Goal: Transaction & Acquisition: Book appointment/travel/reservation

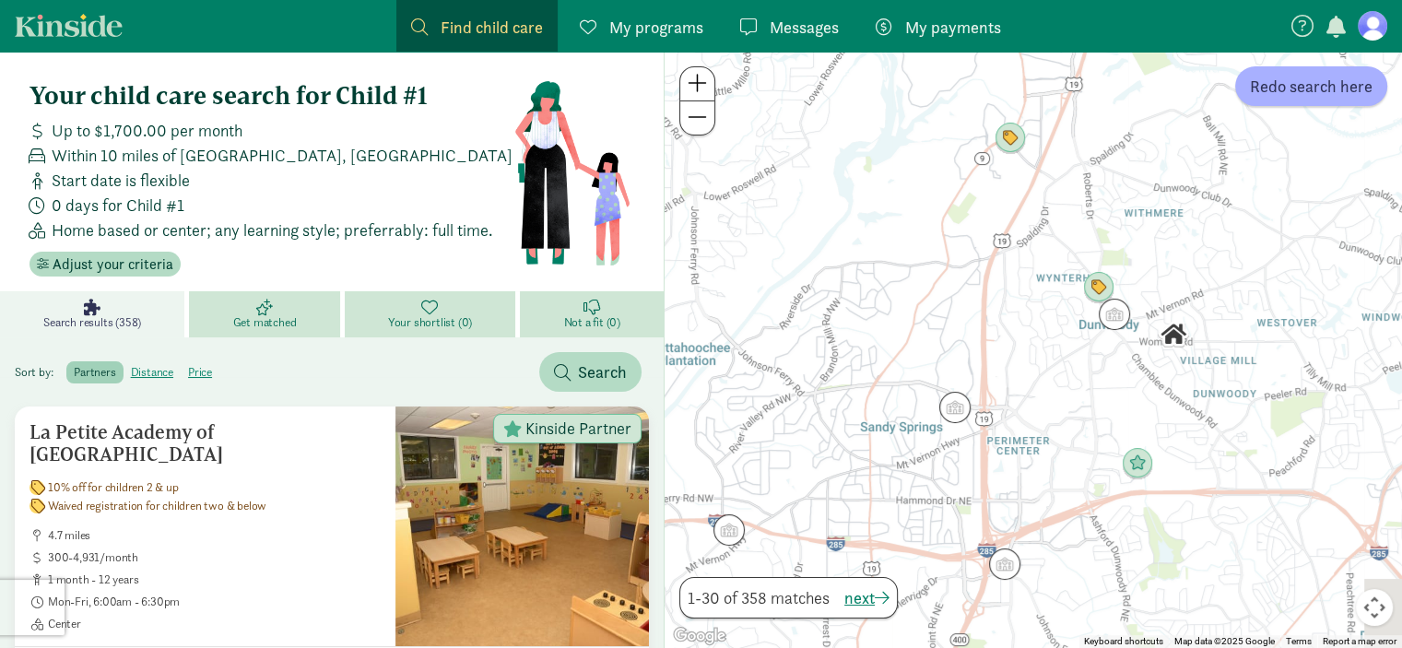
drag, startPoint x: 1159, startPoint y: 335, endPoint x: 1040, endPoint y: 403, distance: 137.1
click at [1040, 403] on div at bounding box center [1034, 350] width 738 height 596
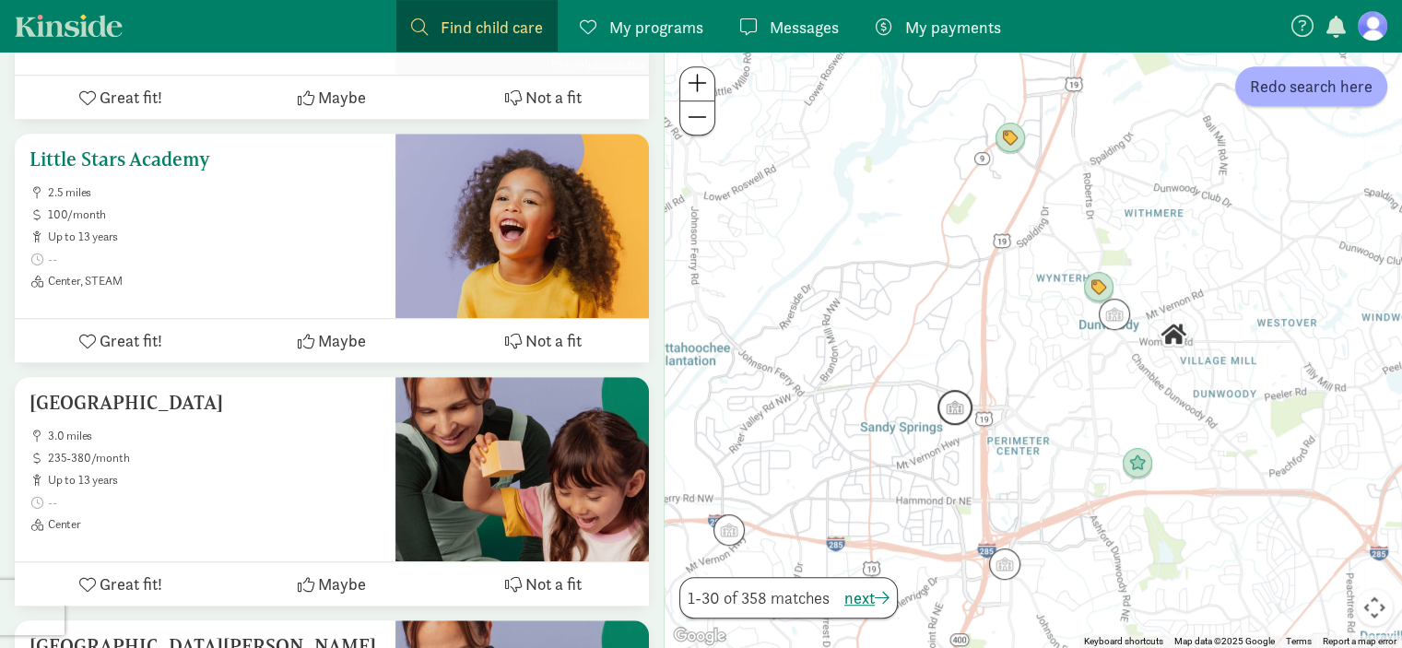
scroll to position [1198, 0]
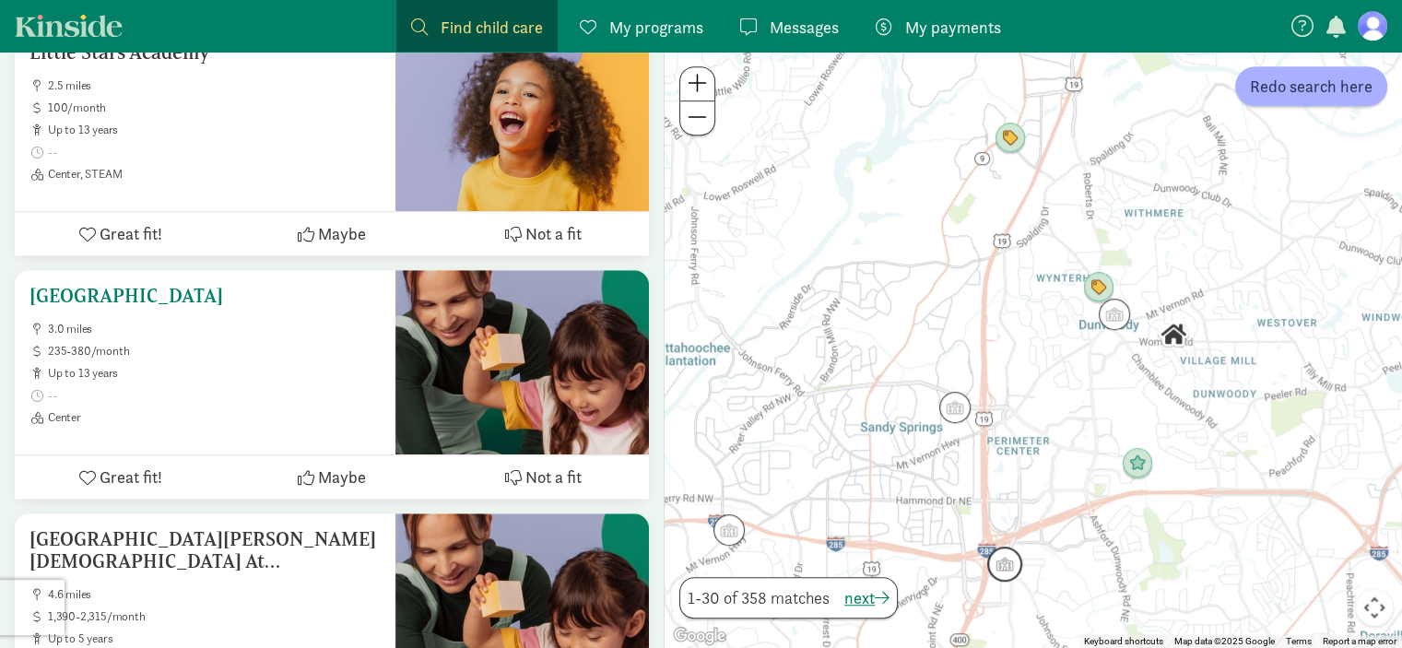
click at [289, 285] on h5 "[GEOGRAPHIC_DATA]" at bounding box center [205, 296] width 351 height 22
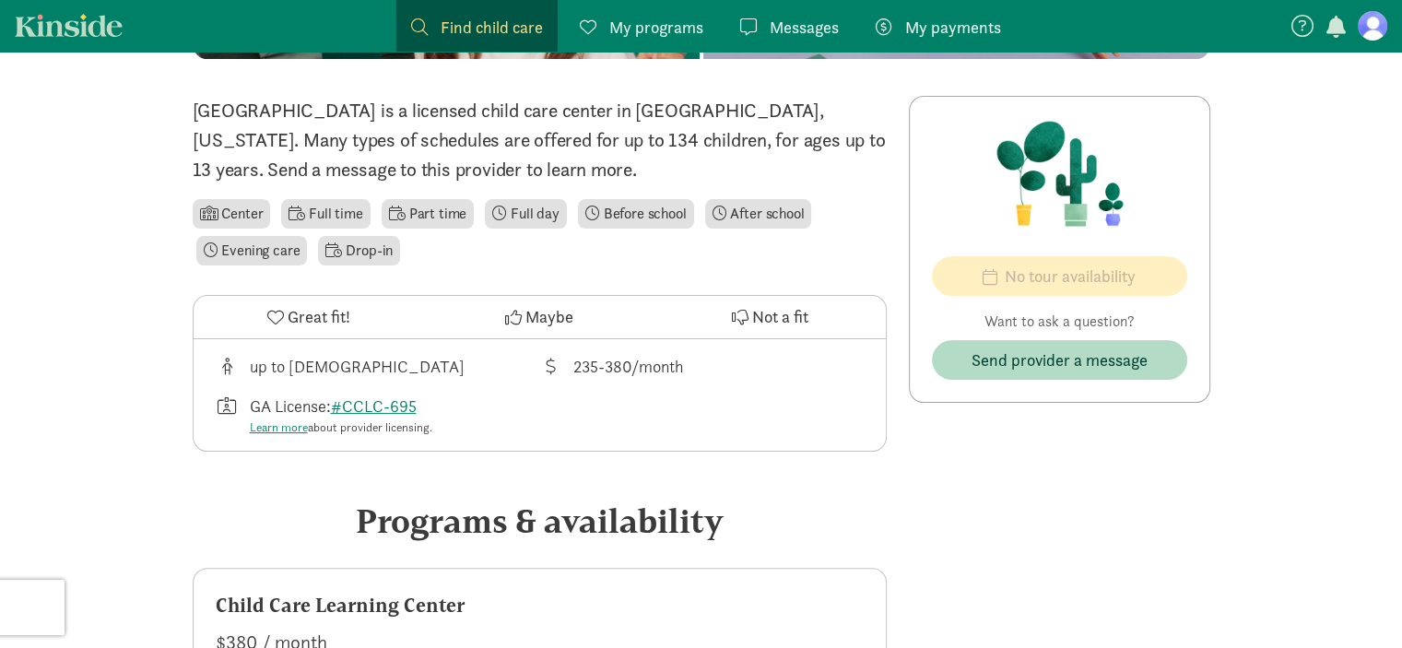
scroll to position [369, 0]
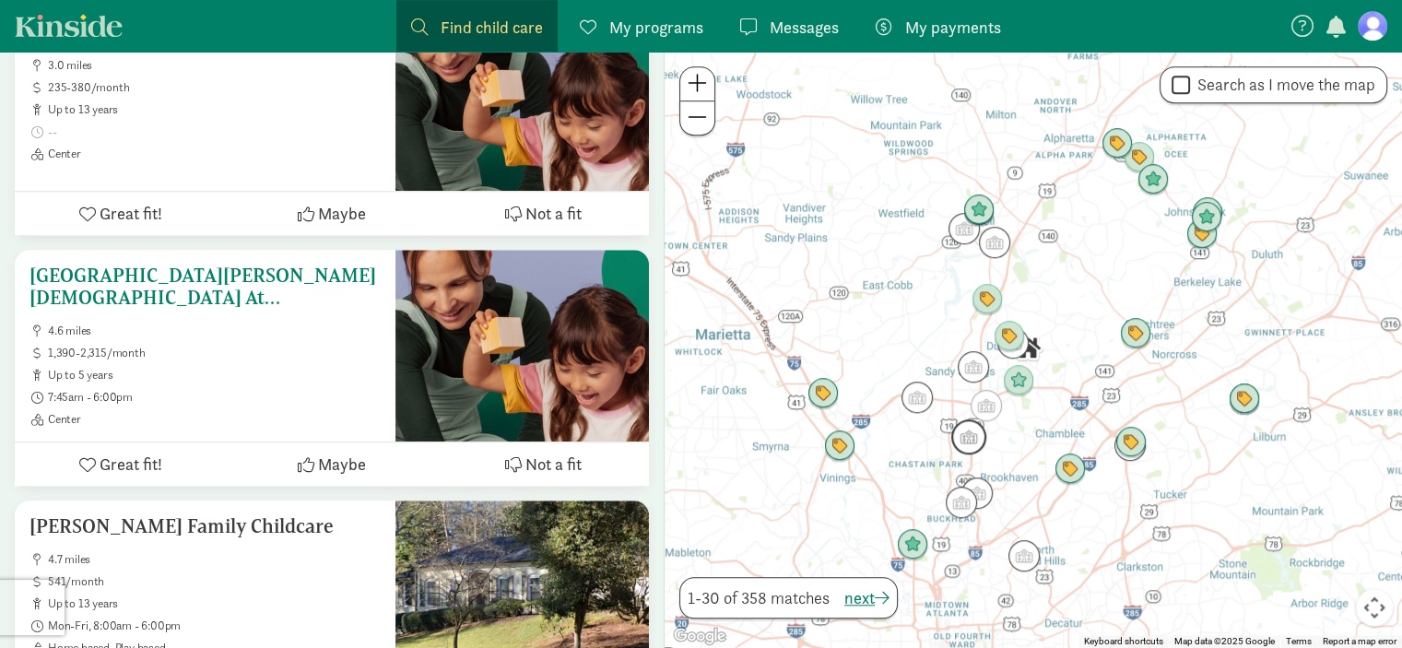
scroll to position [1475, 0]
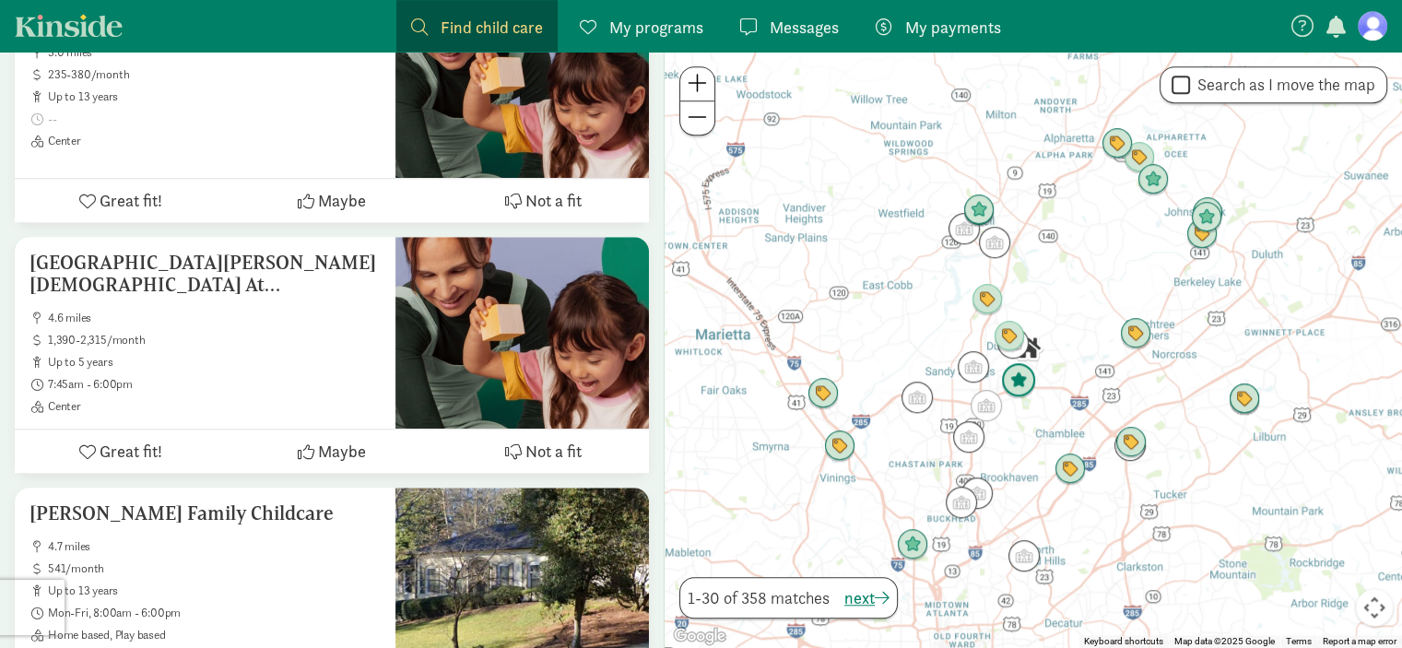
click at [1021, 390] on img "Click to see details" at bounding box center [1018, 380] width 35 height 35
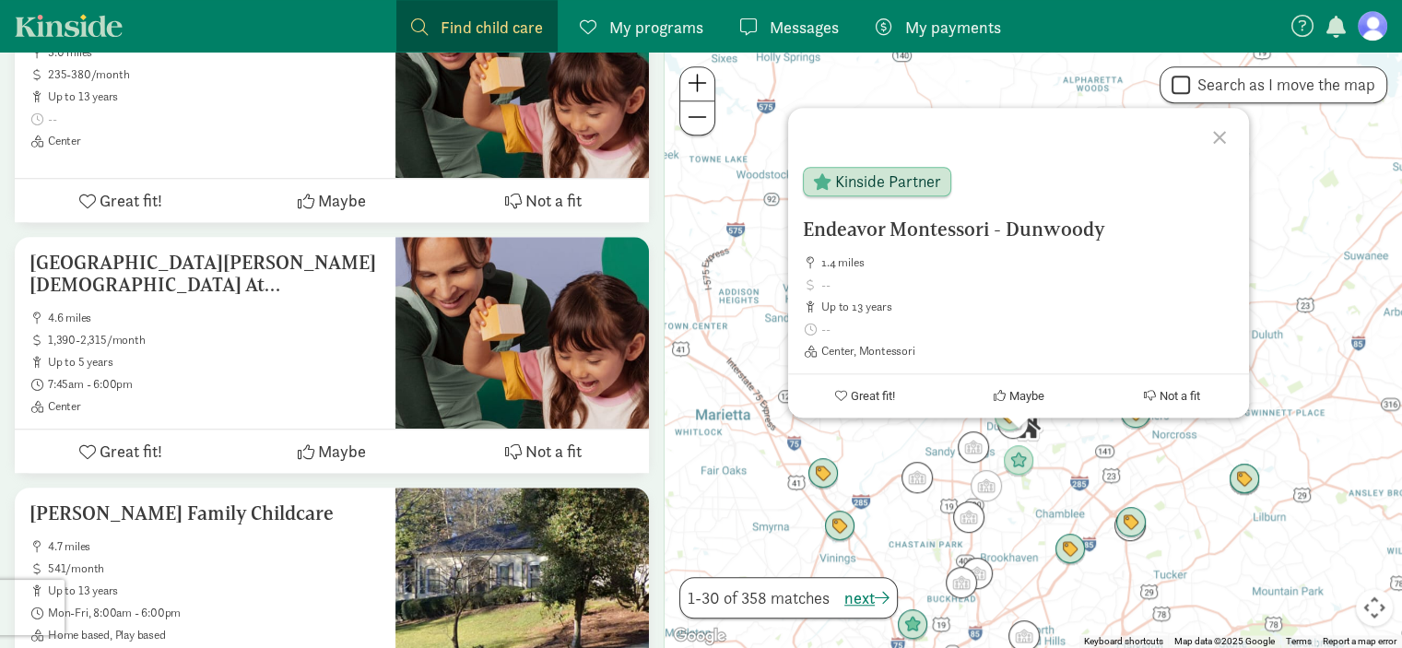
click at [1212, 141] on div at bounding box center [1222, 134] width 53 height 53
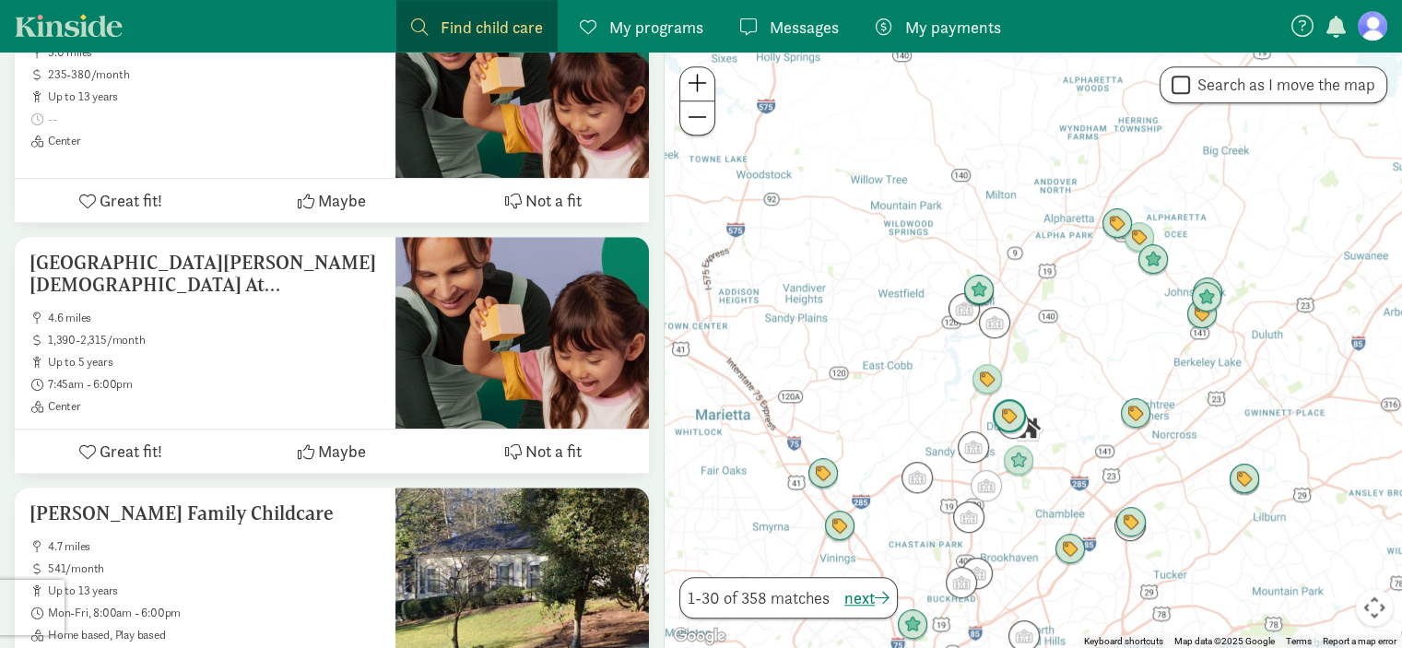
click at [1009, 411] on img "Click to see details" at bounding box center [1009, 416] width 35 height 35
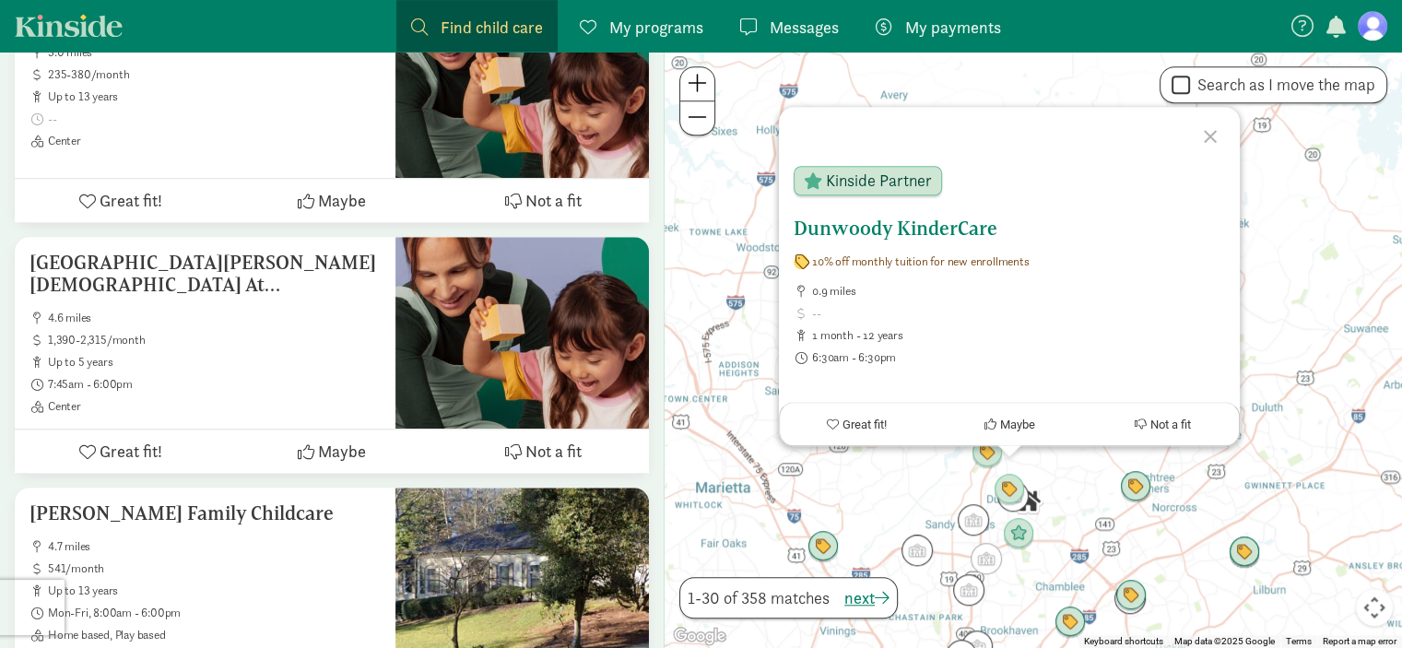
click at [943, 226] on h5 "Dunwoody KinderCare" at bounding box center [1009, 229] width 431 height 22
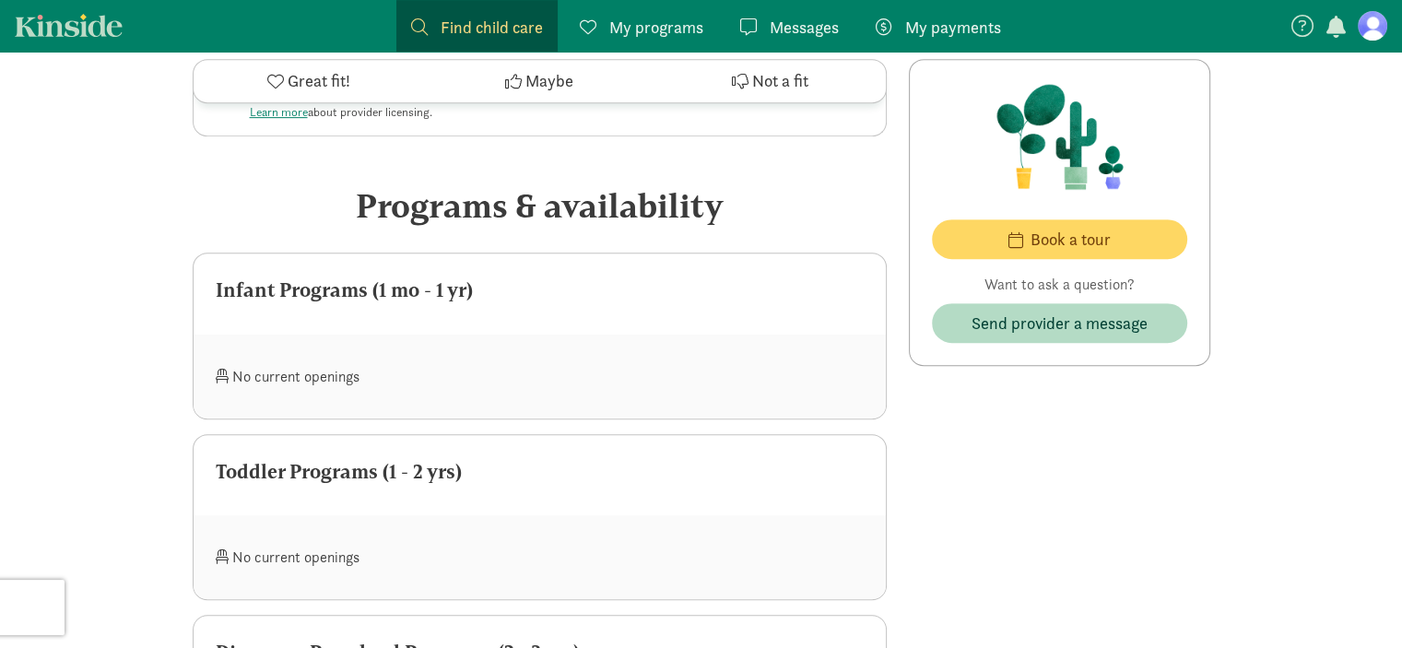
scroll to position [553, 0]
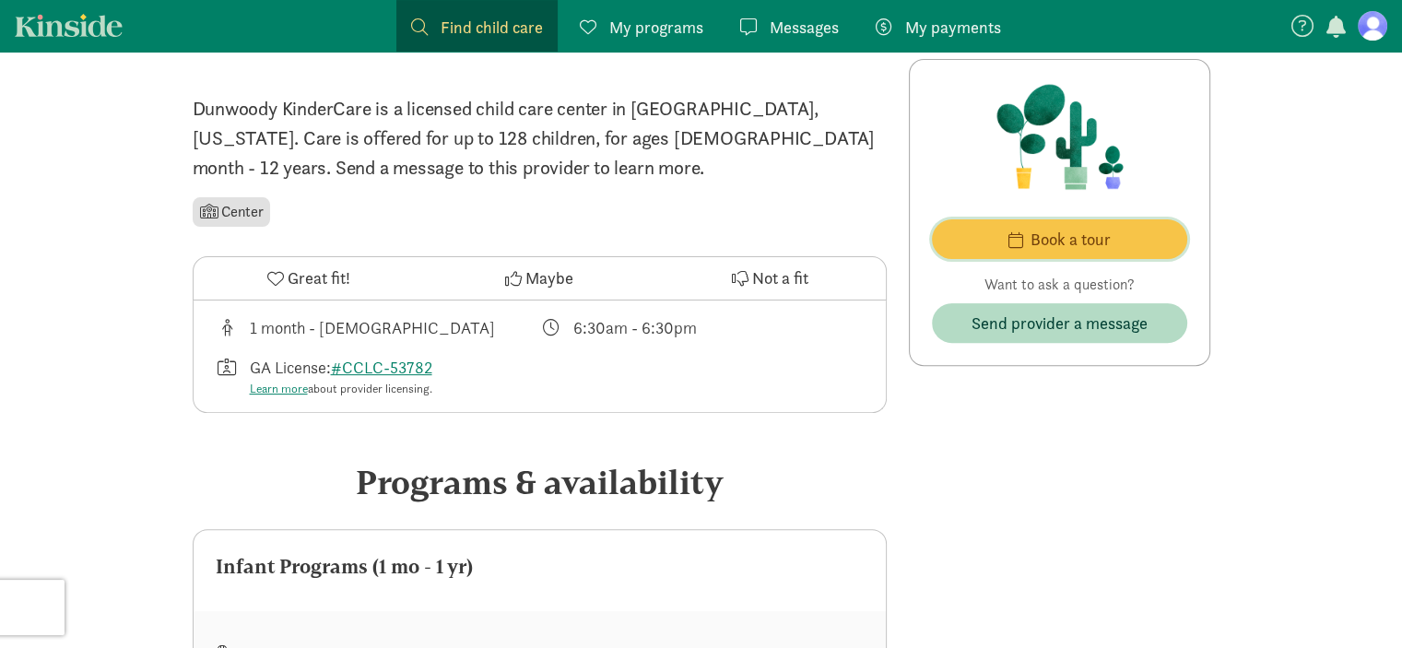
click at [1036, 231] on span "Book a tour" at bounding box center [1071, 239] width 80 height 25
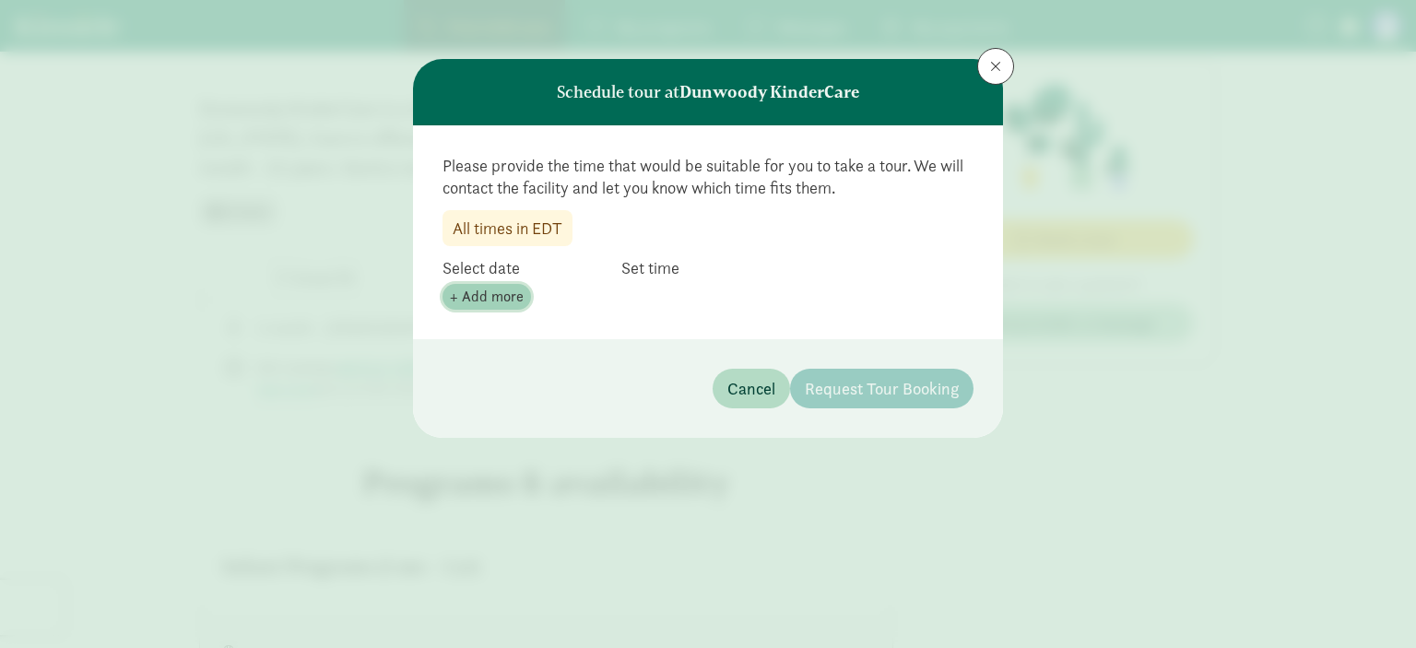
click at [510, 291] on span "+ Add more" at bounding box center [487, 297] width 74 height 22
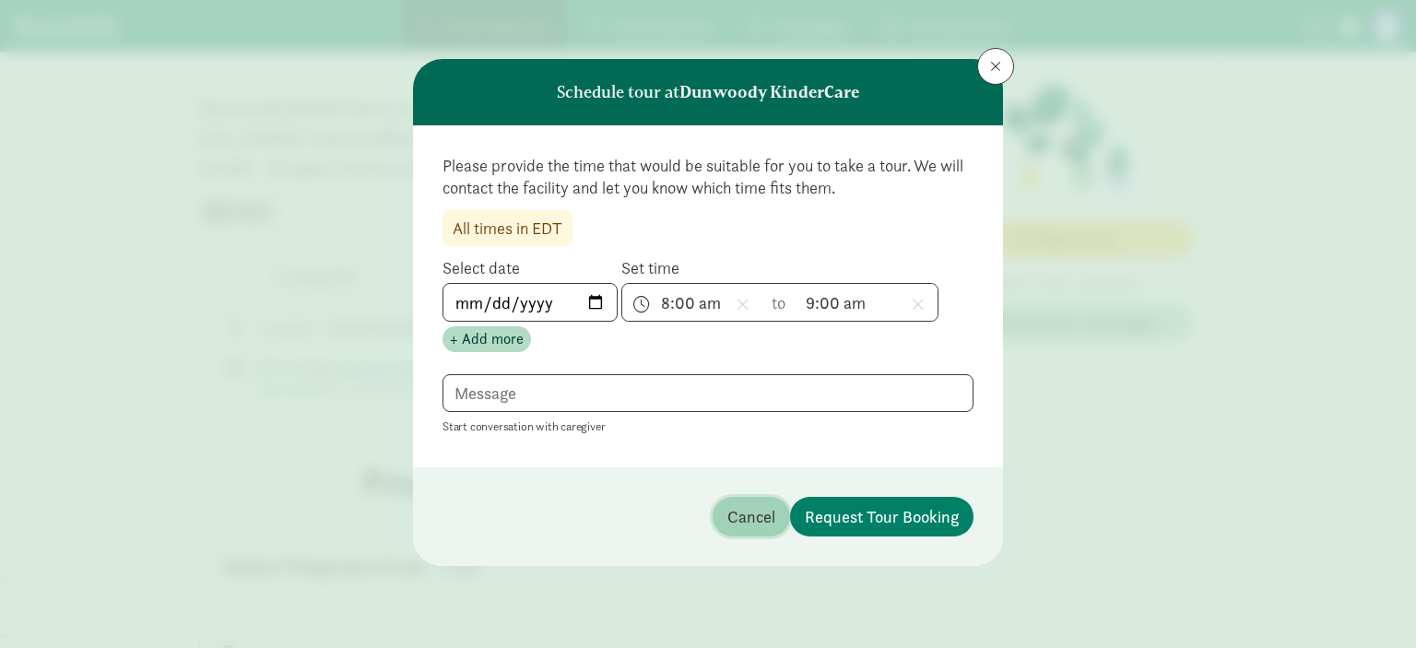
click at [756, 504] on span "Cancel" at bounding box center [751, 516] width 48 height 25
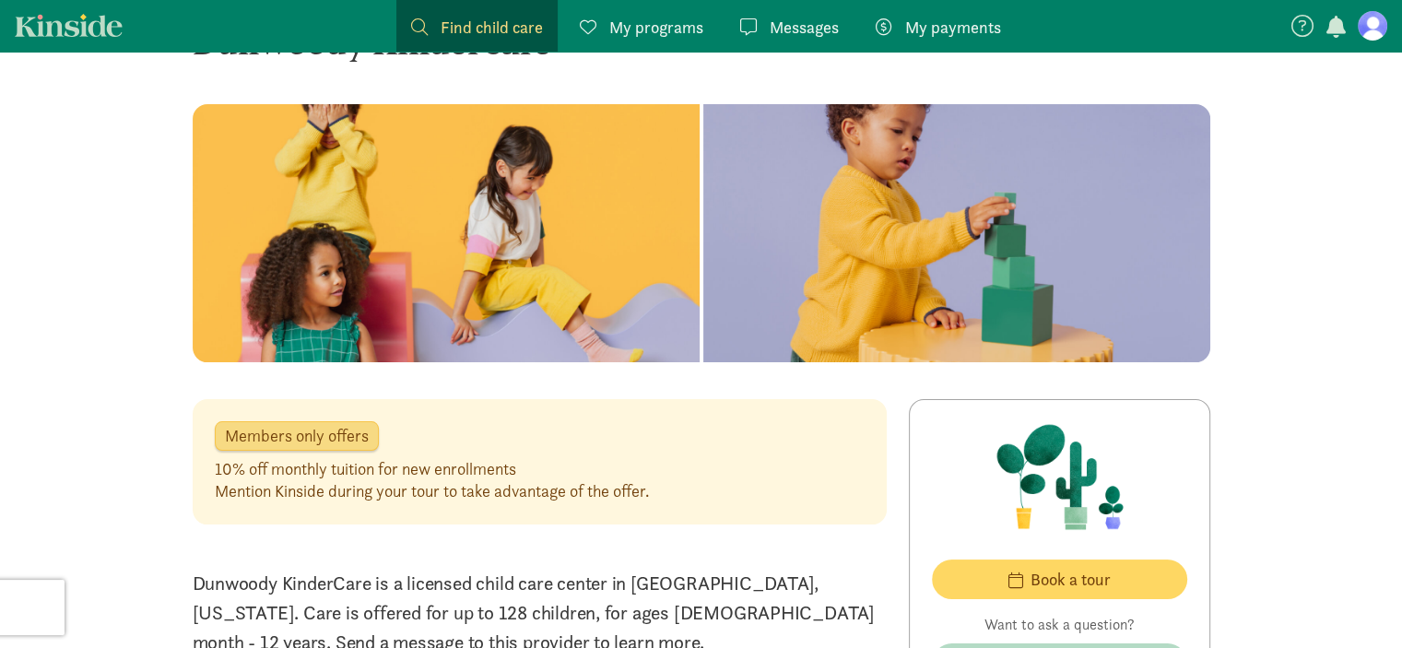
scroll to position [0, 0]
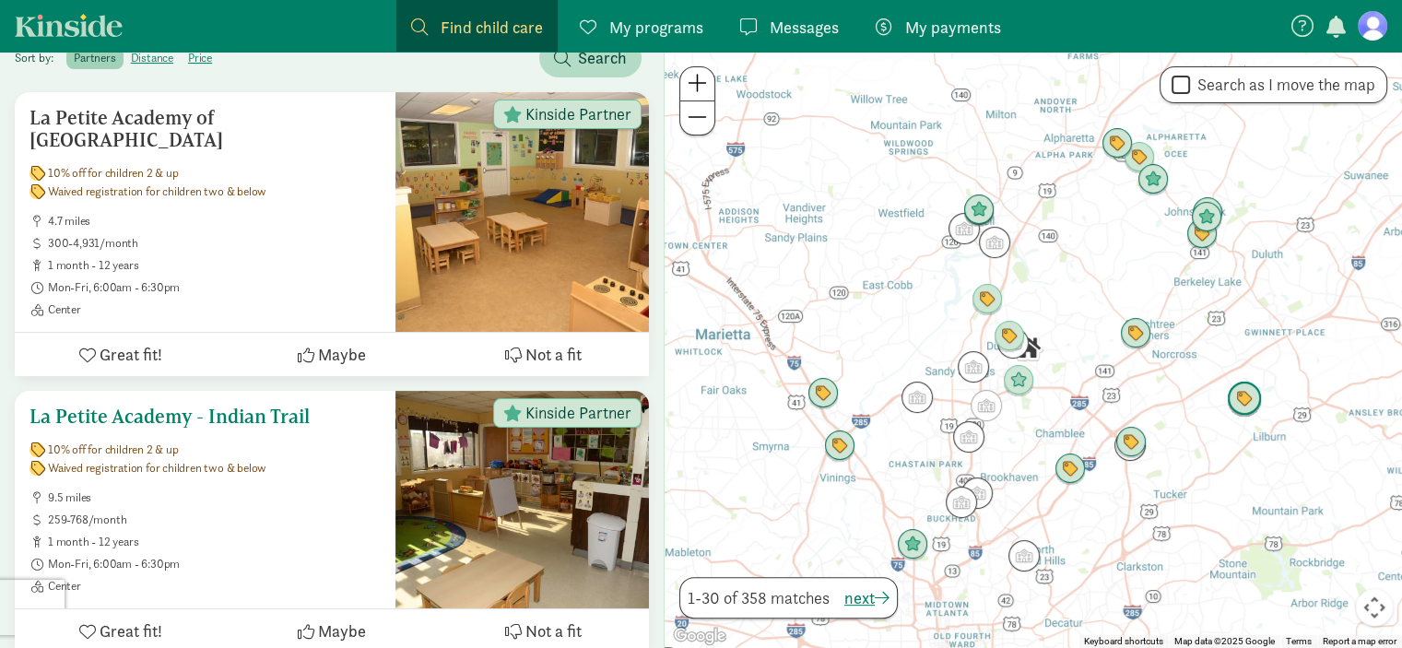
scroll to position [277, 0]
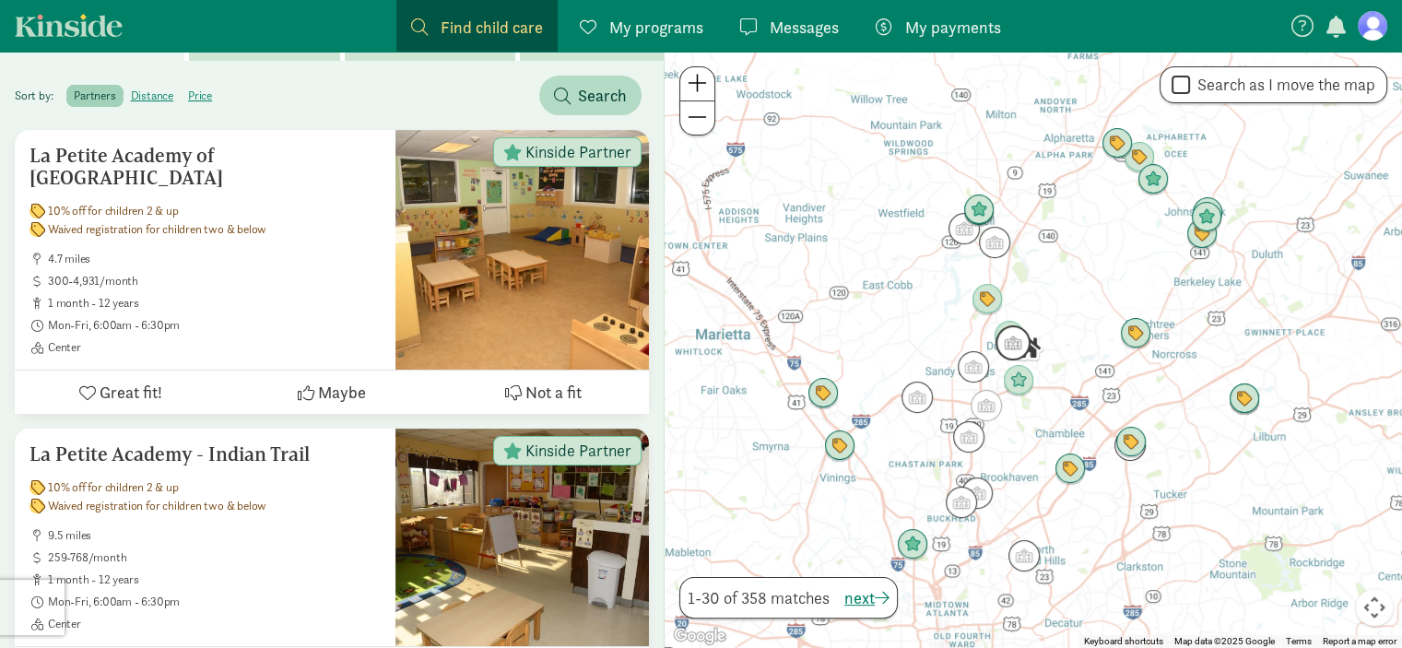
click at [1018, 355] on img "Click to see details" at bounding box center [1013, 342] width 35 height 35
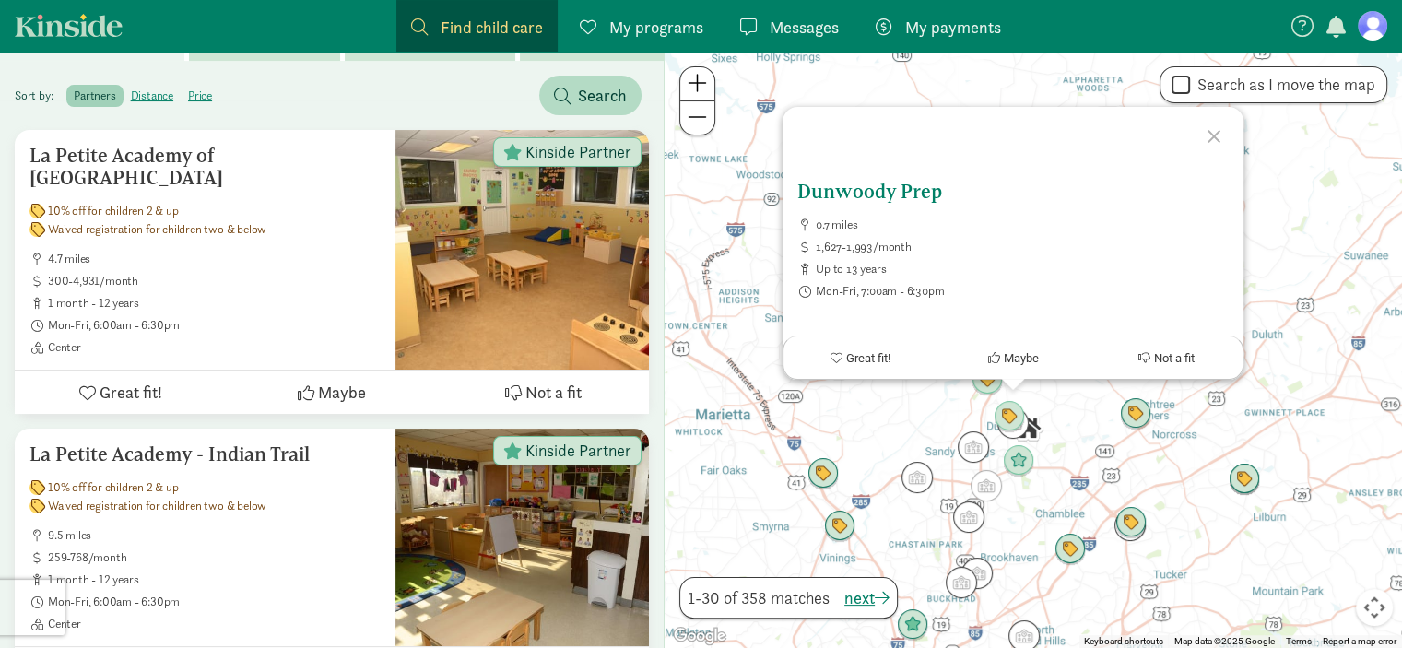
click at [868, 198] on h5 "Dunwoody Prep" at bounding box center [1012, 192] width 431 height 22
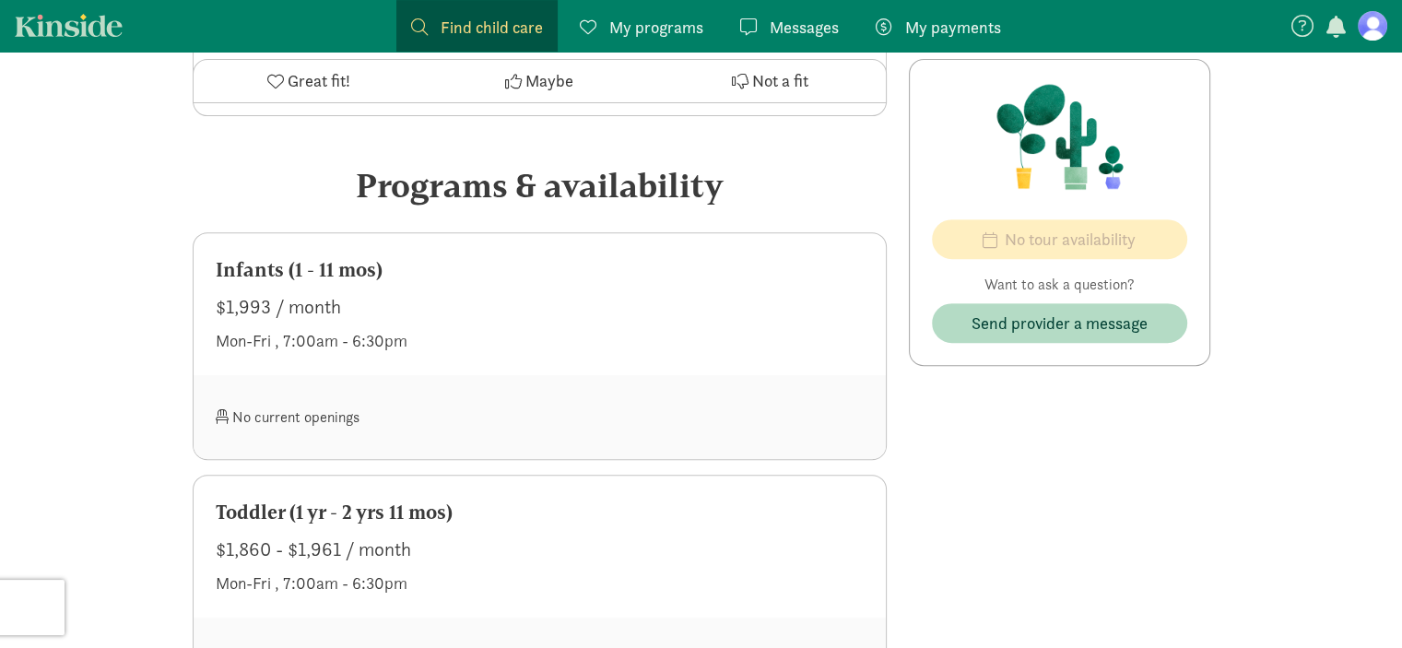
scroll to position [553, 0]
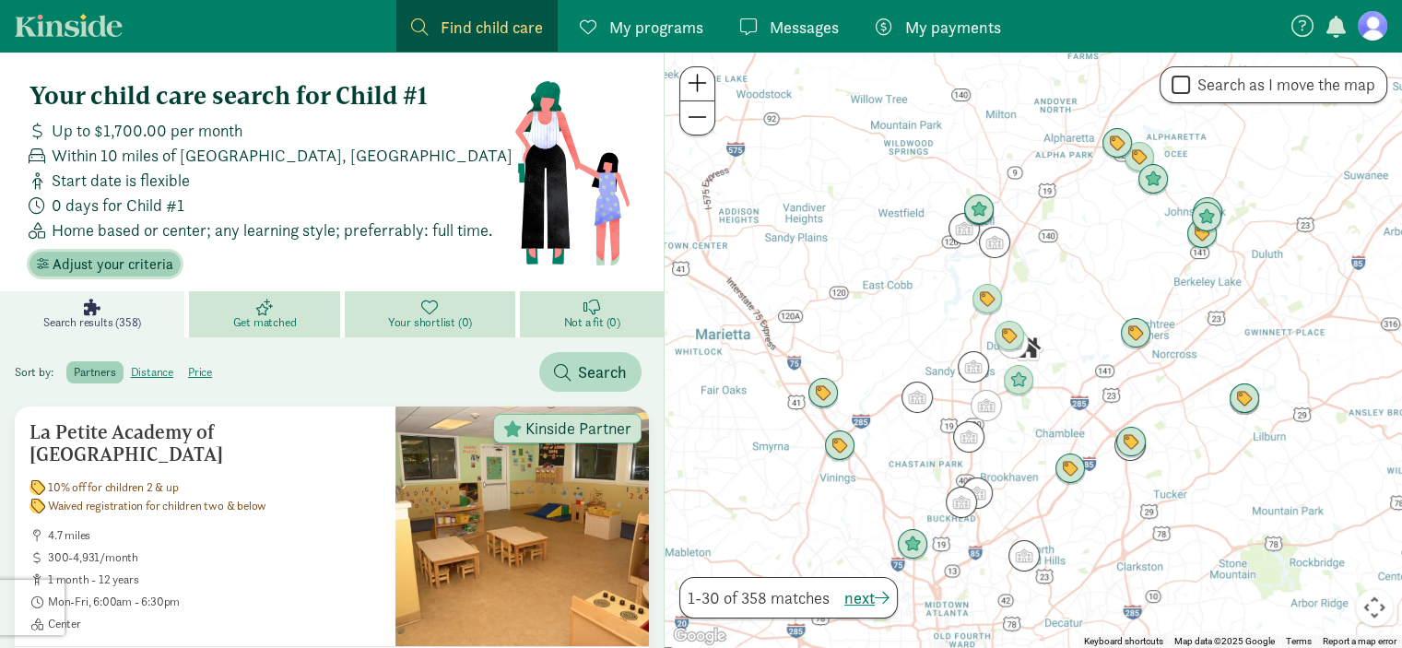
click at [129, 262] on span "Adjust your criteria" at bounding box center [113, 265] width 121 height 22
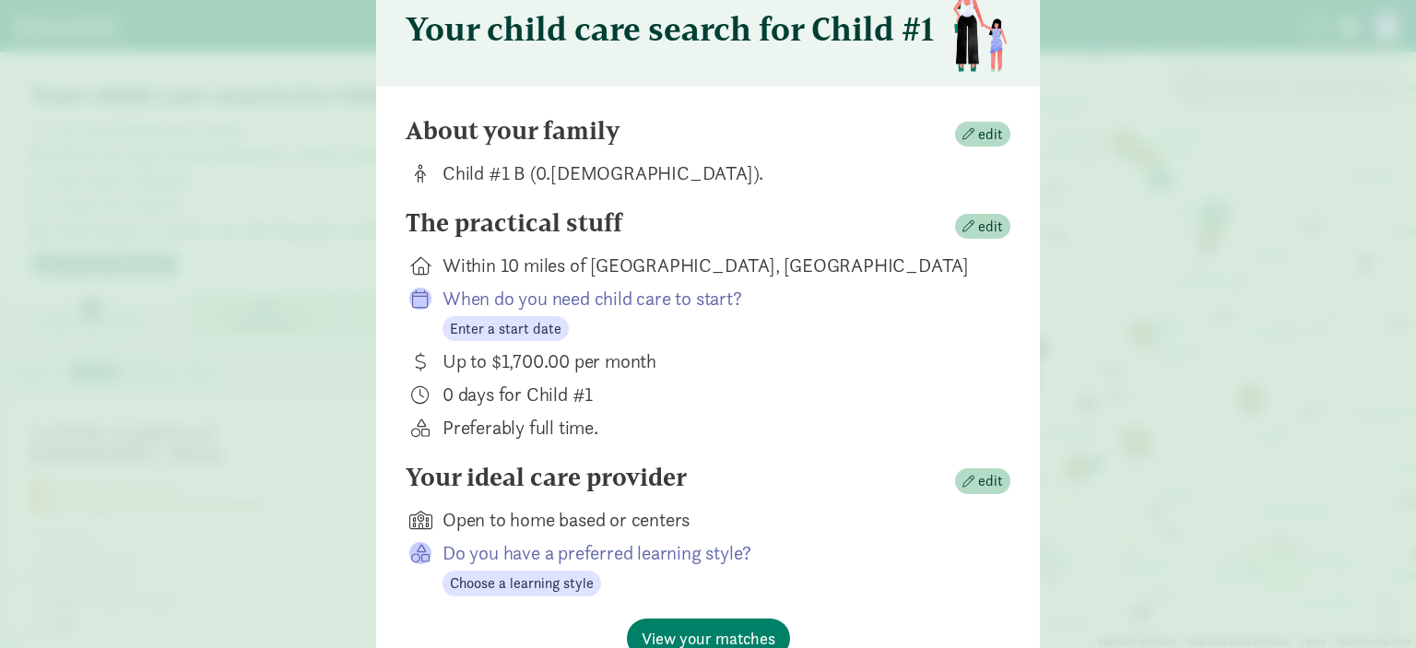
scroll to position [184, 0]
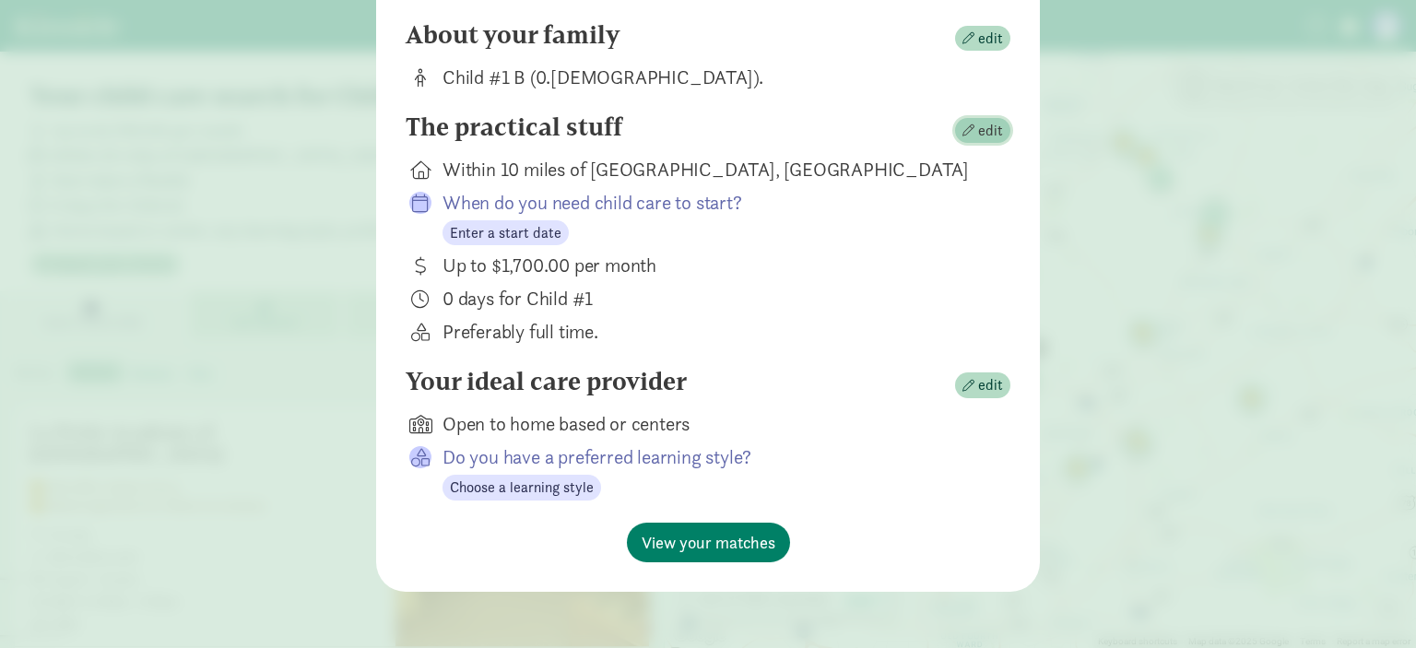
click at [982, 132] on span "edit" at bounding box center [990, 131] width 25 height 22
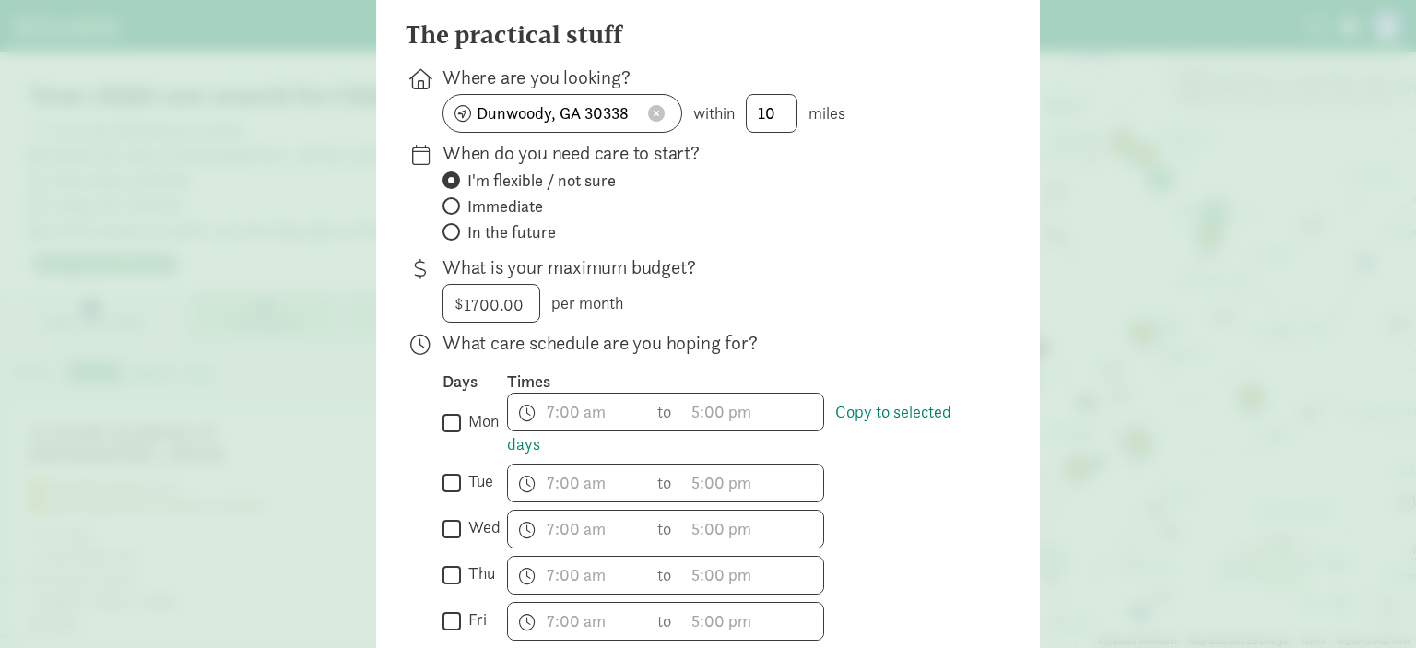
click at [470, 235] on span "In the future" at bounding box center [511, 232] width 89 height 22
click at [454, 235] on input "In the future" at bounding box center [449, 232] width 12 height 12
radio input "true"
radio input "false"
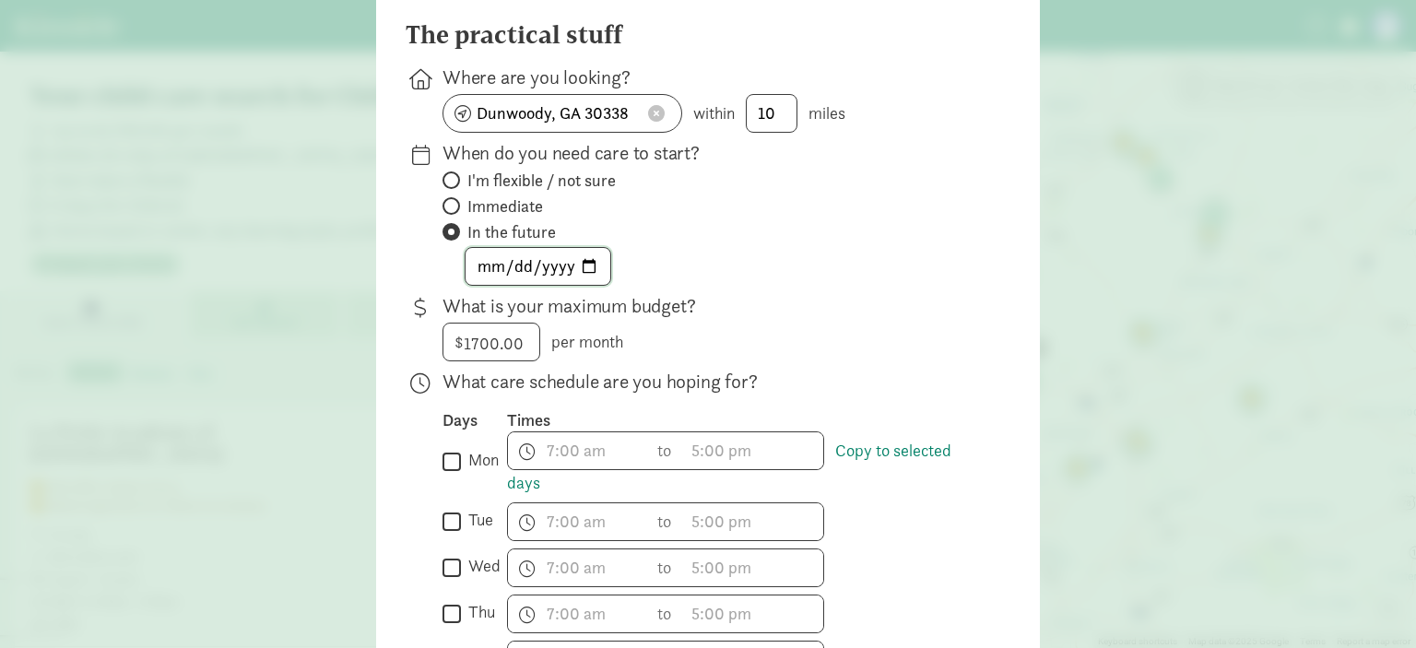
click at [572, 268] on input "date" at bounding box center [538, 266] width 145 height 37
type input "2025-11-10"
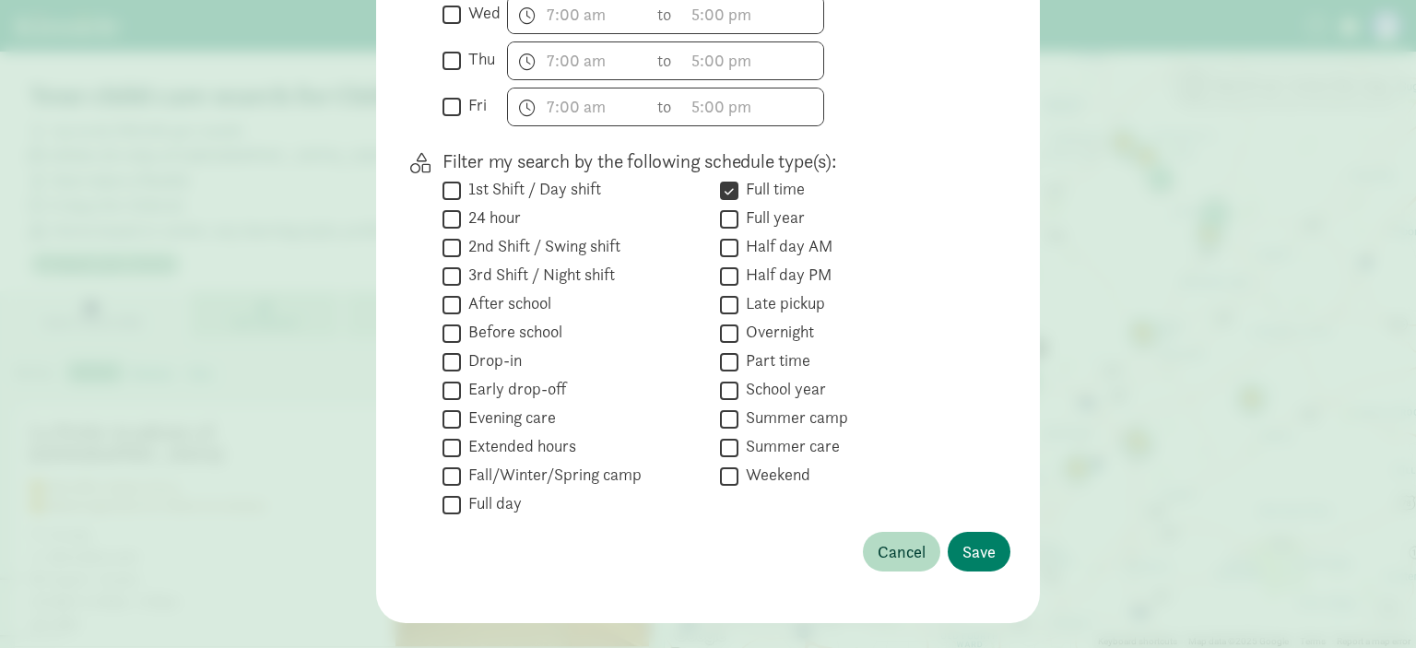
scroll to position [461, 0]
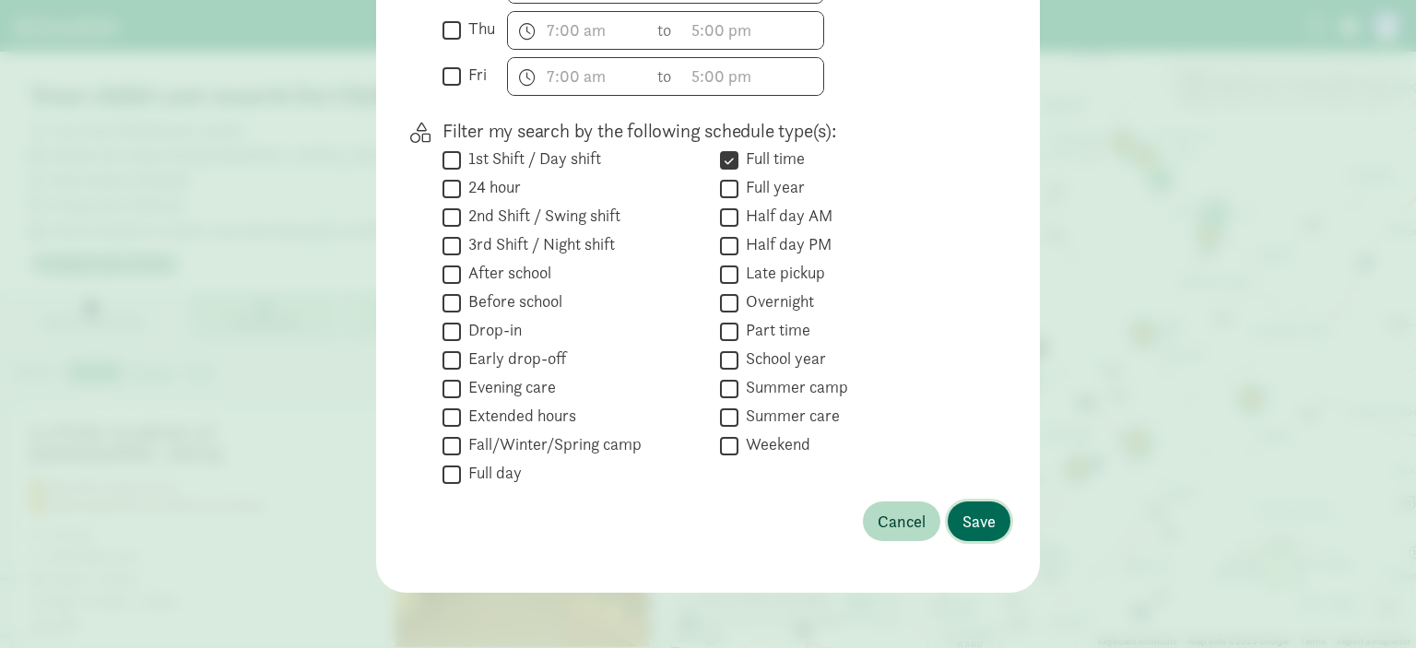
click at [988, 519] on span "Save" at bounding box center [978, 521] width 33 height 25
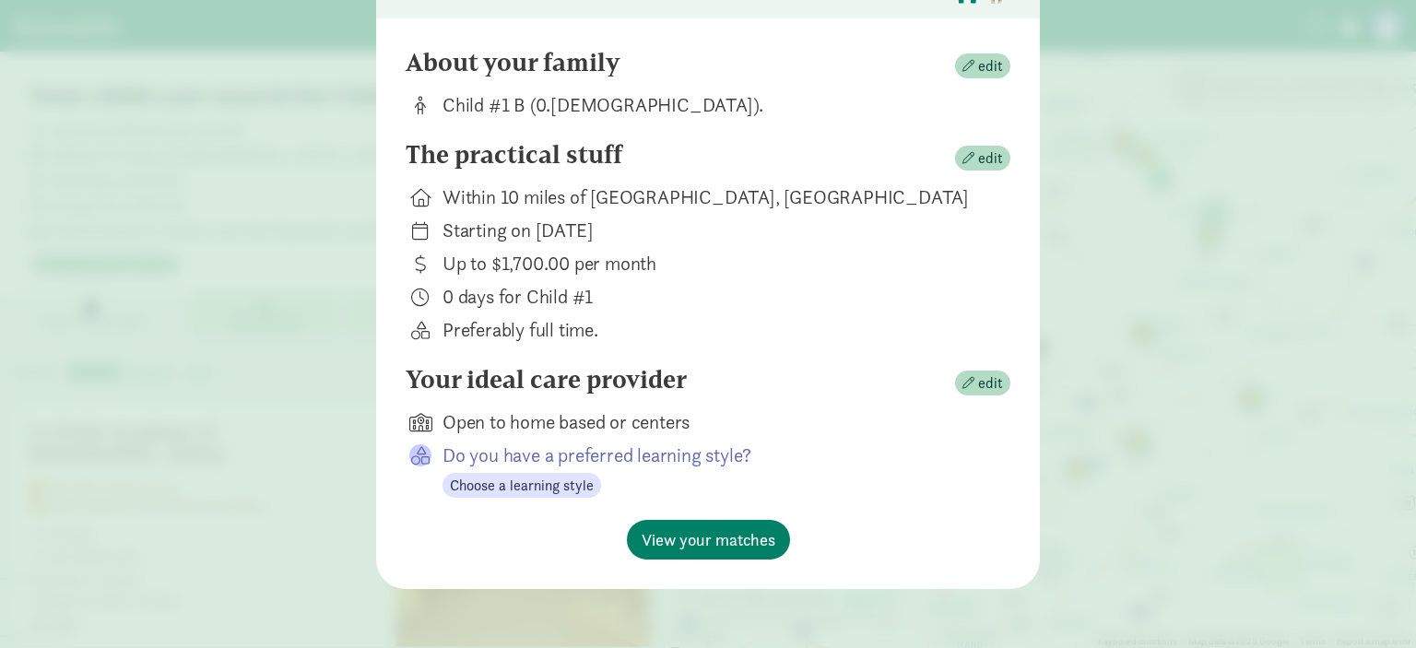
scroll to position [156, 0]
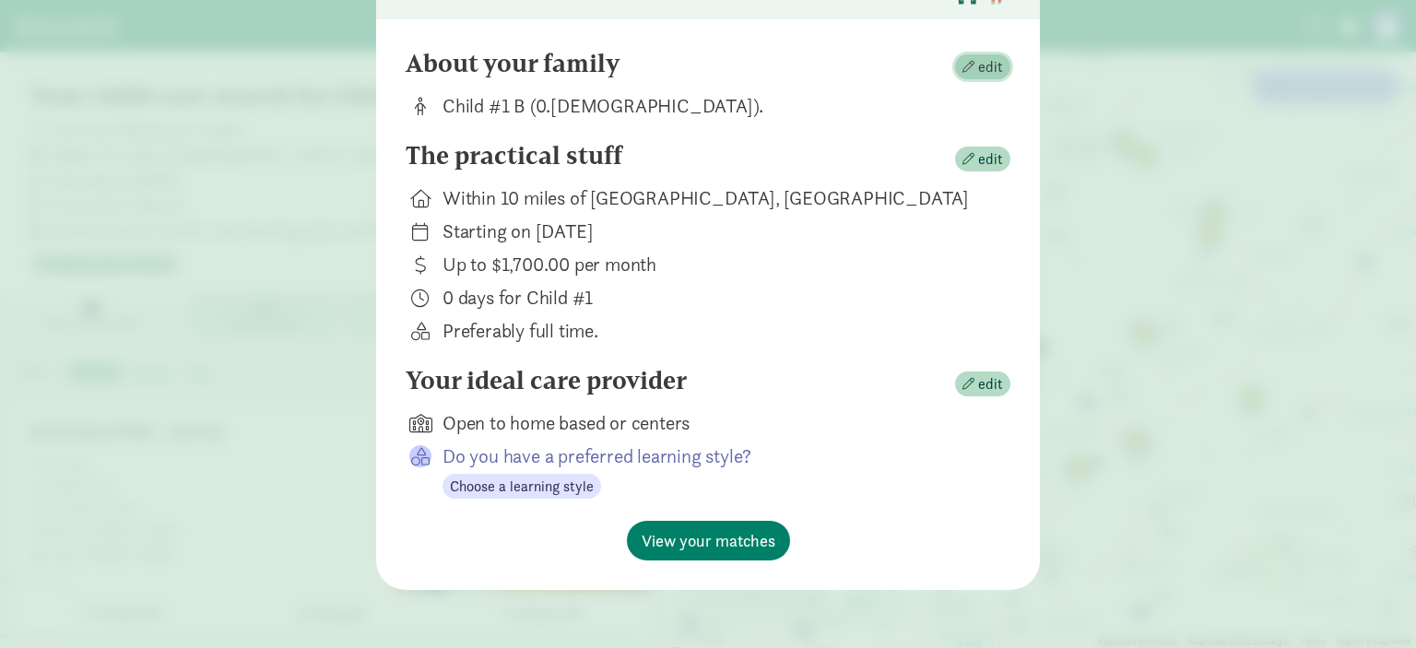
click at [988, 65] on span "edit" at bounding box center [990, 67] width 25 height 22
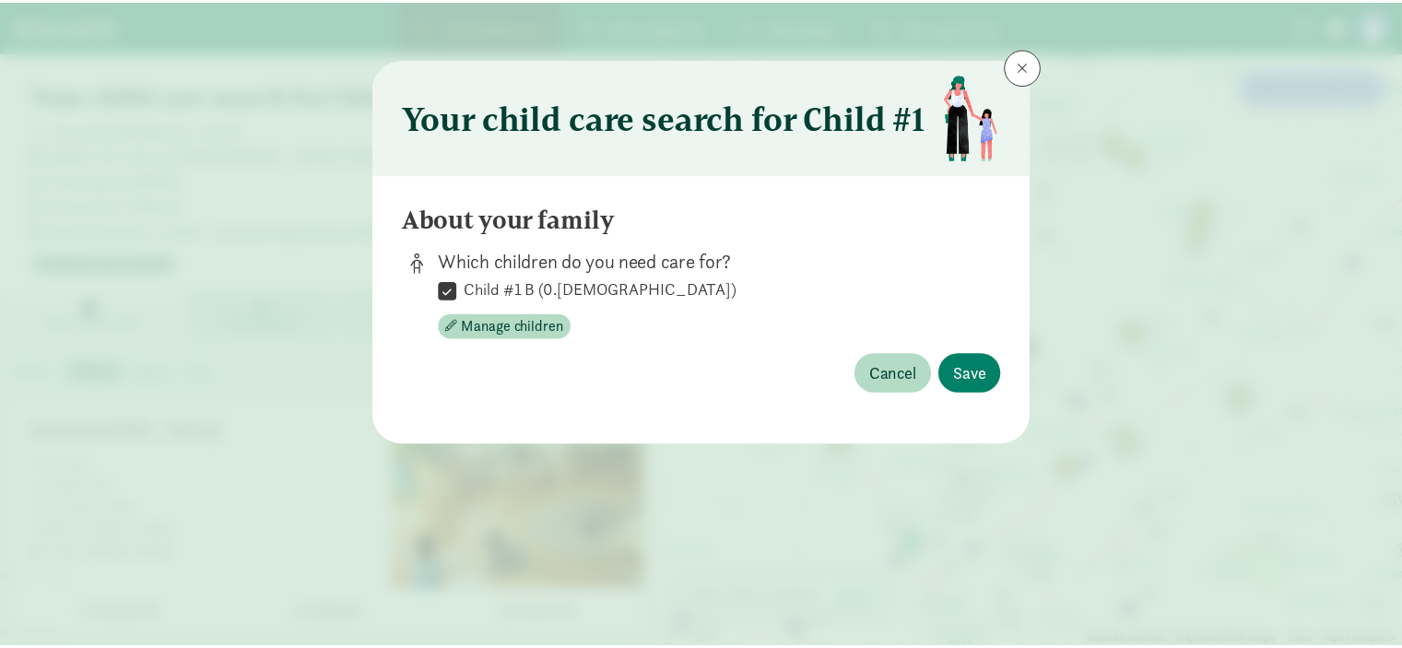
scroll to position [0, 0]
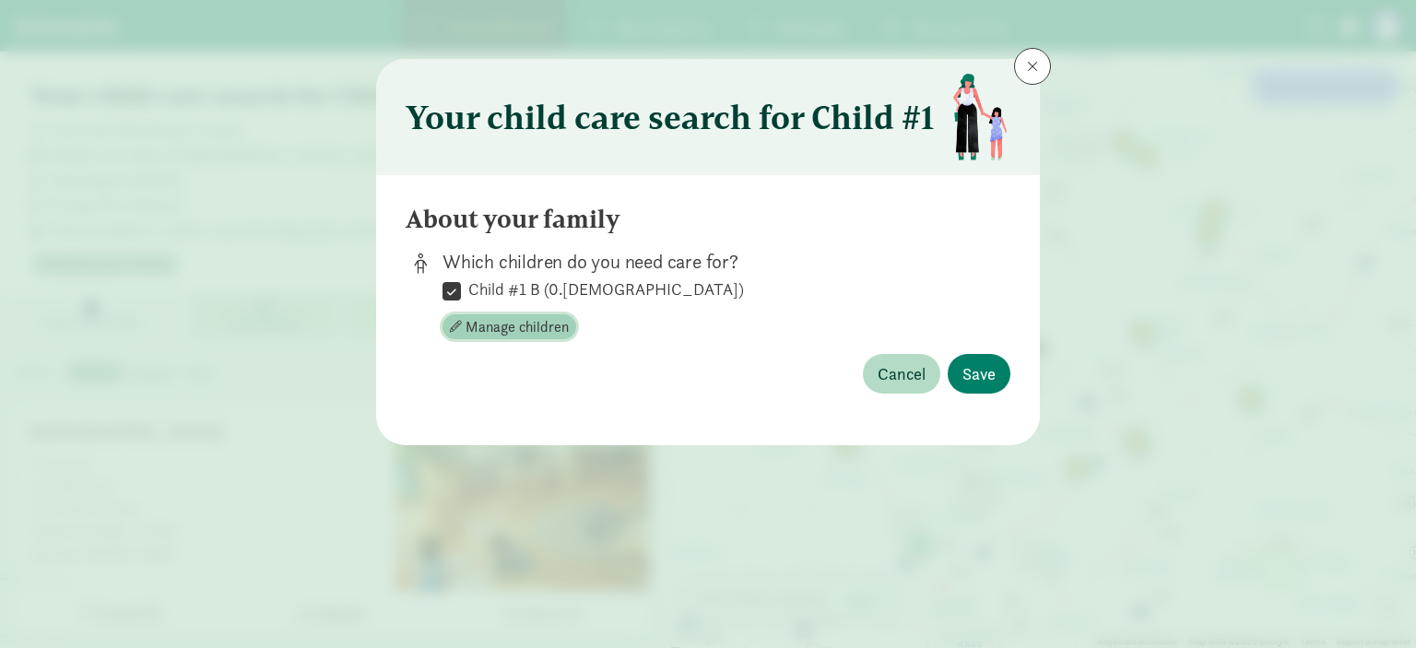
click at [519, 331] on span "Manage children" at bounding box center [517, 327] width 103 height 22
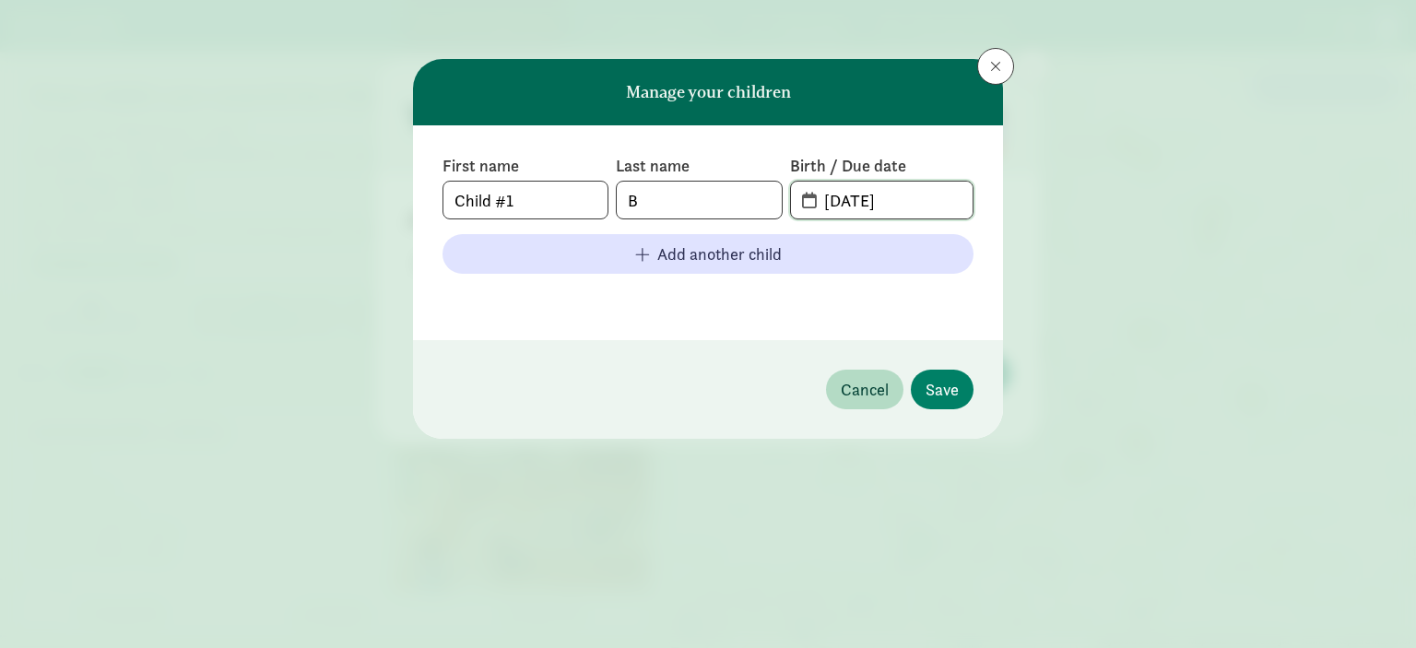
click at [856, 205] on input "08-13-2025" at bounding box center [892, 200] width 159 height 37
click at [863, 202] on input "08-13-2025" at bounding box center [892, 200] width 159 height 37
type input "08-06-2025"
click at [643, 195] on input "B" at bounding box center [699, 200] width 164 height 37
drag, startPoint x: 536, startPoint y: 207, endPoint x: 414, endPoint y: 206, distance: 121.7
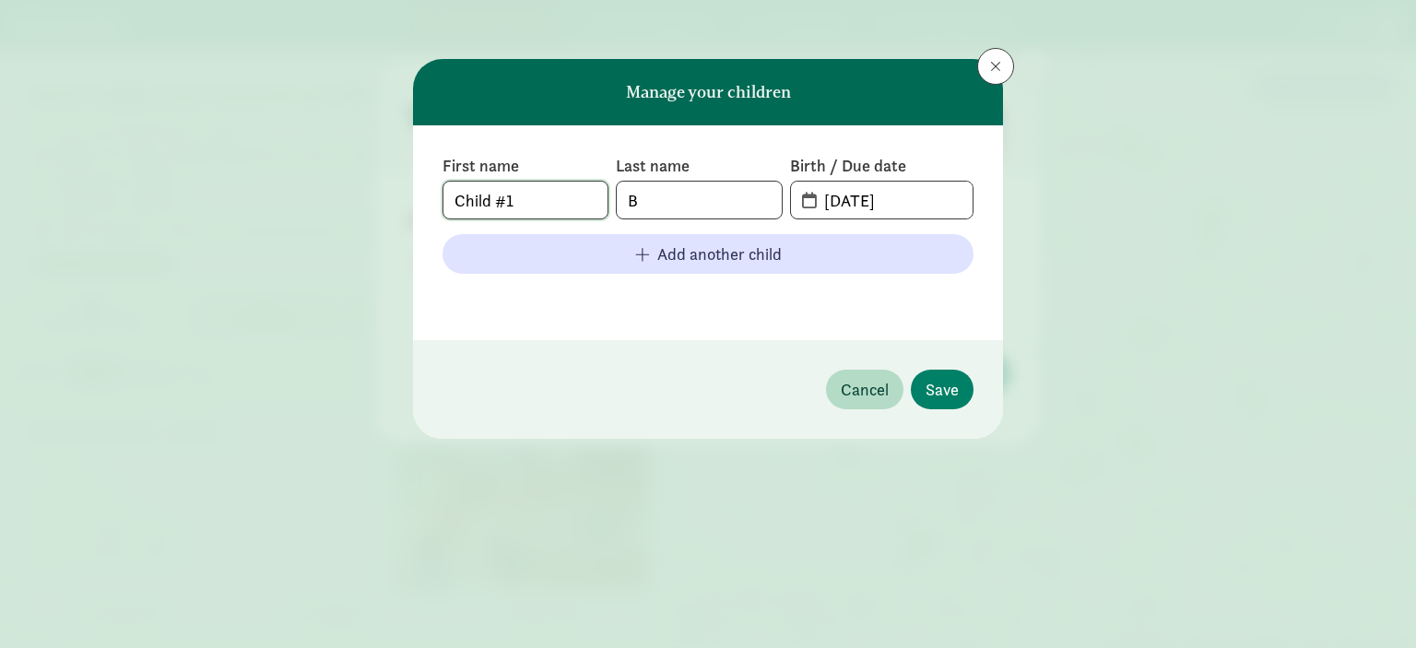
click at [414, 206] on div "First name Child #1 Last name B Birth / Due date 08-06-2025 Add another child" at bounding box center [708, 232] width 590 height 215
type input "Juniper"
type input "Barson-Eastis"
click at [951, 384] on span "Save" at bounding box center [942, 389] width 33 height 25
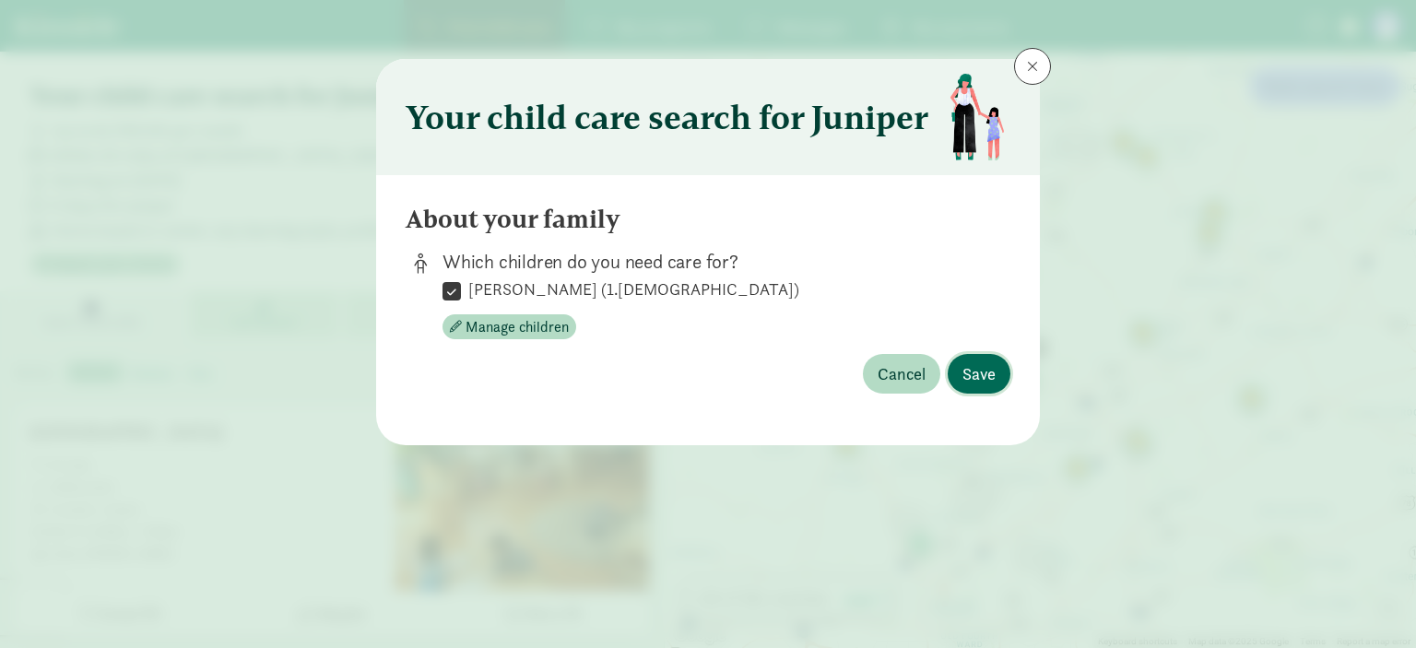
click at [981, 378] on span "Save" at bounding box center [978, 373] width 33 height 25
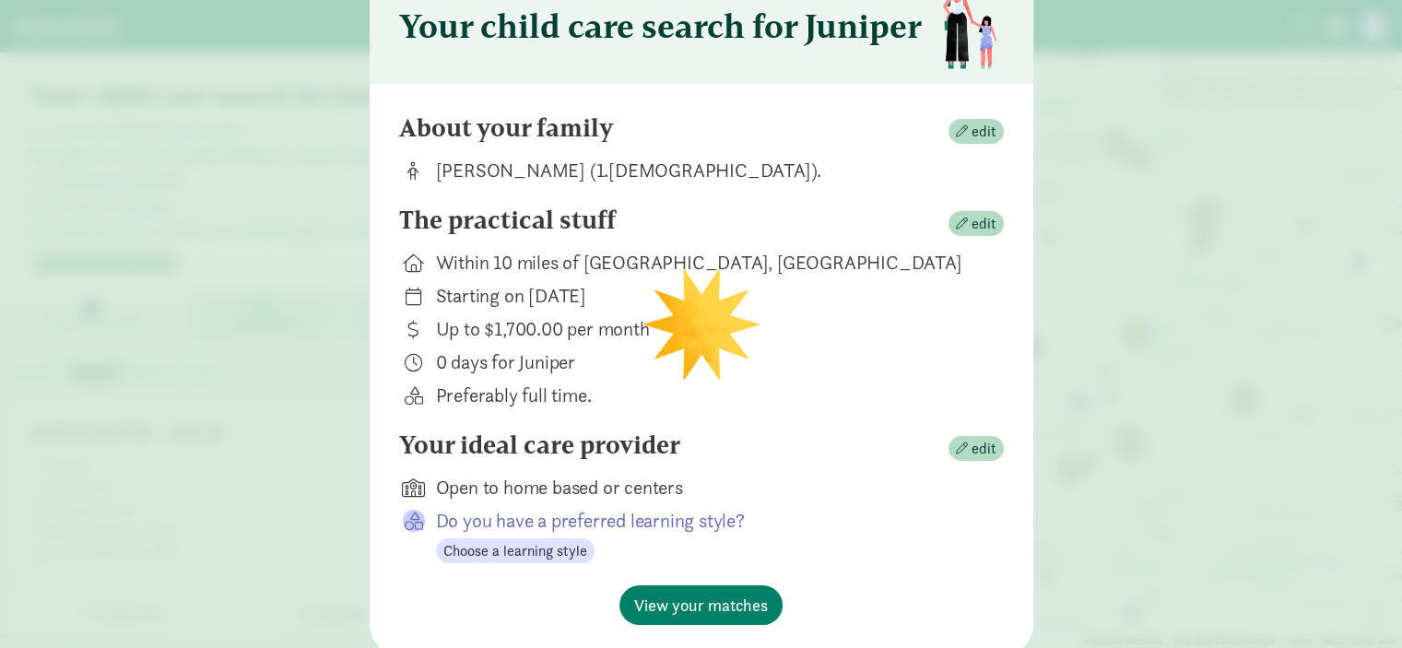
scroll to position [156, 0]
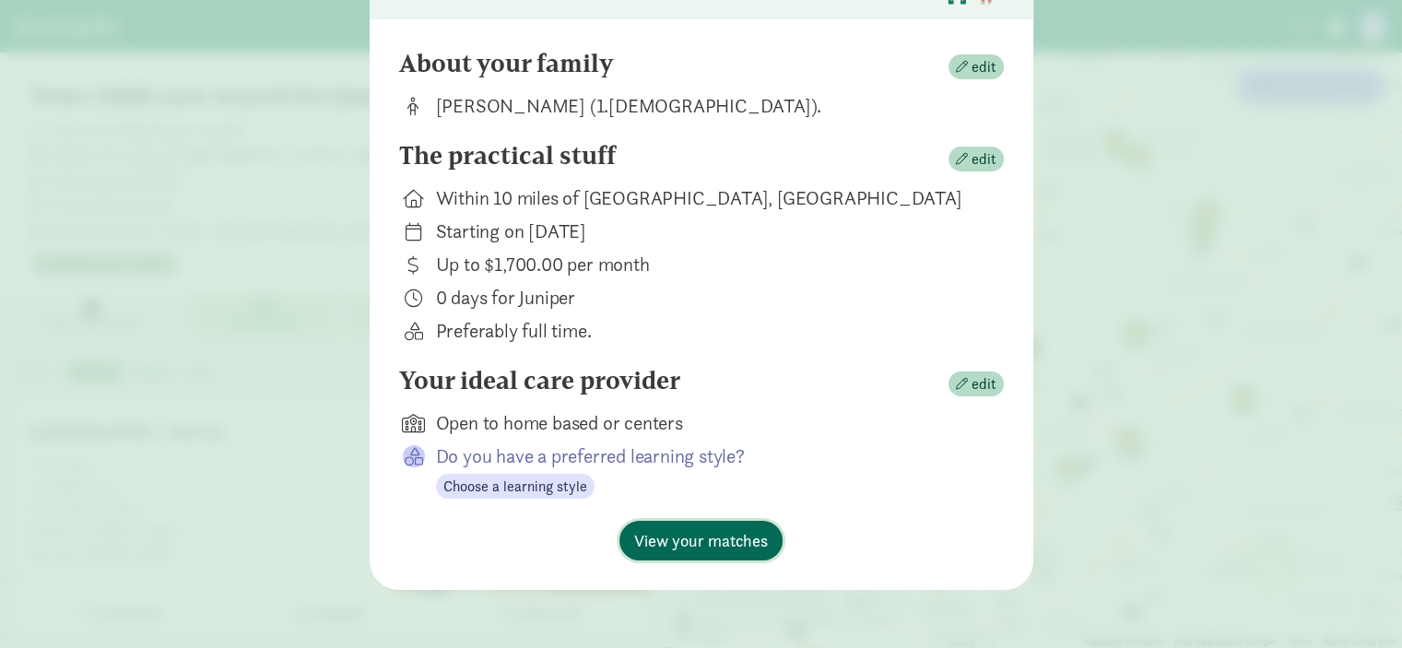
click at [701, 541] on span "View your matches" at bounding box center [701, 540] width 134 height 25
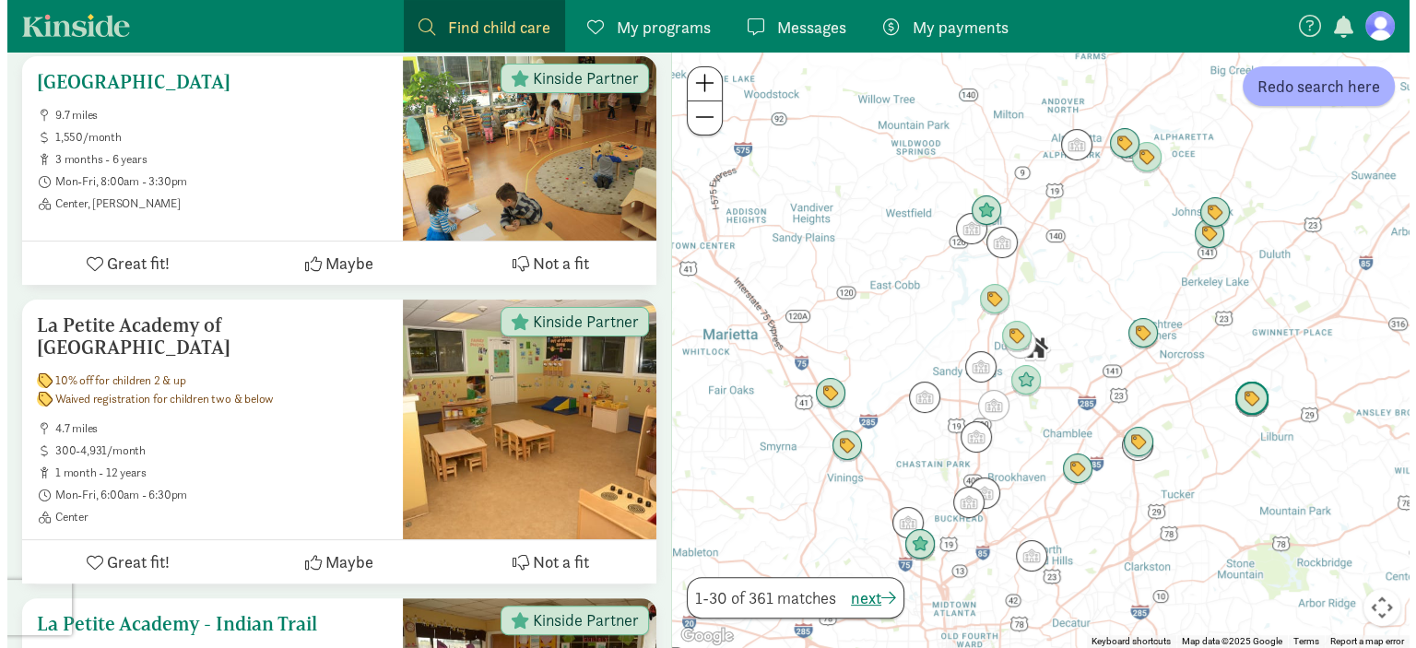
scroll to position [0, 0]
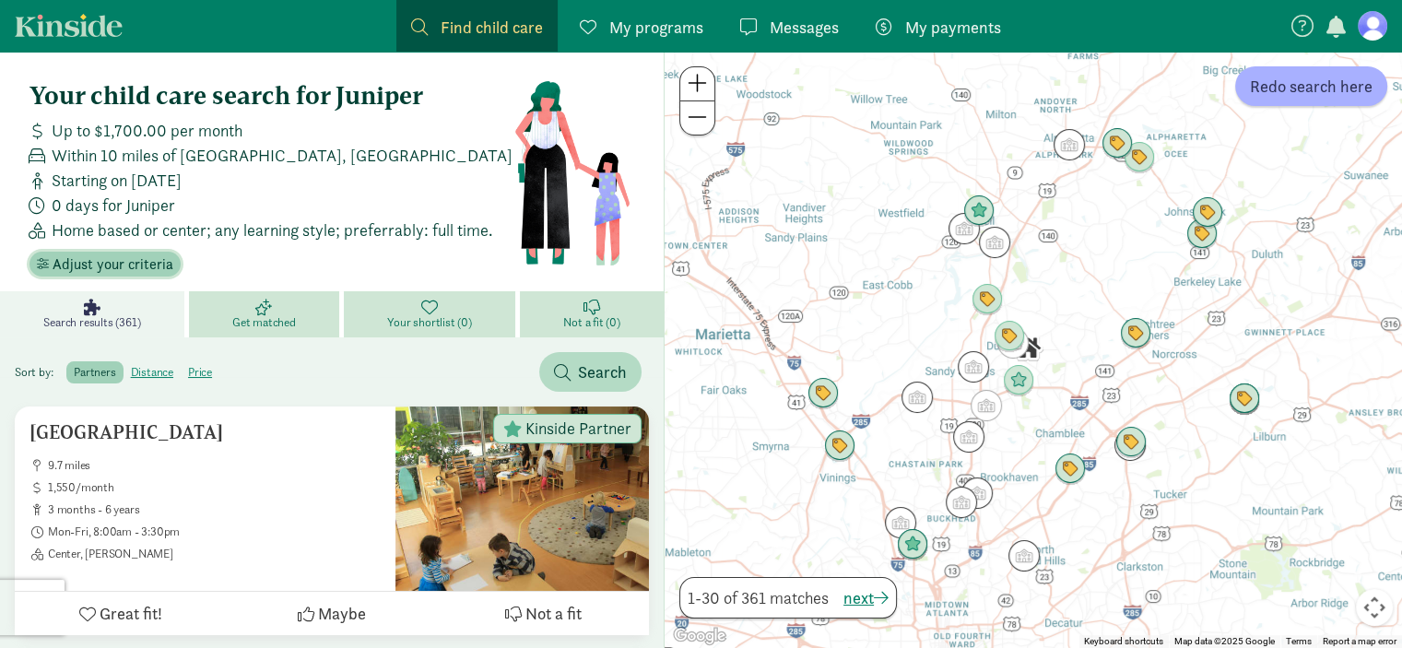
click at [131, 266] on span "Adjust your criteria" at bounding box center [113, 265] width 121 height 22
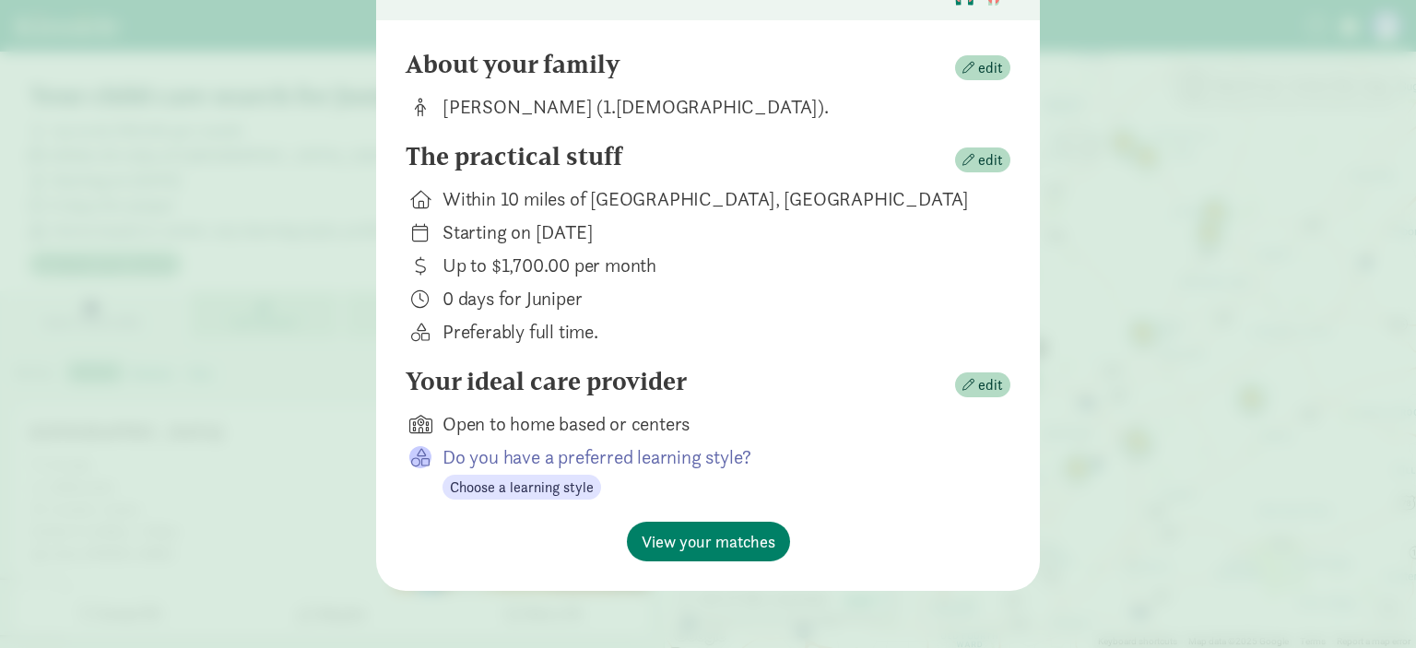
scroll to position [156, 0]
click at [982, 161] on span "edit" at bounding box center [990, 159] width 25 height 22
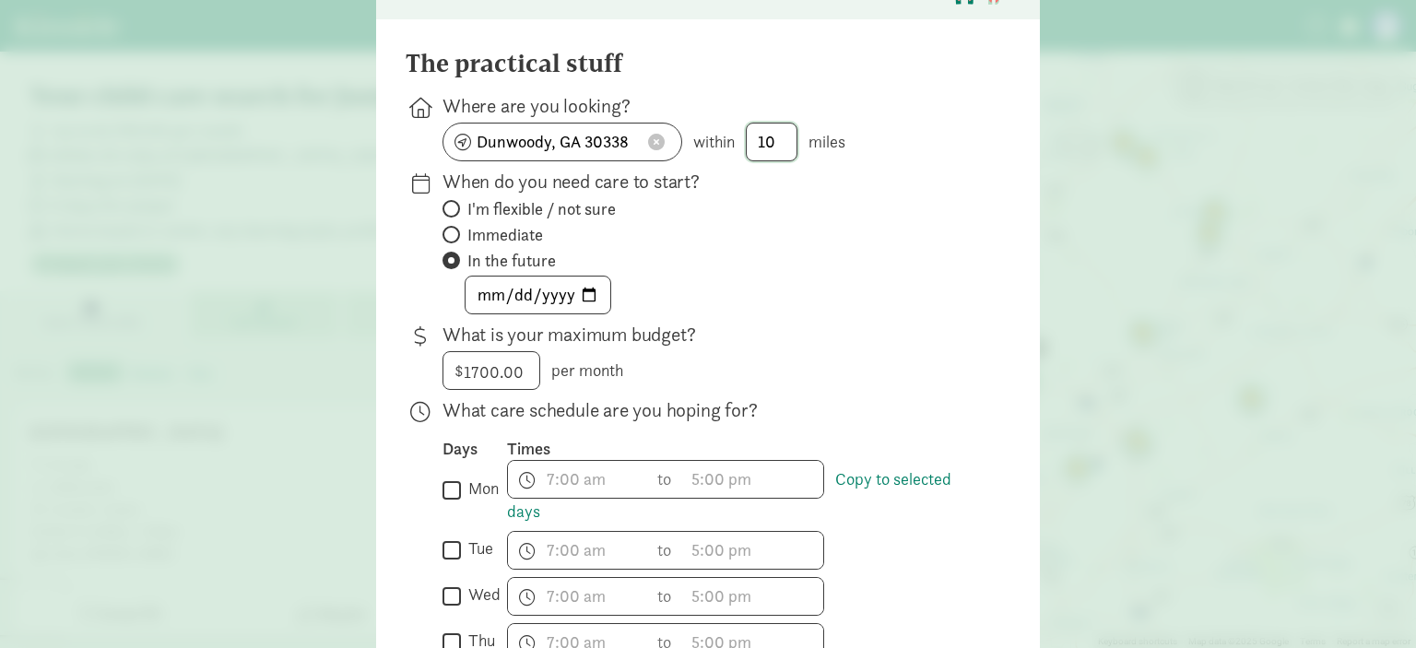
drag, startPoint x: 779, startPoint y: 137, endPoint x: 741, endPoint y: 137, distance: 37.8
click at [741, 137] on div "Dunwoody, GA 30338 within 10 miles" at bounding box center [712, 142] width 538 height 39
type input "5"
click at [962, 195] on div "When do you need care to start? I'm flexible / not sure Immediate In the future…" at bounding box center [712, 242] width 538 height 146
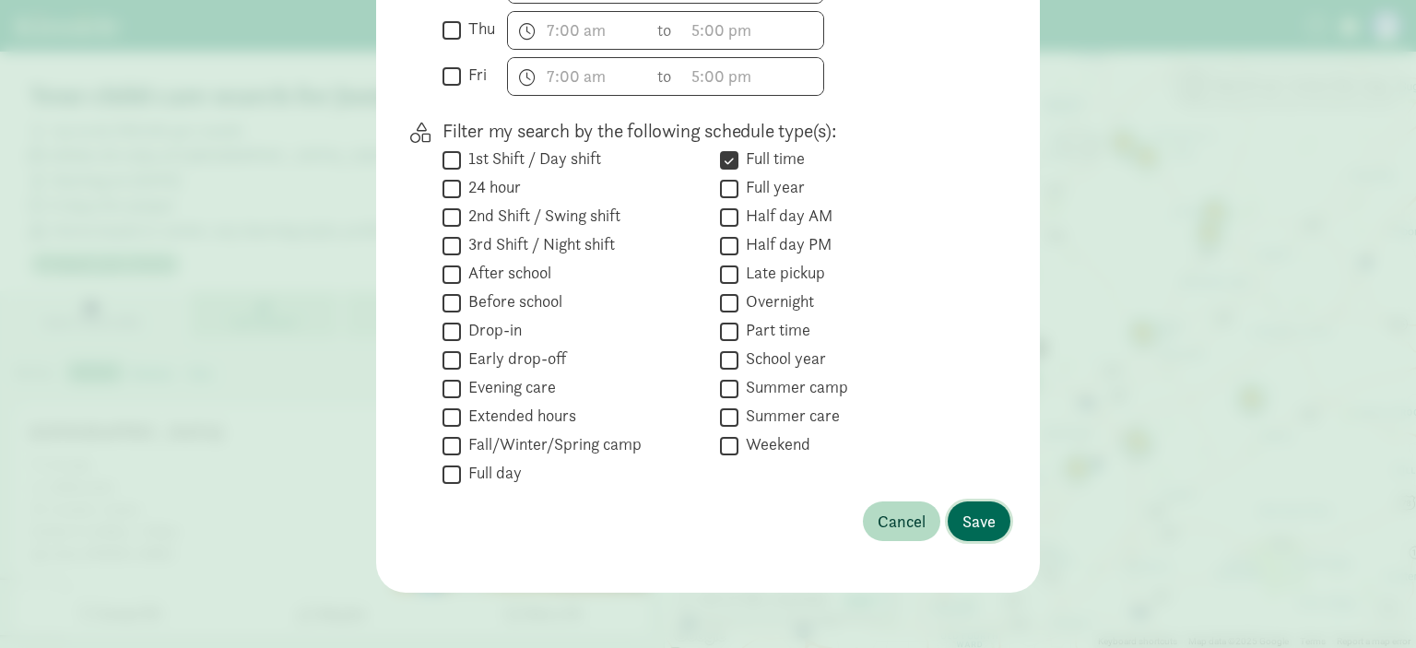
click at [970, 513] on span "Save" at bounding box center [978, 521] width 33 height 25
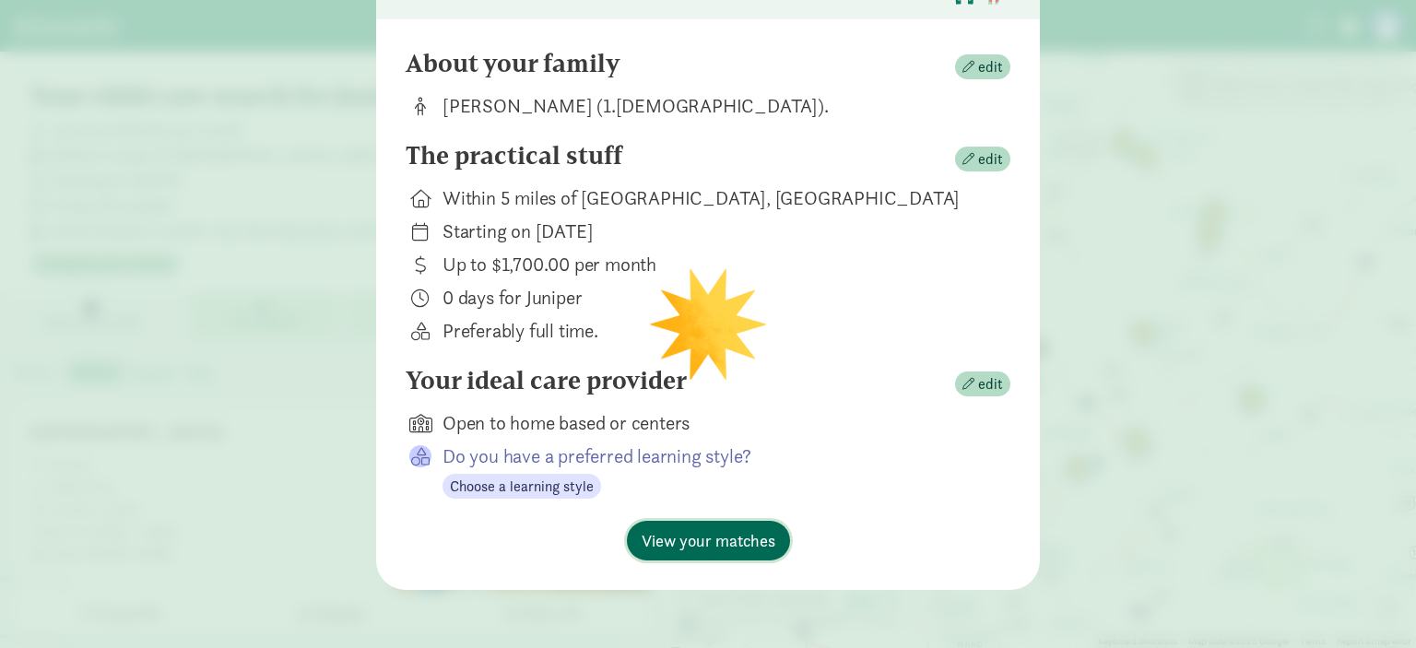
click at [750, 543] on span "View your matches" at bounding box center [709, 540] width 134 height 25
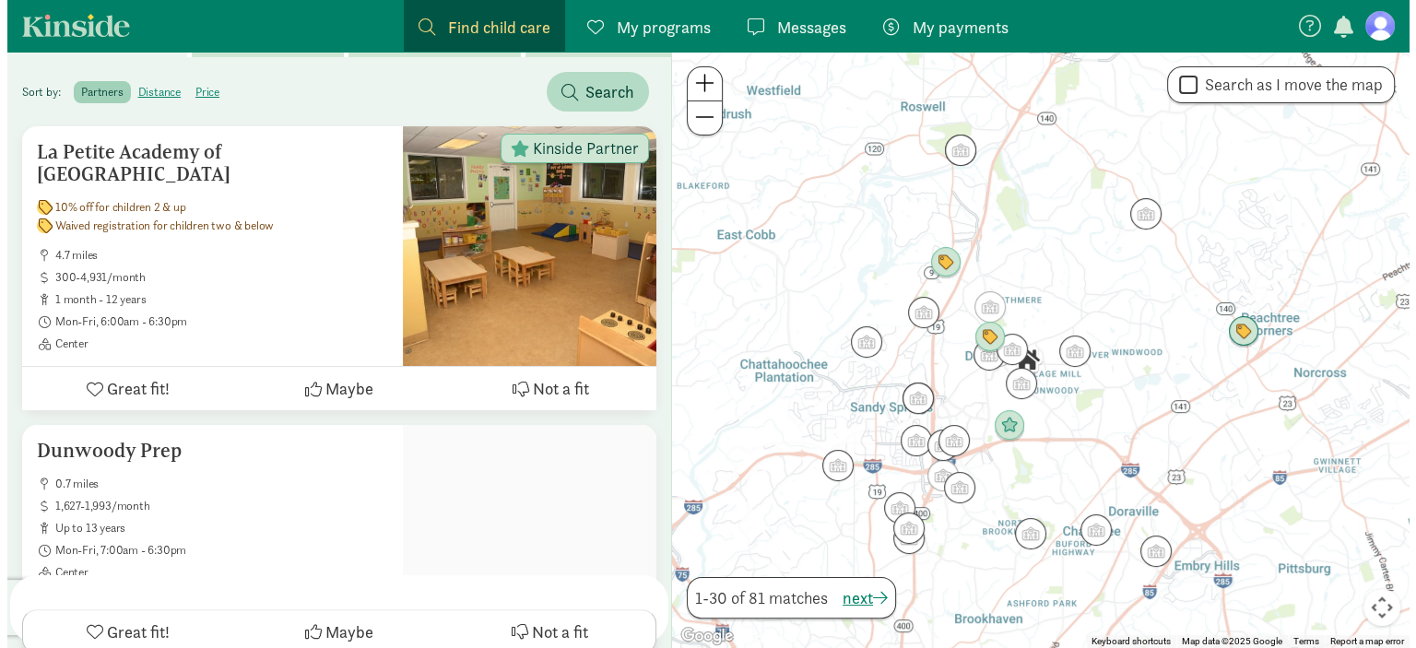
scroll to position [0, 0]
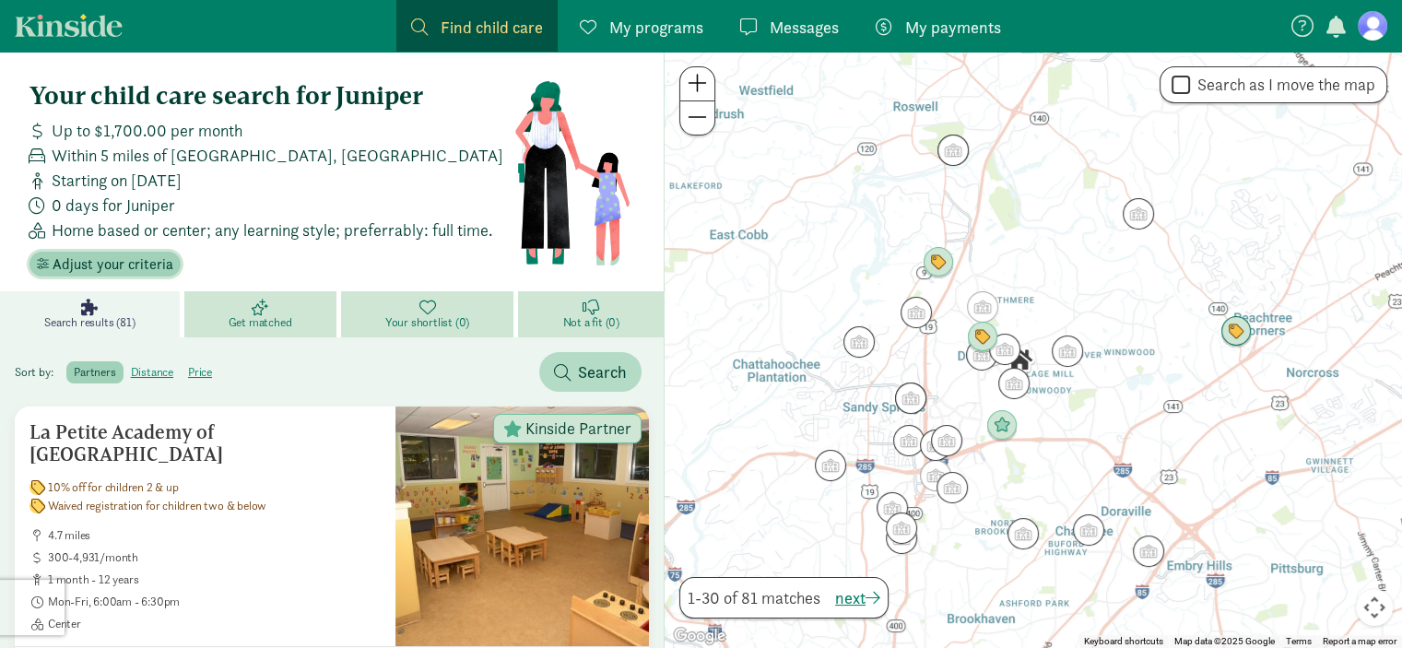
click at [120, 263] on span "Adjust your criteria" at bounding box center [113, 265] width 121 height 22
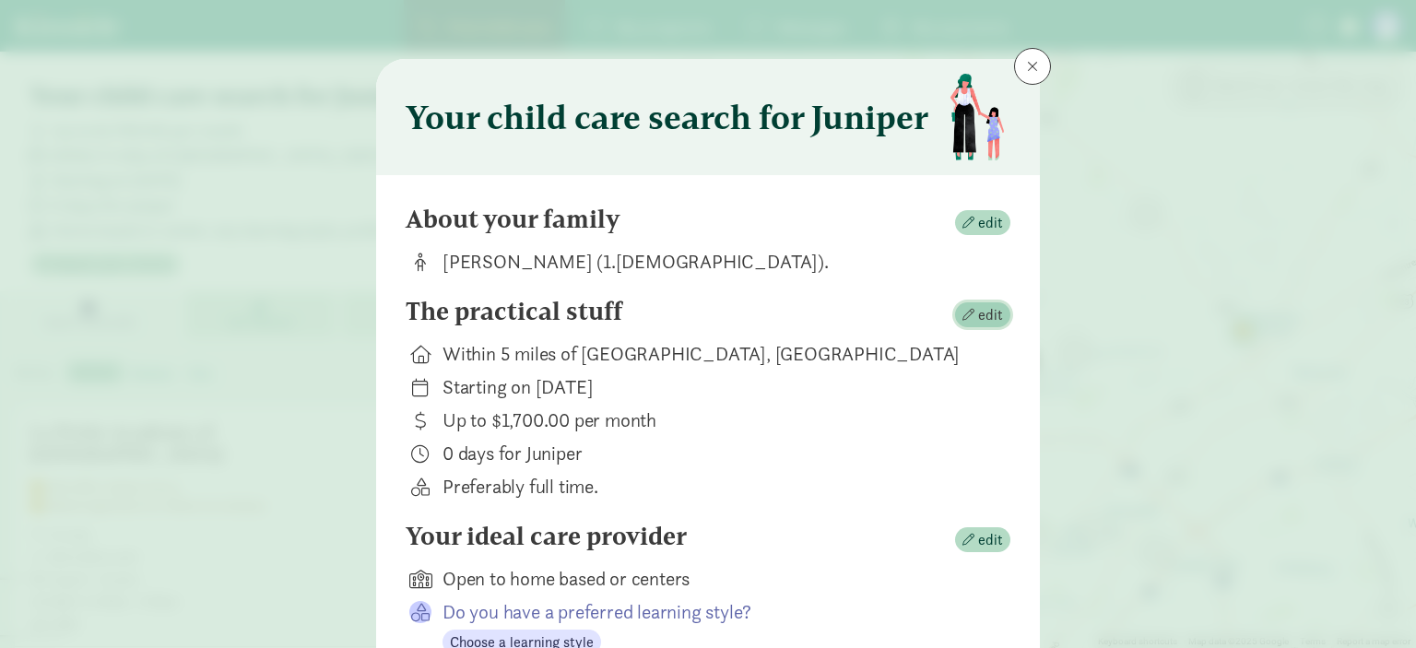
click at [970, 312] on span "button" at bounding box center [968, 315] width 12 height 12
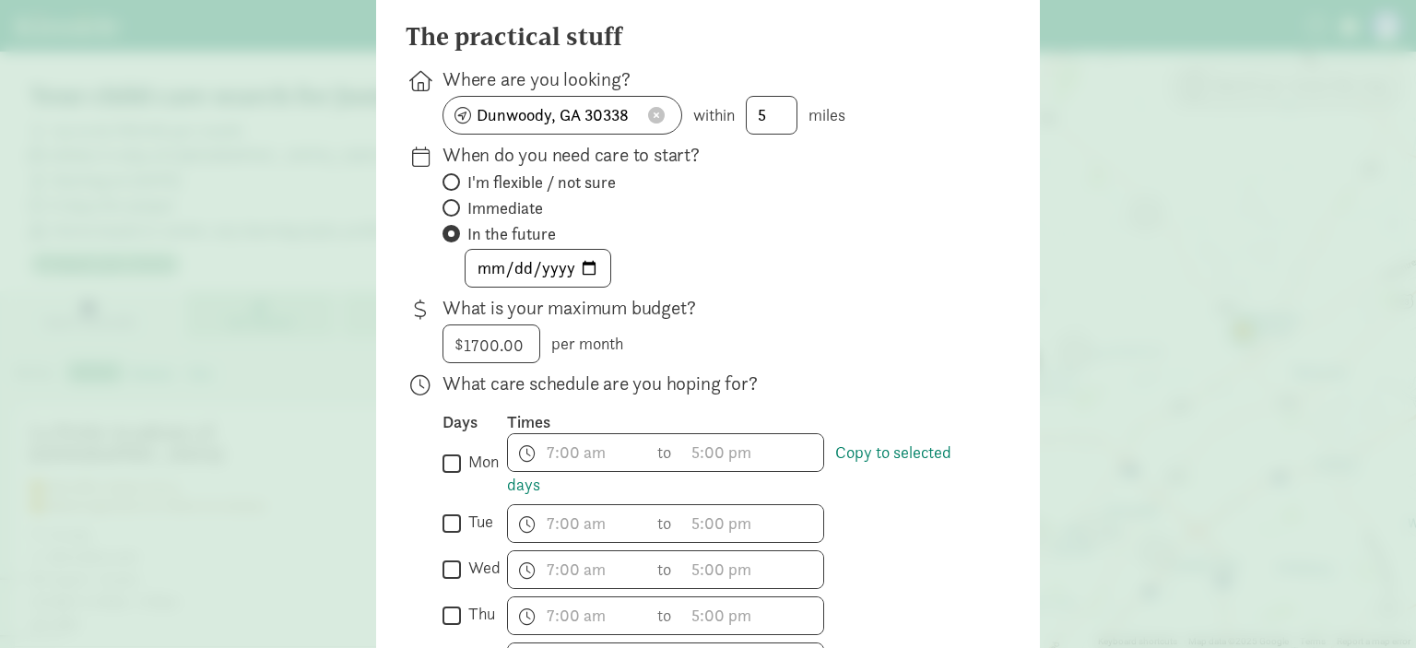
scroll to position [184, 0]
drag, startPoint x: 525, startPoint y: 344, endPoint x: 351, endPoint y: 342, distance: 173.3
click at [351, 342] on div "Your child care search for Juniper The practical stuff Where are you looking? D…" at bounding box center [708, 324] width 1416 height 648
click at [867, 362] on div "The practical stuff Where are you looking? Dunwoody, GA 30338 within 5 miles Wh…" at bounding box center [708, 583] width 605 height 1127
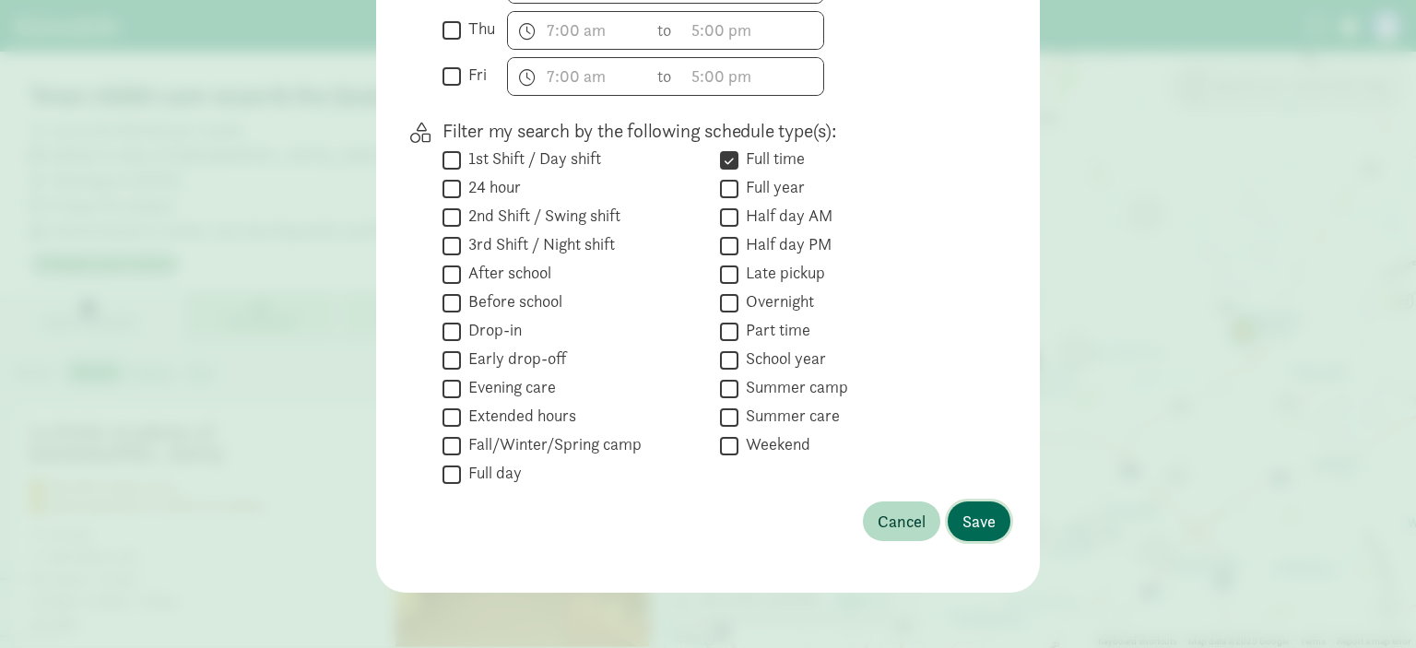
click at [977, 503] on button "Save" at bounding box center [979, 522] width 63 height 40
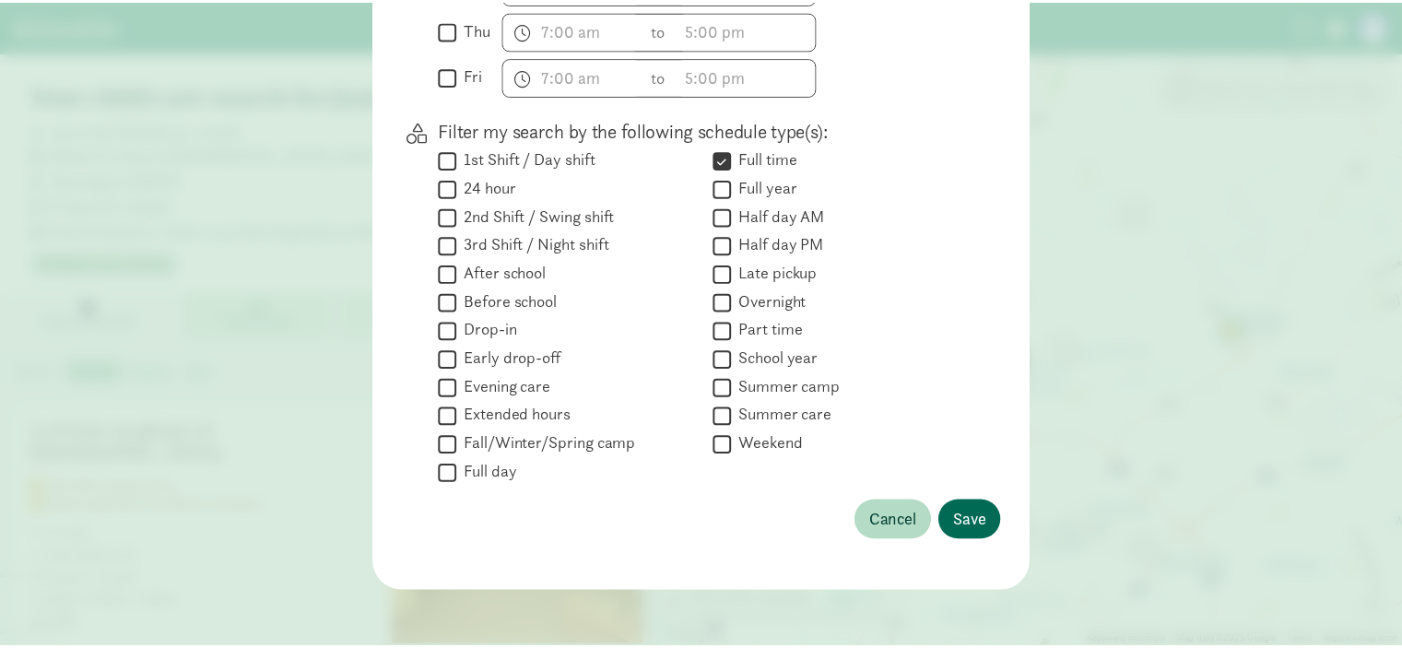
scroll to position [185, 0]
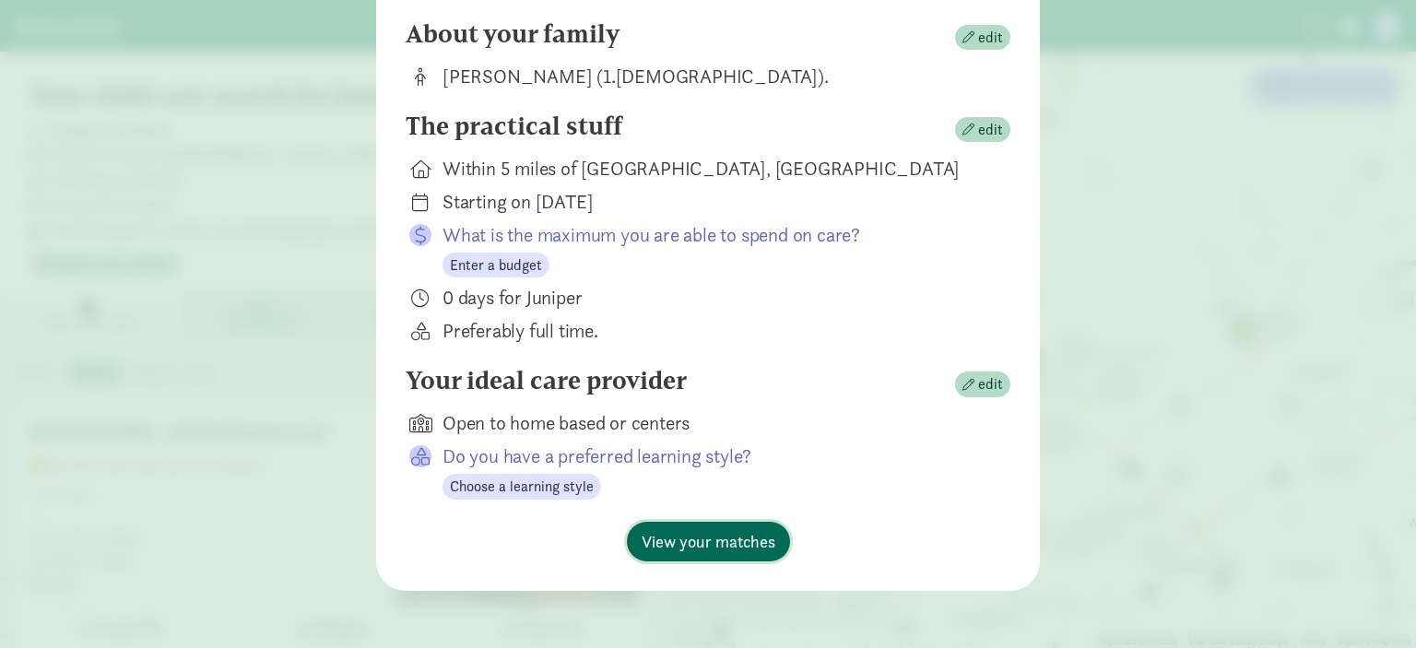
click at [723, 545] on span "View your matches" at bounding box center [709, 541] width 134 height 25
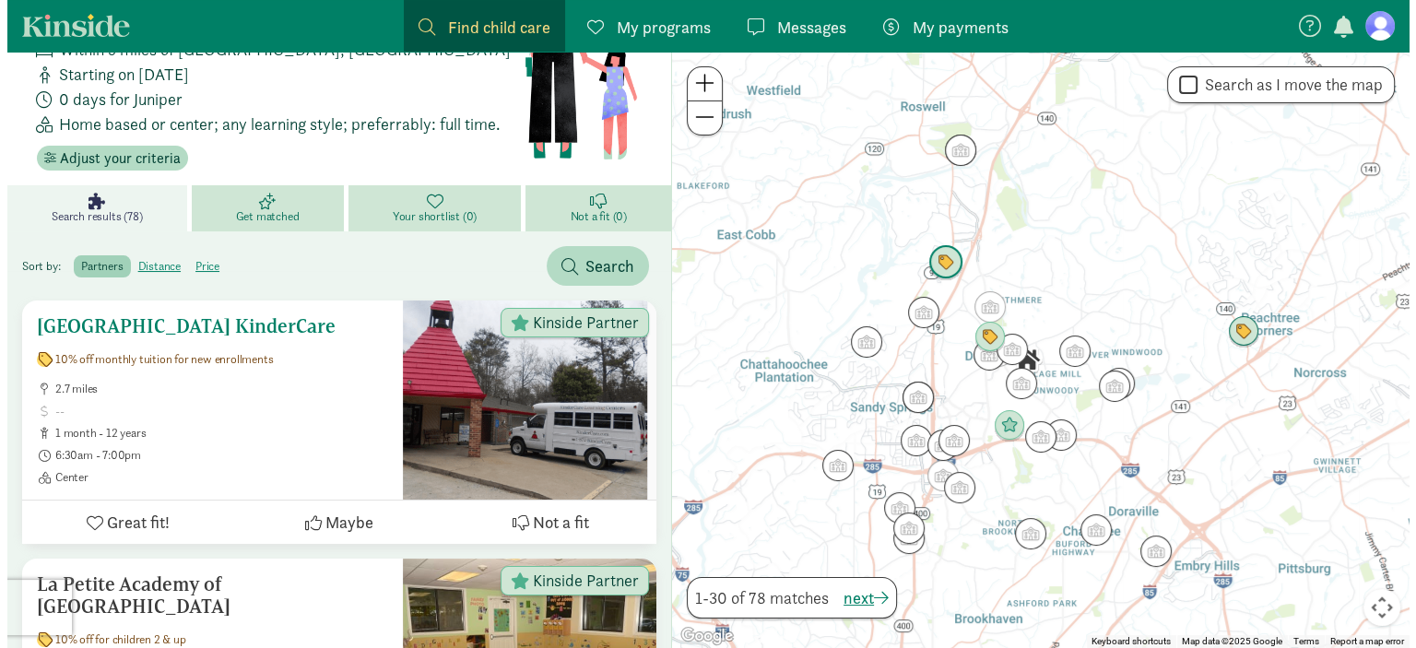
scroll to position [0, 0]
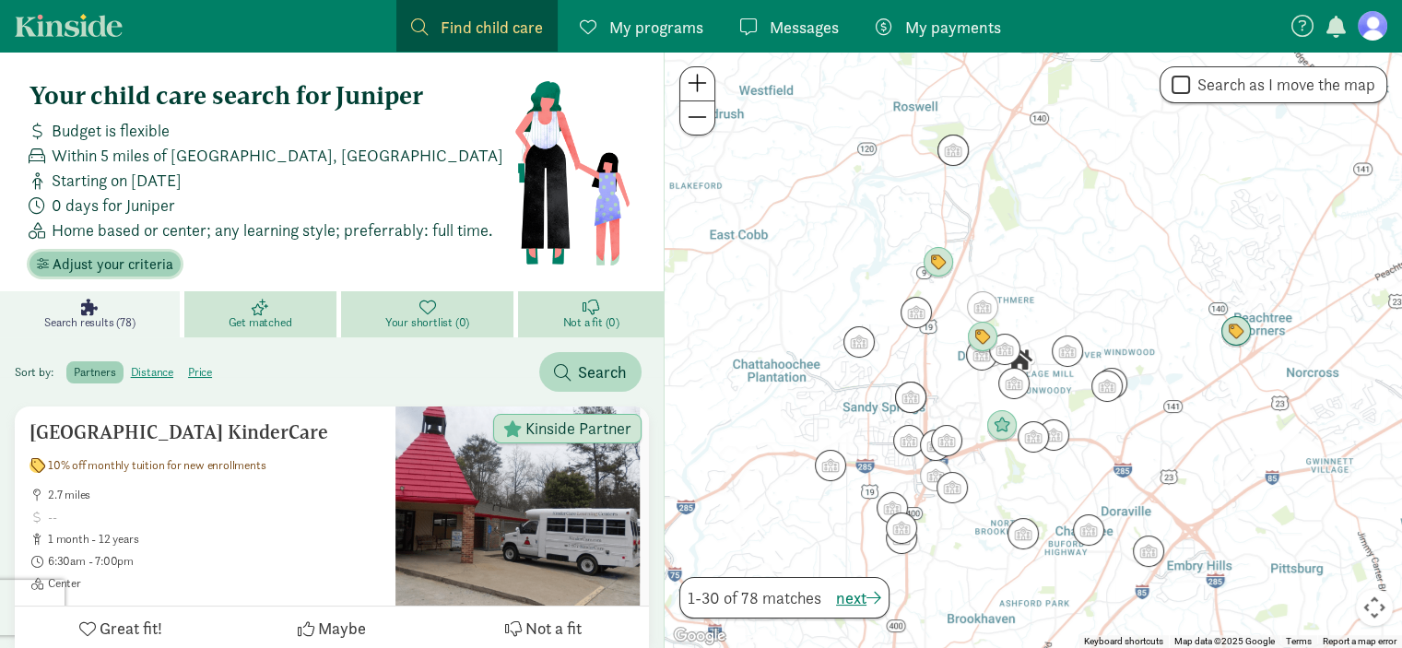
click at [93, 265] on span "Adjust your criteria" at bounding box center [113, 265] width 121 height 22
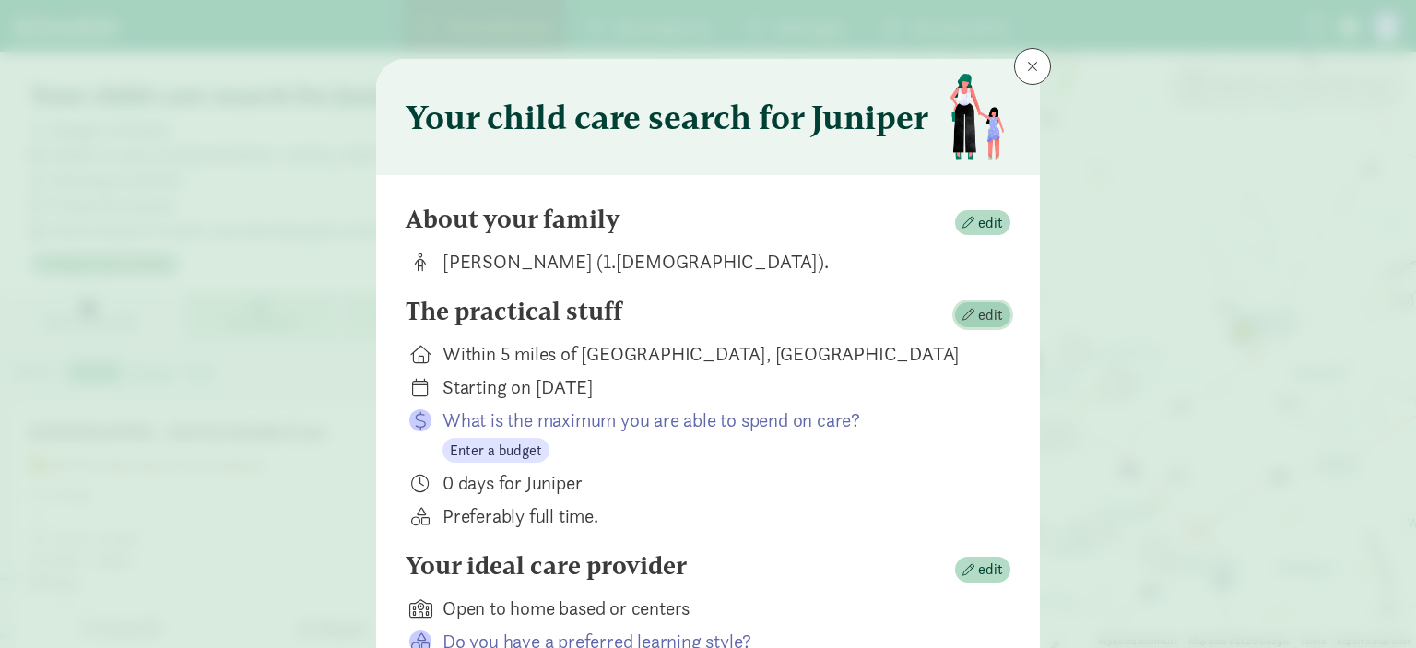
click at [971, 314] on span "edit" at bounding box center [982, 315] width 41 height 22
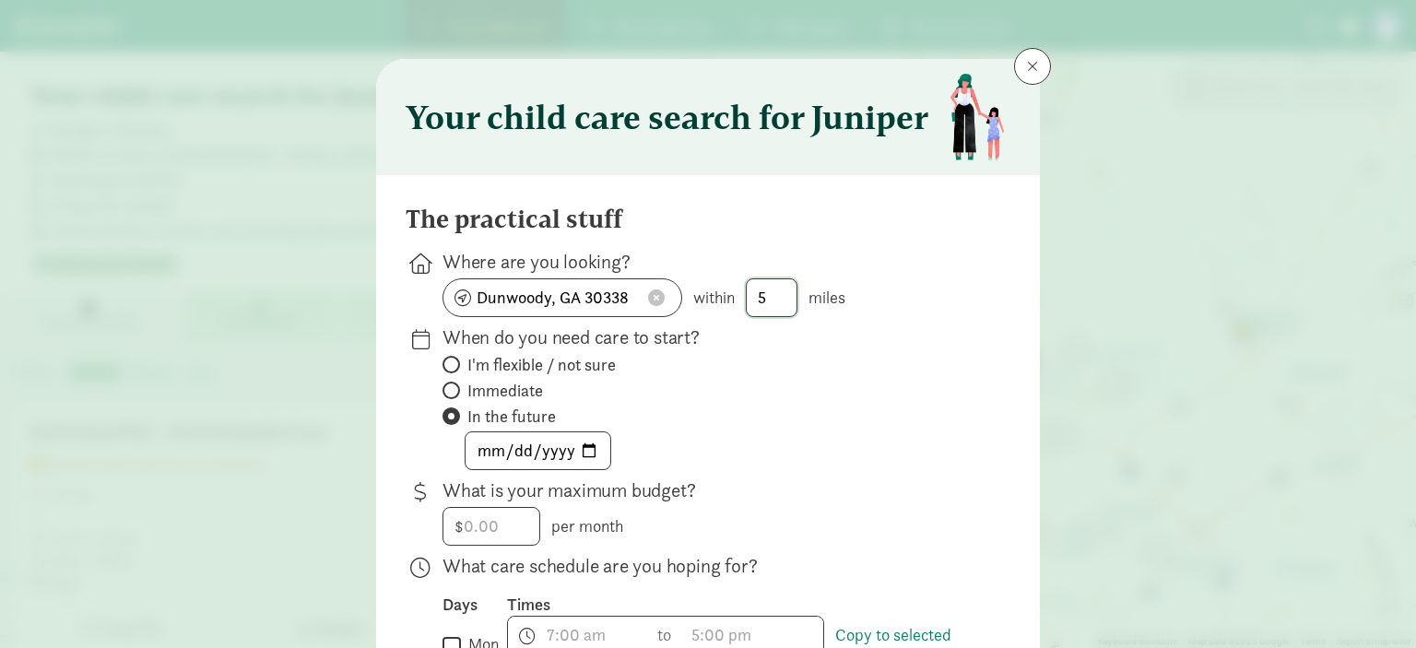
drag, startPoint x: 778, startPoint y: 292, endPoint x: 738, endPoint y: 298, distance: 40.9
click at [738, 298] on div "Dunwoody, GA 30338 within 5 miles" at bounding box center [712, 297] width 538 height 39
type input "3"
click at [854, 391] on label "Immediate" at bounding box center [712, 391] width 538 height 22
click at [454, 391] on input "Immediate" at bounding box center [449, 390] width 12 height 12
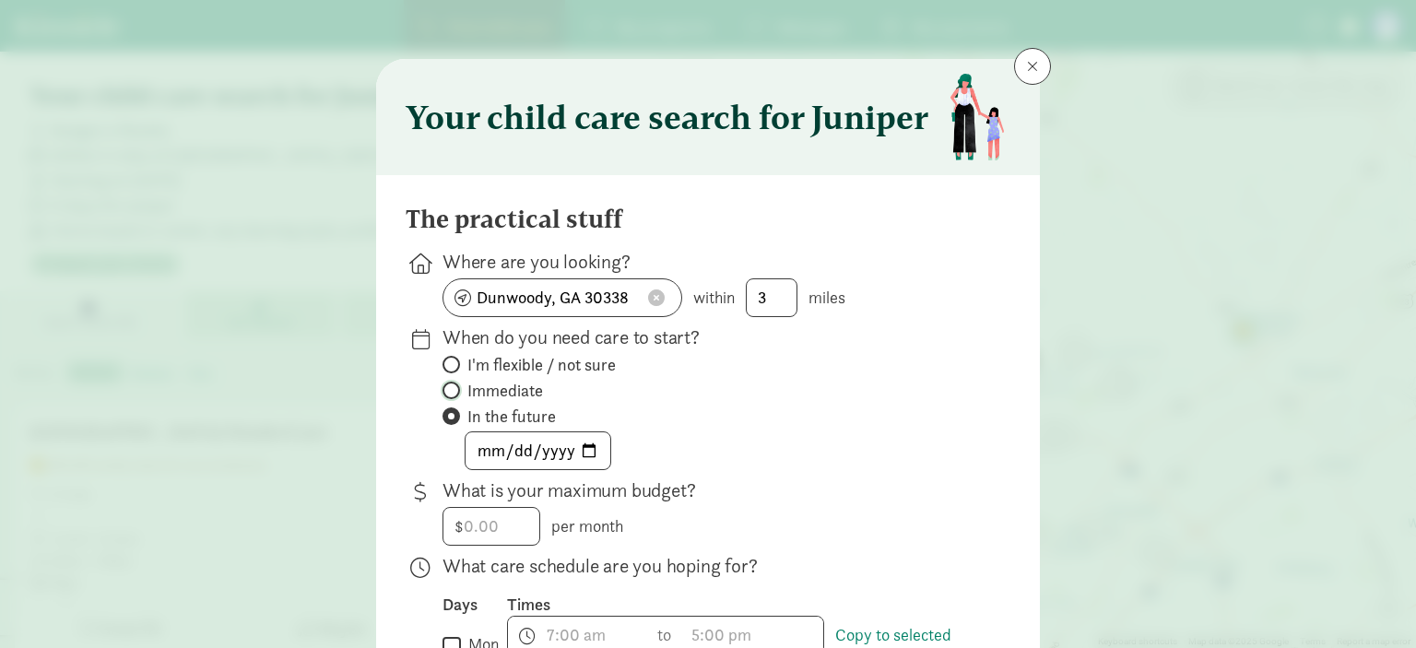
radio input "true"
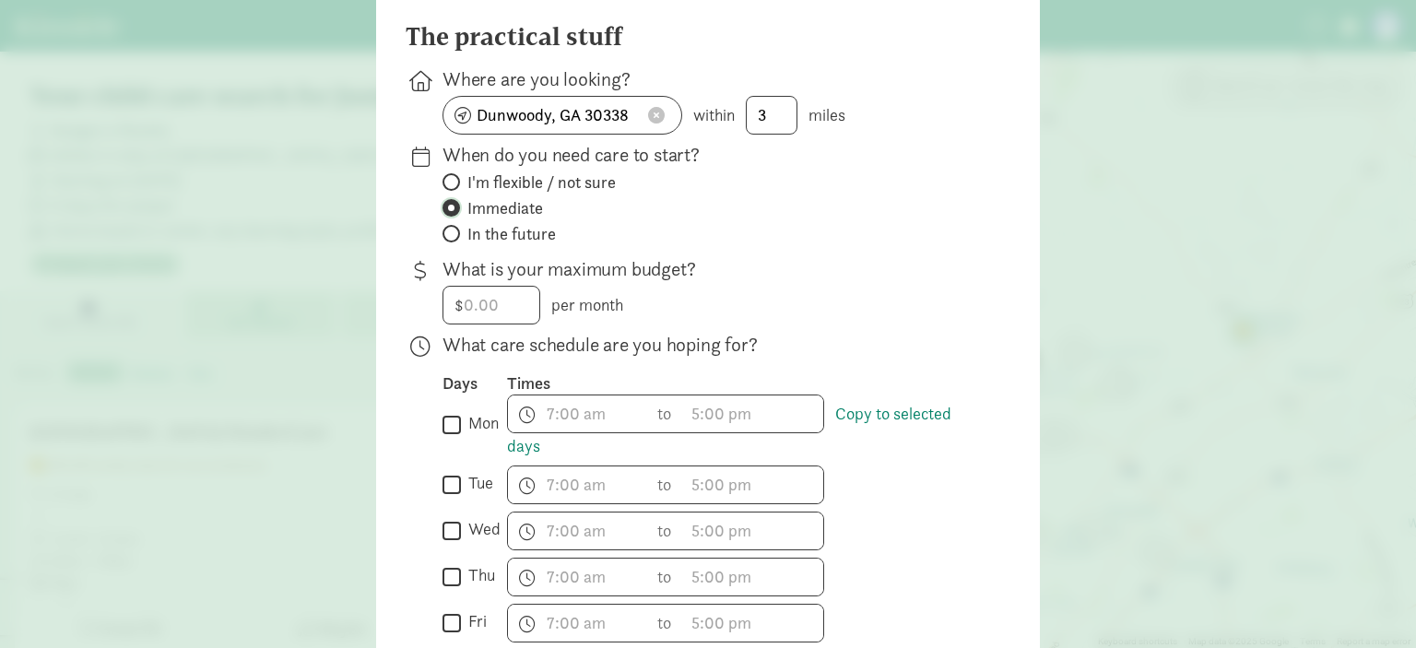
scroll to position [184, 0]
click at [493, 236] on span "In the future" at bounding box center [511, 232] width 89 height 22
click at [454, 236] on input "In the future" at bounding box center [449, 232] width 12 height 12
radio input "true"
radio input "false"
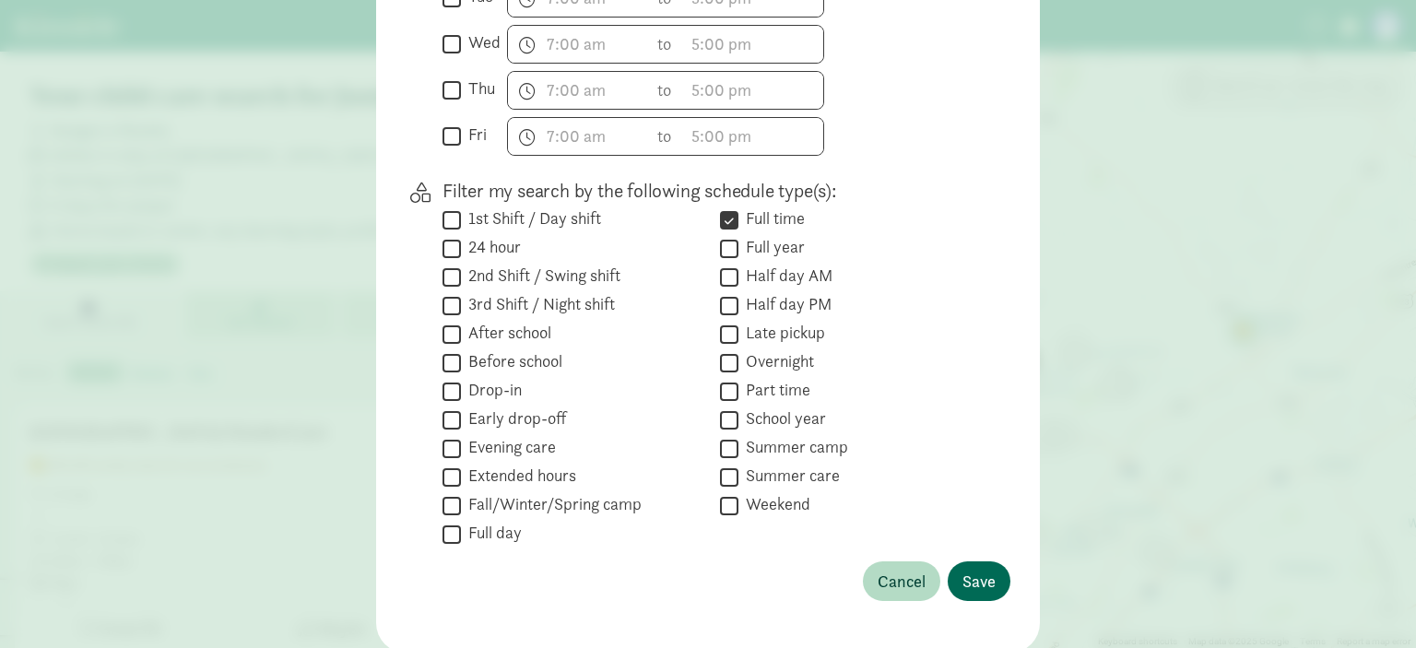
scroll to position [768, 0]
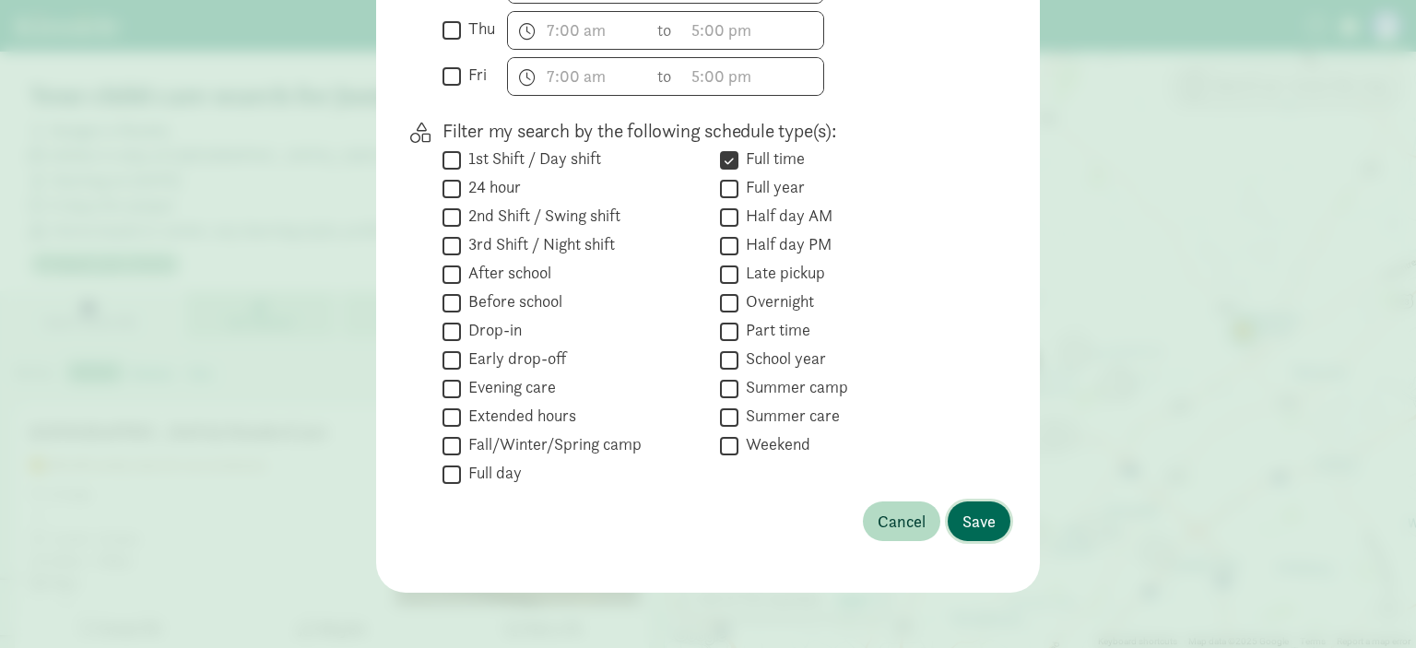
click at [987, 523] on span "Save" at bounding box center [978, 521] width 33 height 25
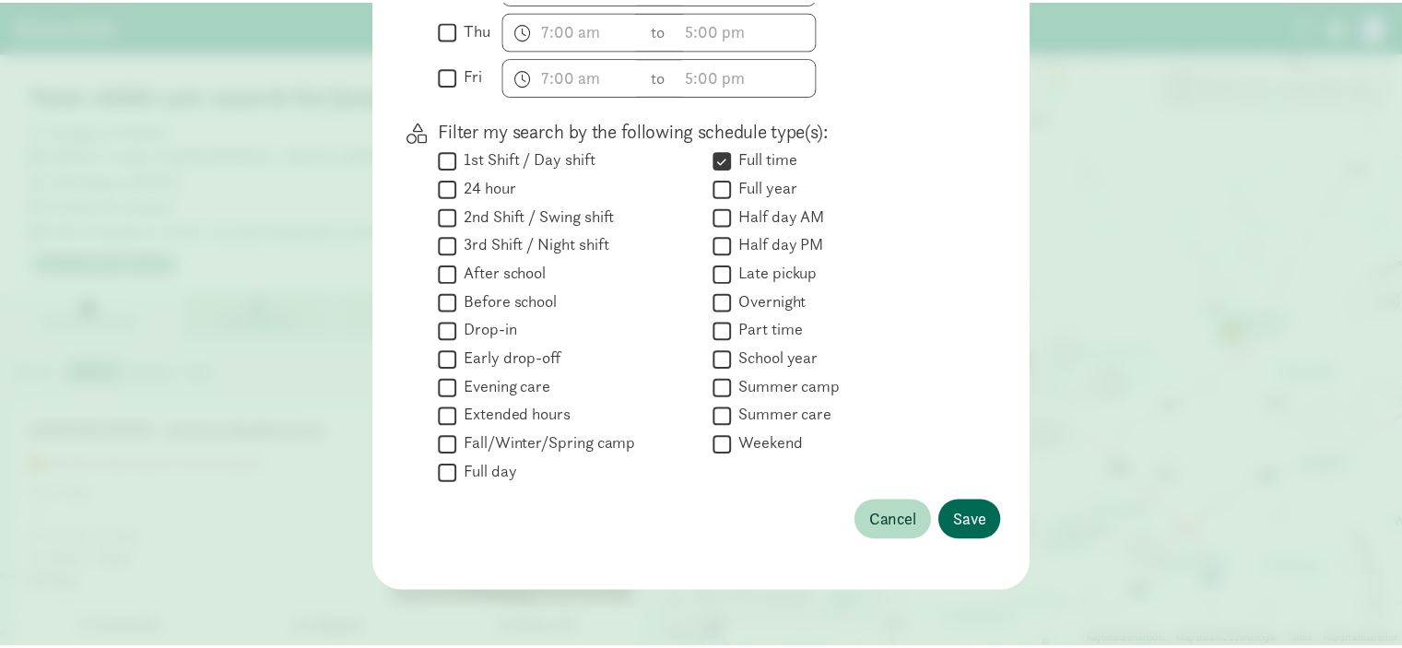
scroll to position [185, 0]
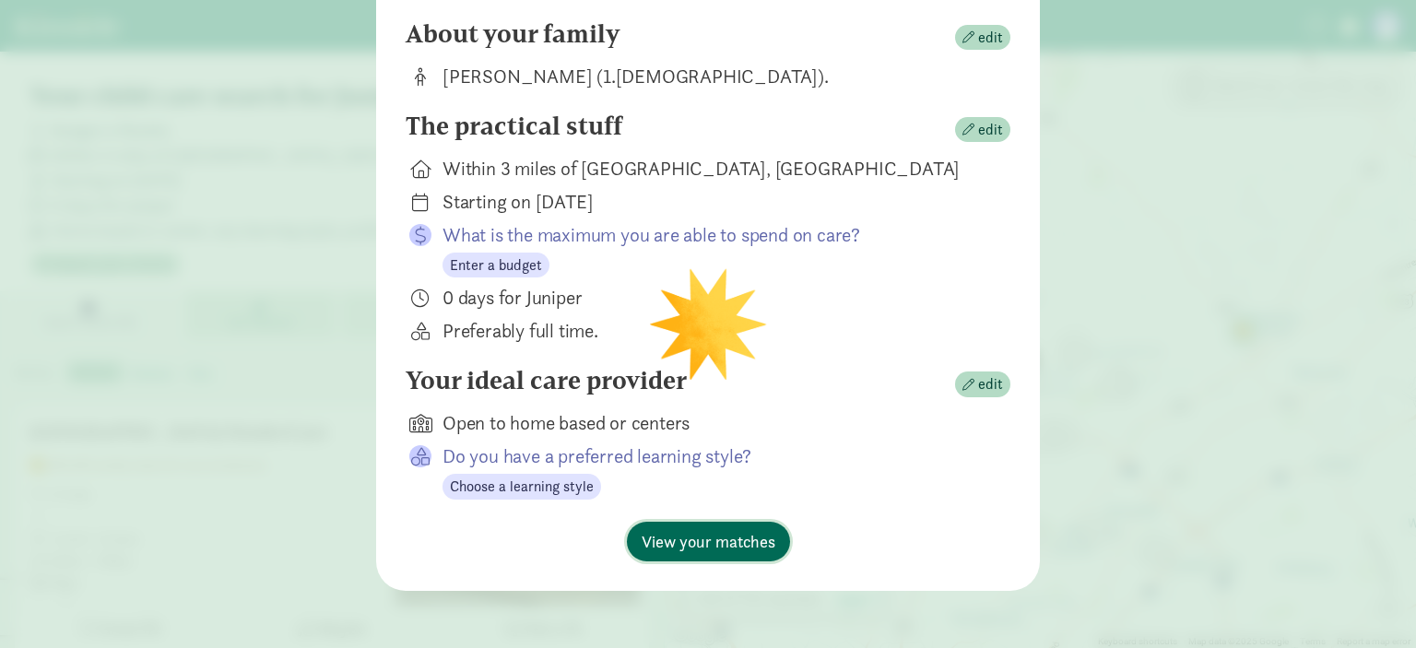
click at [735, 540] on span "View your matches" at bounding box center [709, 541] width 134 height 25
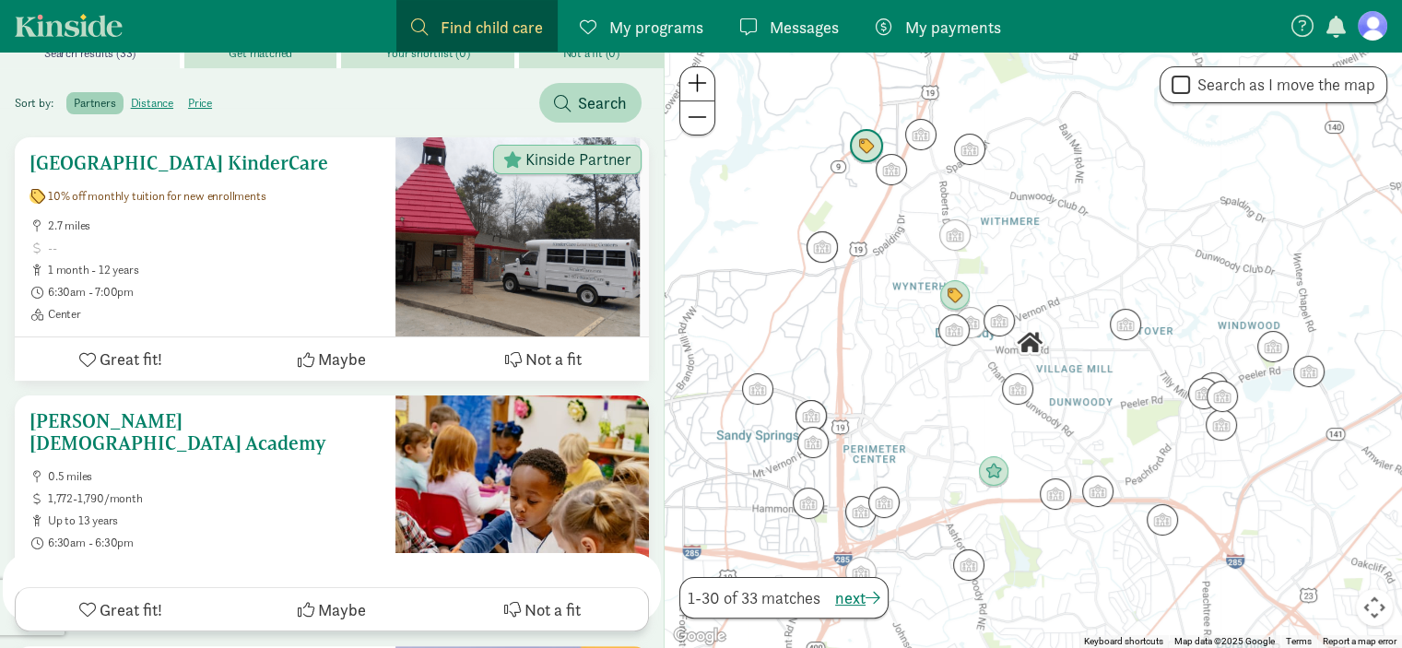
scroll to position [277, 0]
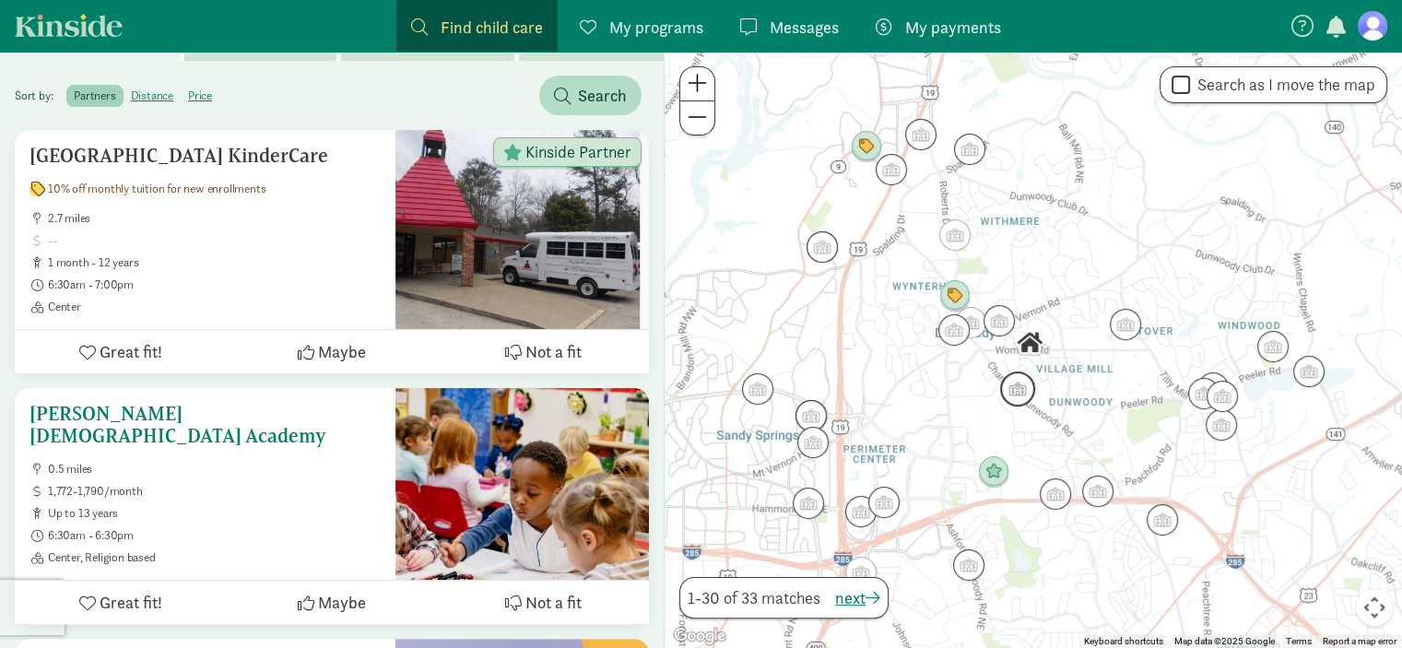
drag, startPoint x: 318, startPoint y: 423, endPoint x: 177, endPoint y: 411, distance: 141.6
click at [177, 411] on h5 "Dunwoody Christian Academy" at bounding box center [205, 425] width 351 height 44
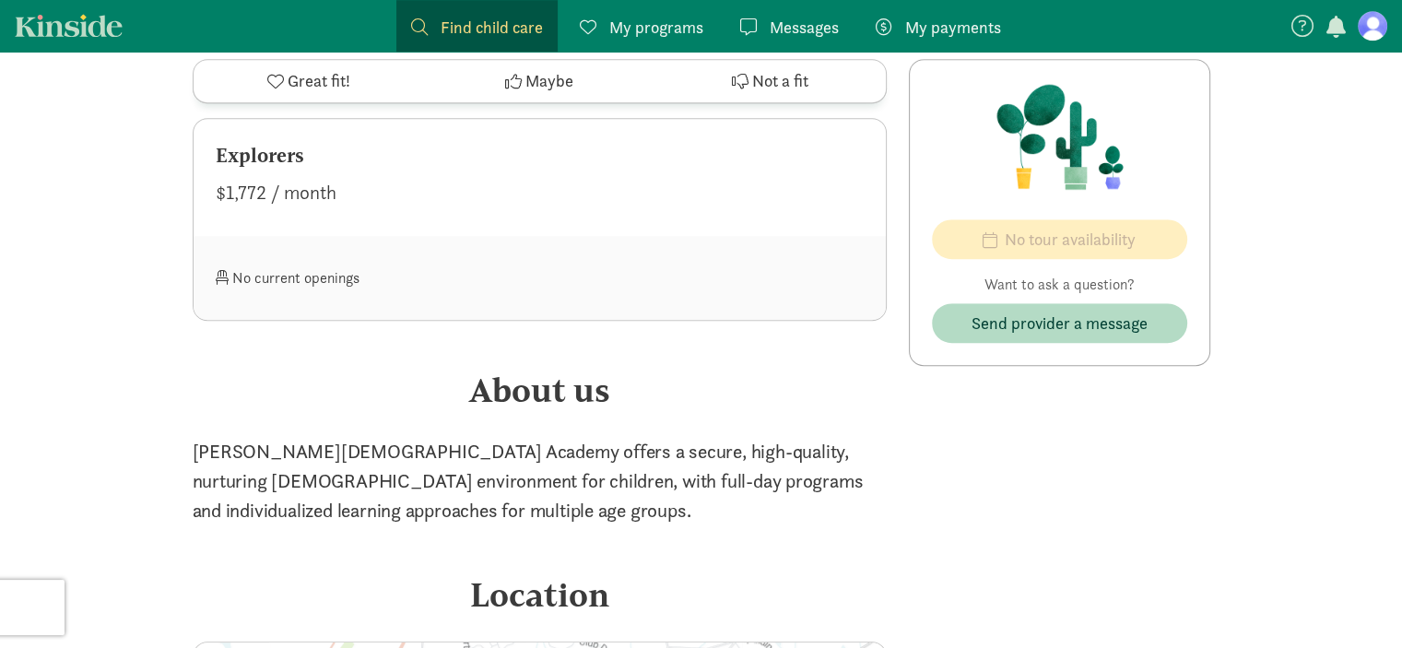
scroll to position [1383, 0]
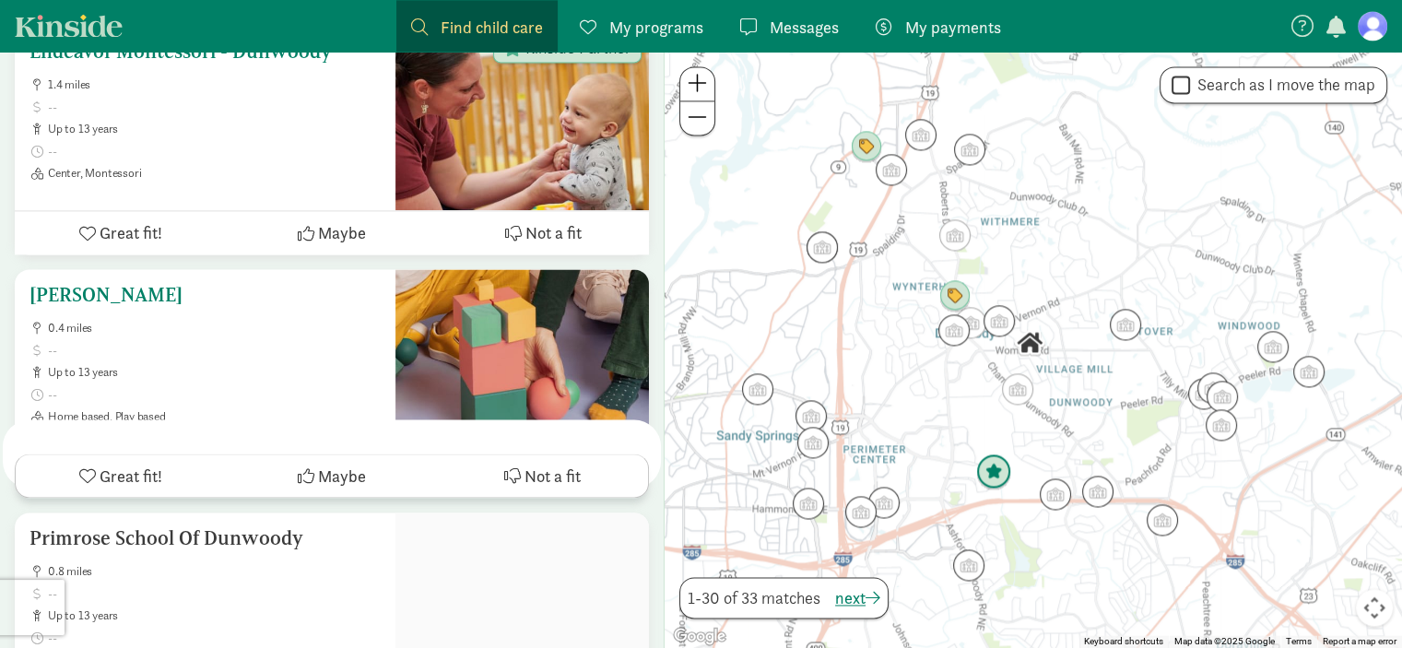
scroll to position [2673, 0]
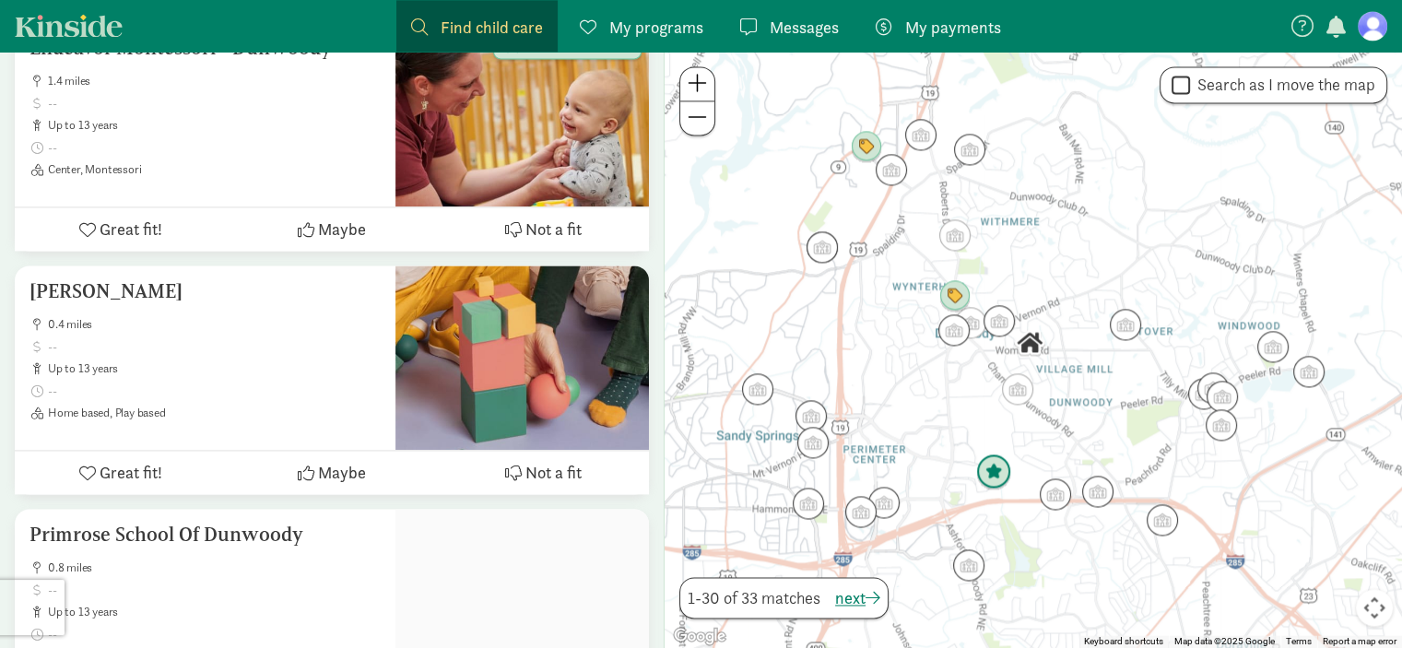
click at [999, 469] on img "Click to see details" at bounding box center [993, 471] width 35 height 35
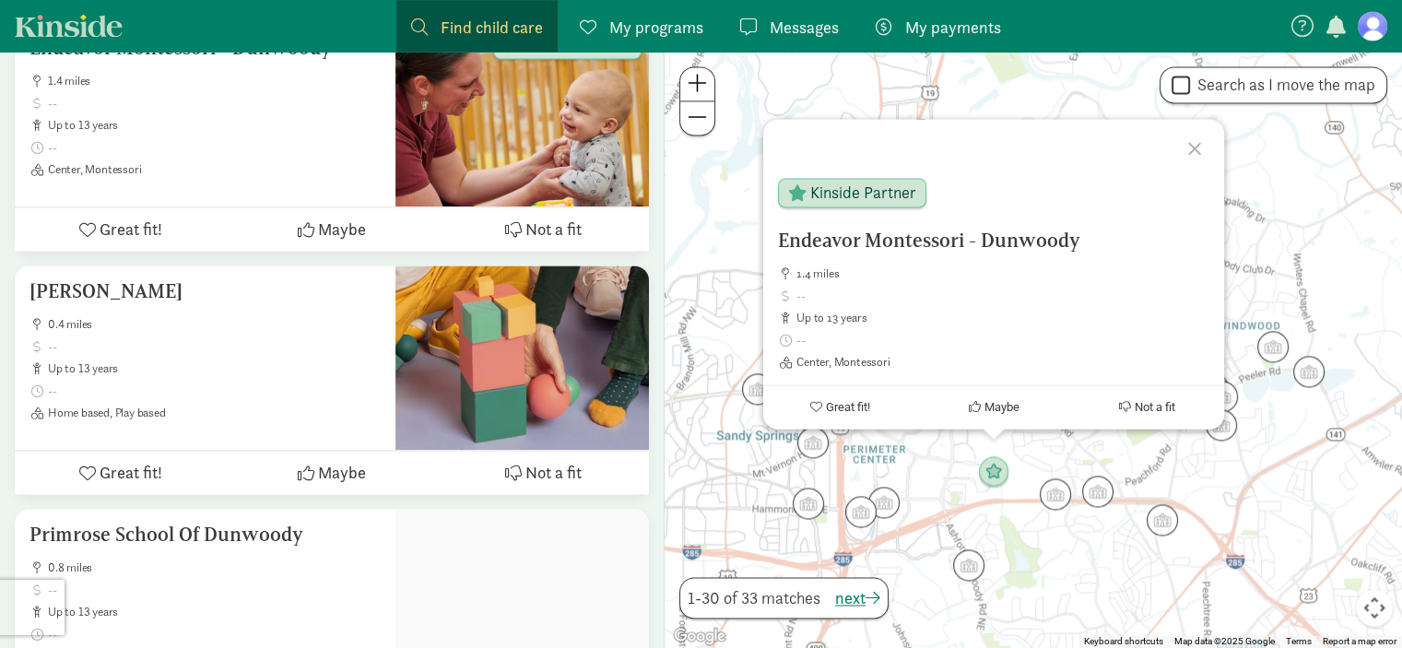
click at [1207, 154] on div at bounding box center [1197, 145] width 53 height 53
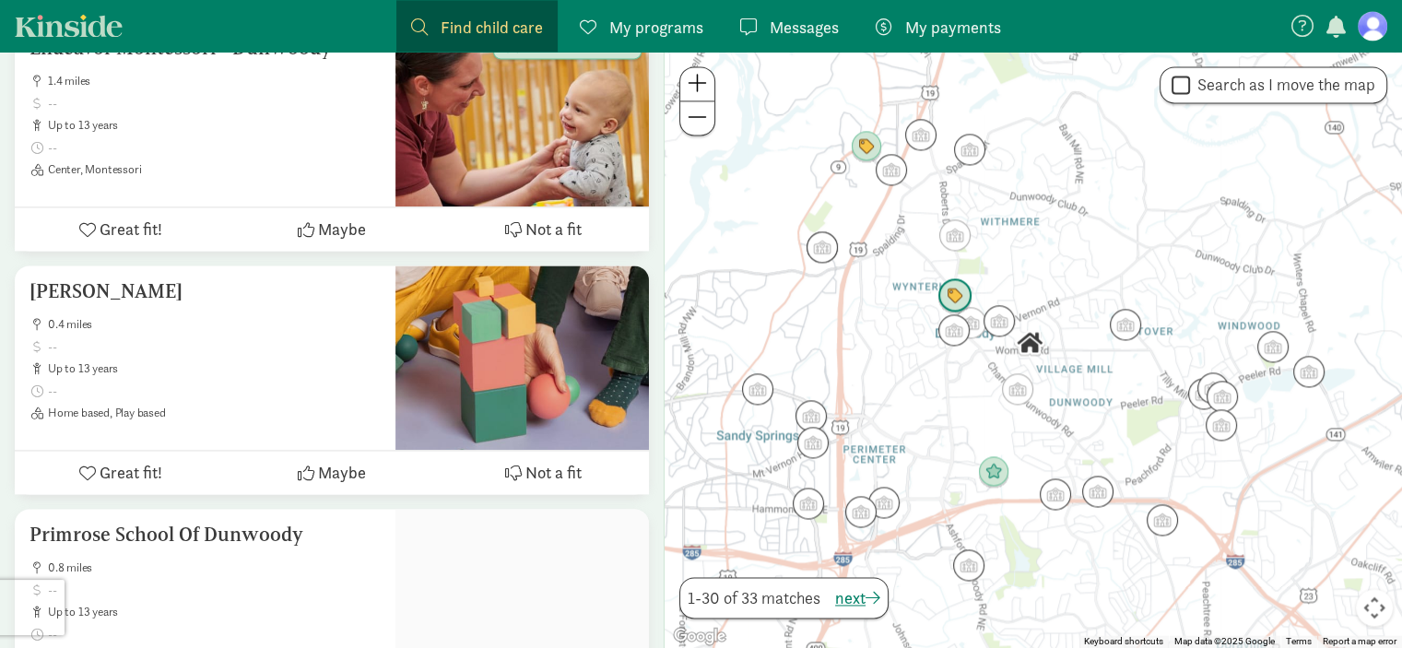
click at [961, 294] on img "Click to see details" at bounding box center [955, 295] width 35 height 35
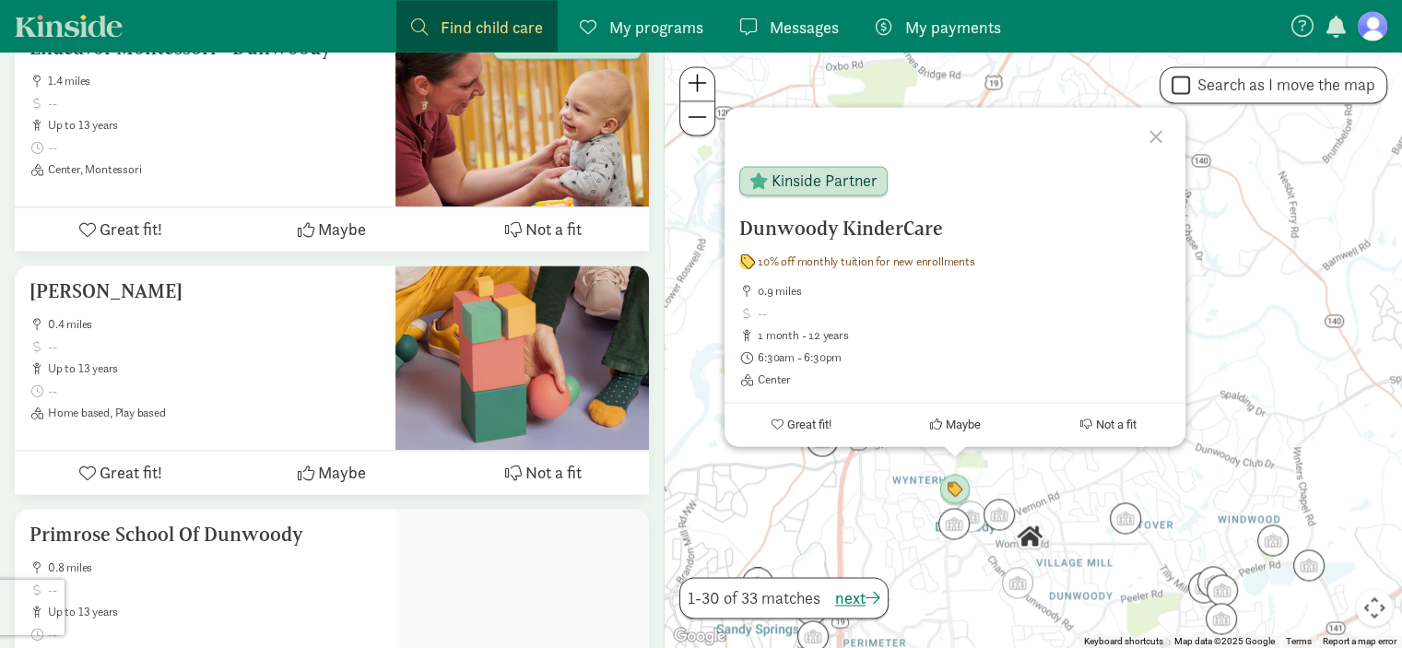
click at [1159, 125] on div at bounding box center [1158, 133] width 53 height 53
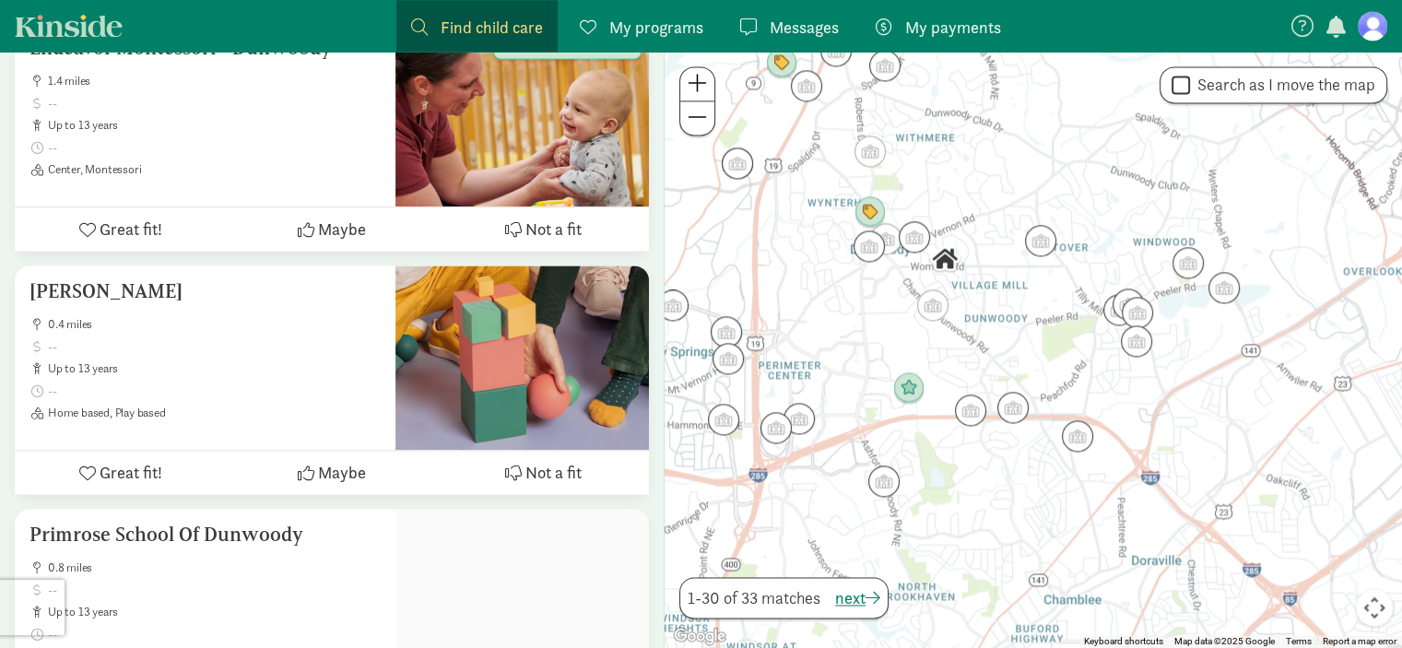
drag, startPoint x: 1078, startPoint y: 499, endPoint x: 996, endPoint y: 216, distance: 294.7
click at [996, 216] on div at bounding box center [1034, 350] width 738 height 596
click at [867, 155] on img "Click to see details" at bounding box center [870, 149] width 35 height 35
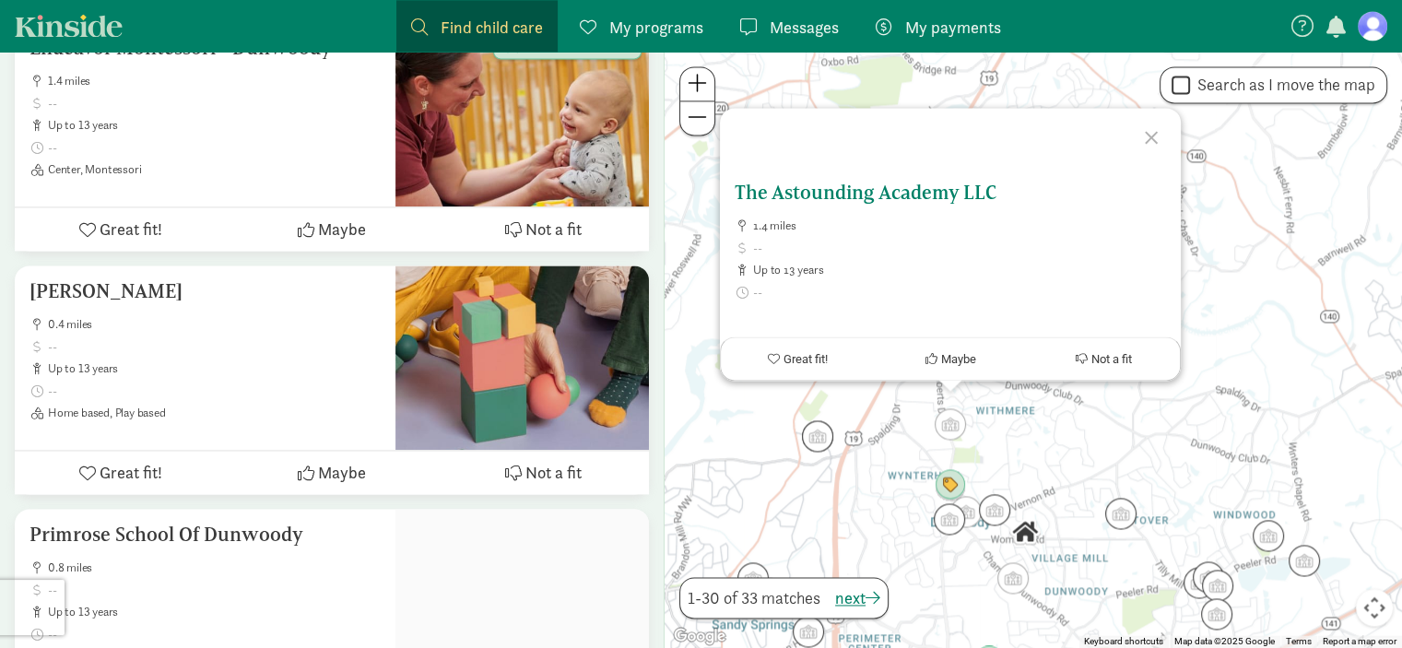
click at [888, 187] on h5 "The Astounding Academy LLC" at bounding box center [950, 193] width 431 height 22
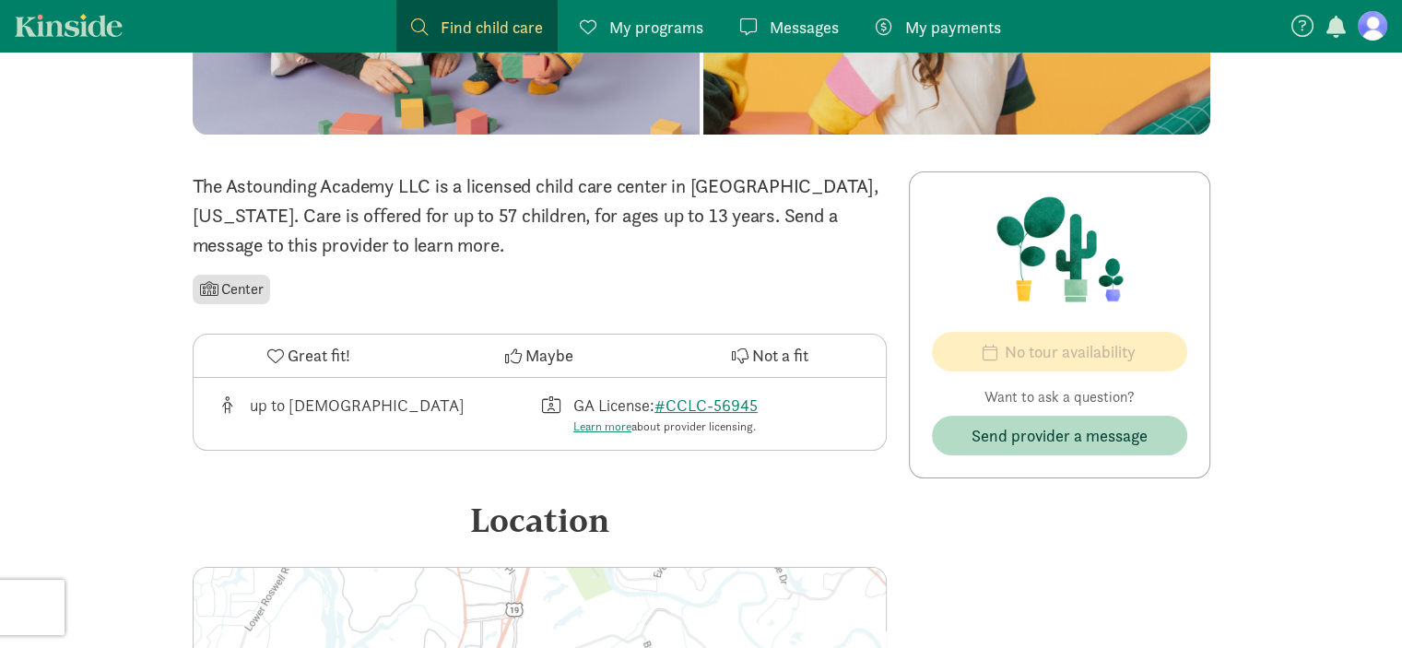
scroll to position [277, 0]
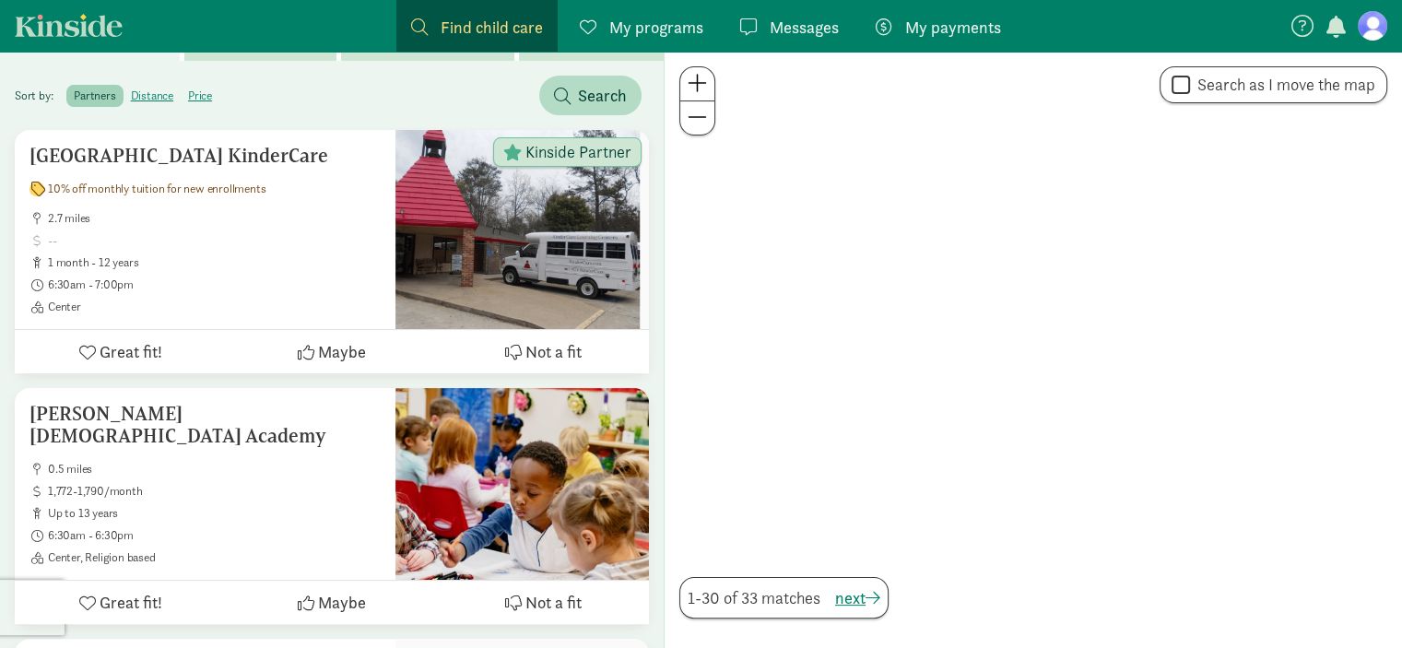
scroll to position [2673, 0]
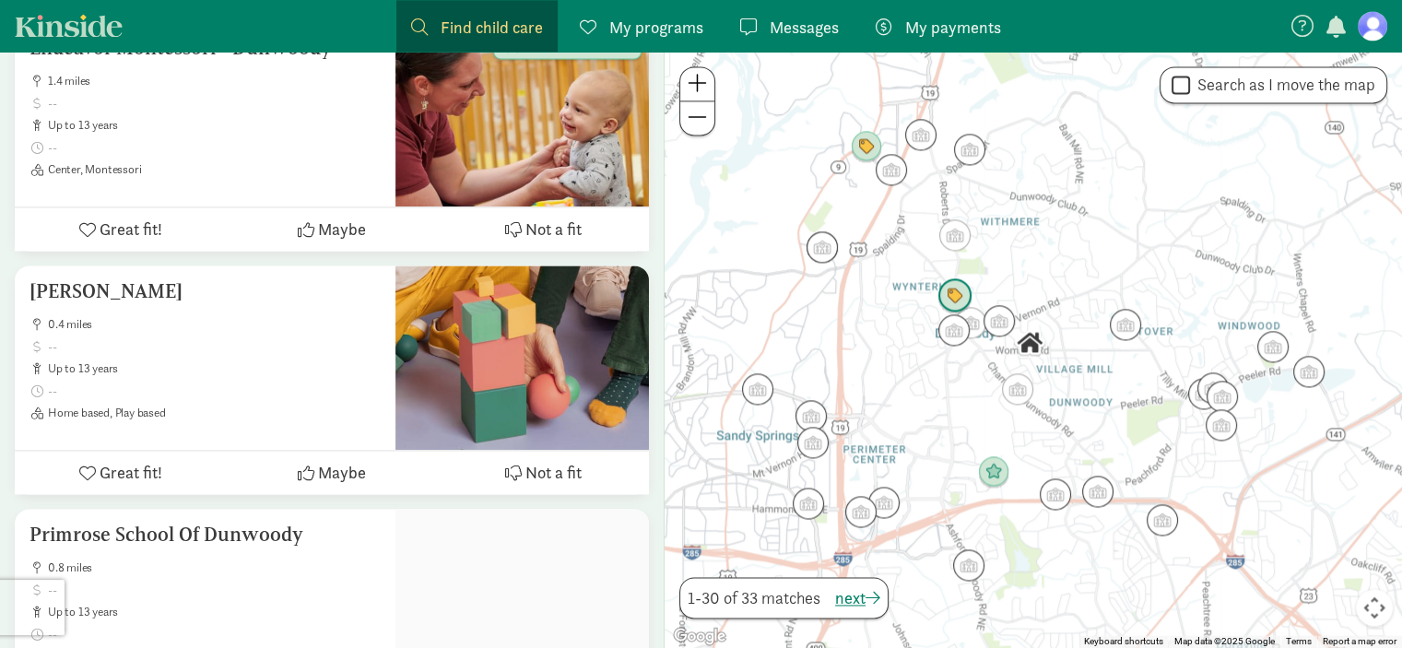
click at [951, 294] on img "Click to see details" at bounding box center [955, 295] width 35 height 35
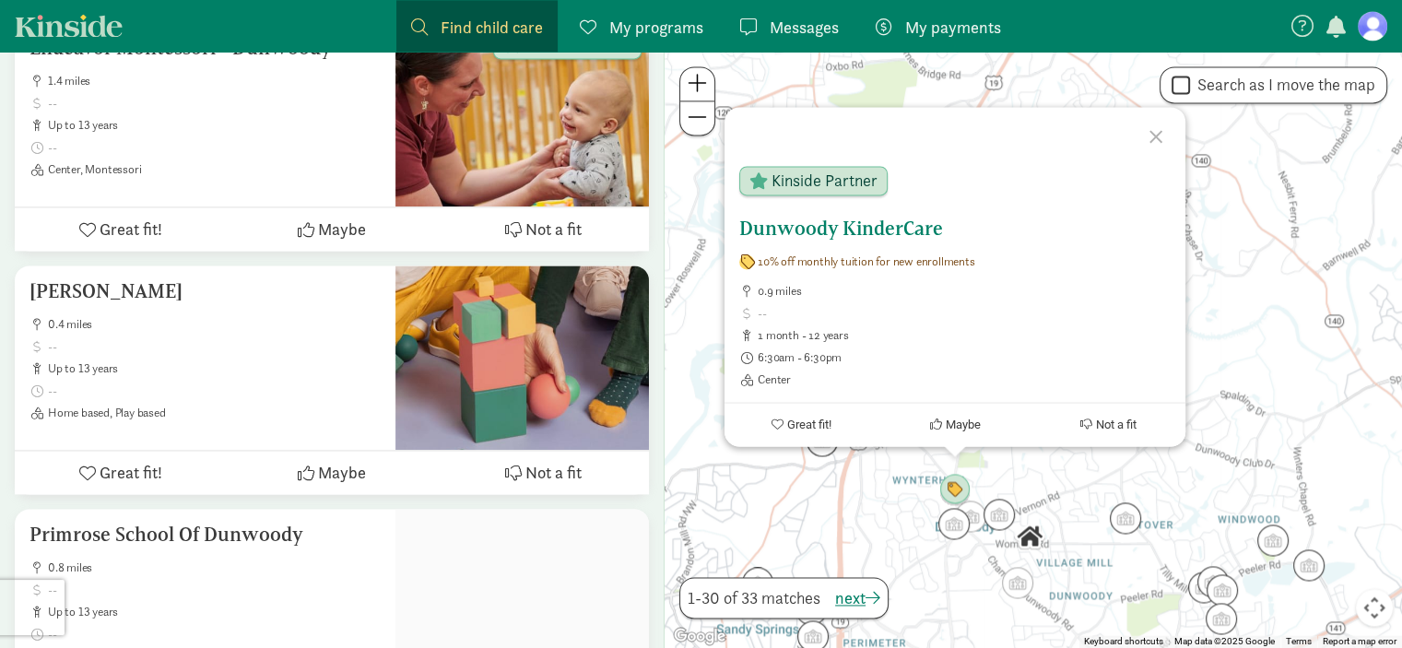
click at [814, 429] on span "Great fit!" at bounding box center [809, 425] width 44 height 14
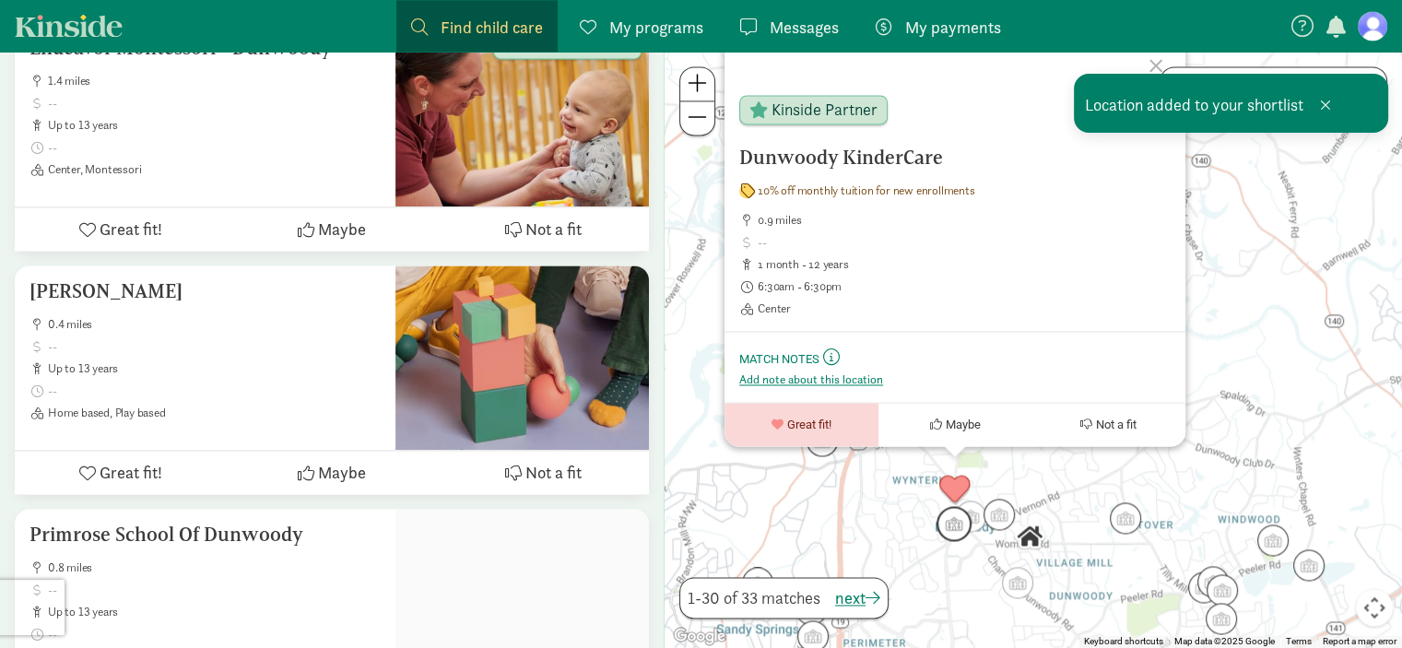
click at [943, 530] on img "Click to see details" at bounding box center [954, 523] width 35 height 35
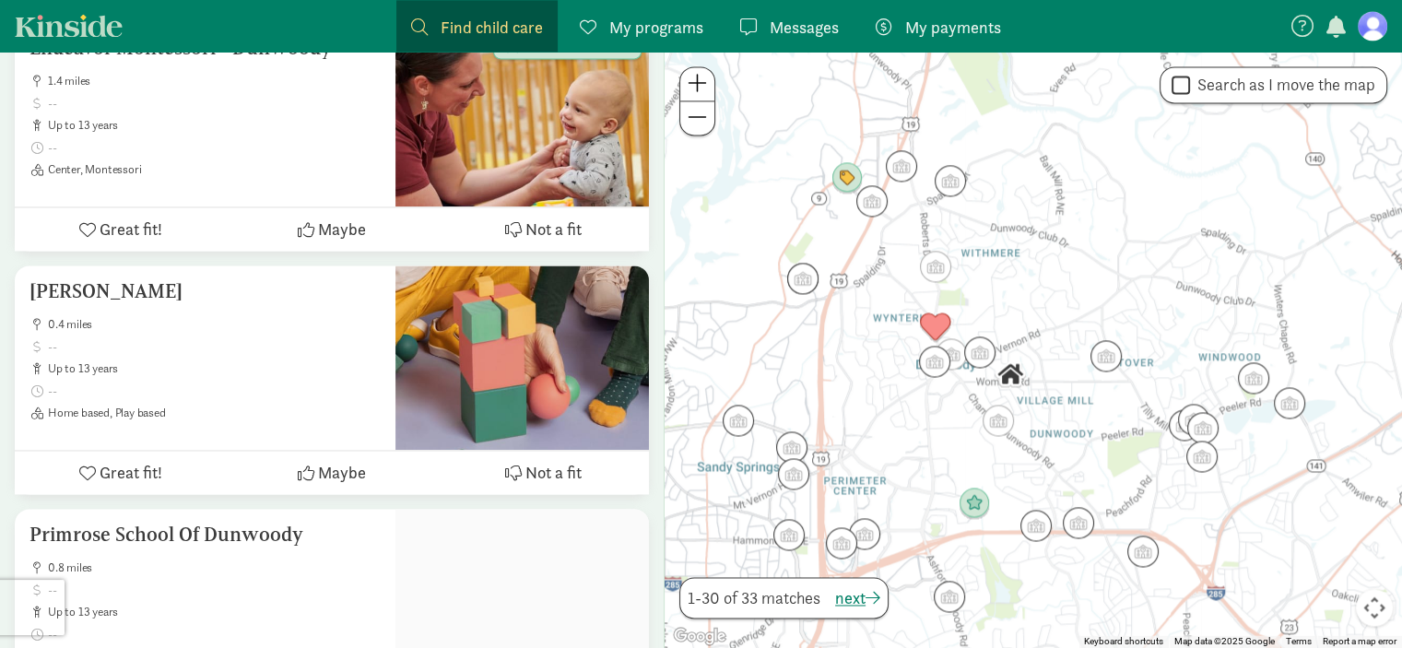
drag, startPoint x: 1038, startPoint y: 586, endPoint x: 1016, endPoint y: 405, distance: 183.0
click at [1016, 405] on div "To navigate, press the arrow keys." at bounding box center [1034, 350] width 738 height 596
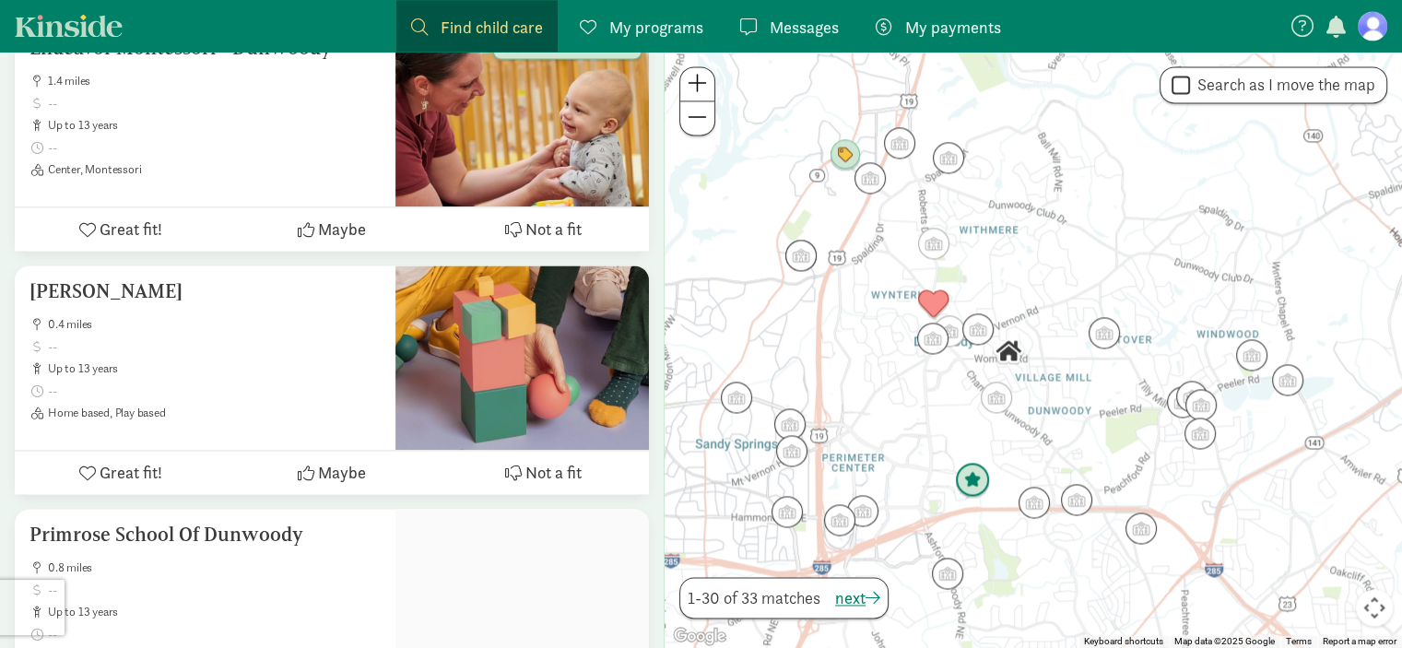
click at [974, 478] on img "Click to see details" at bounding box center [972, 480] width 35 height 35
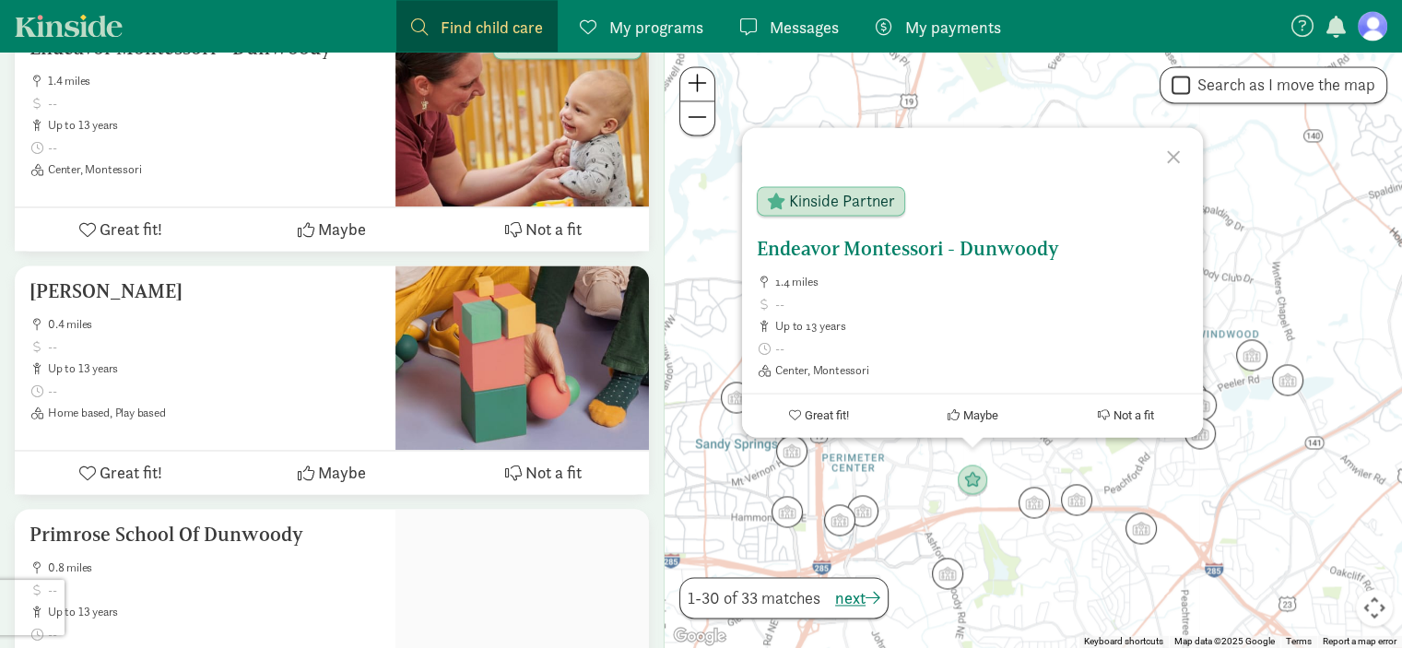
click at [860, 413] on button "Great fit!" at bounding box center [819, 415] width 154 height 43
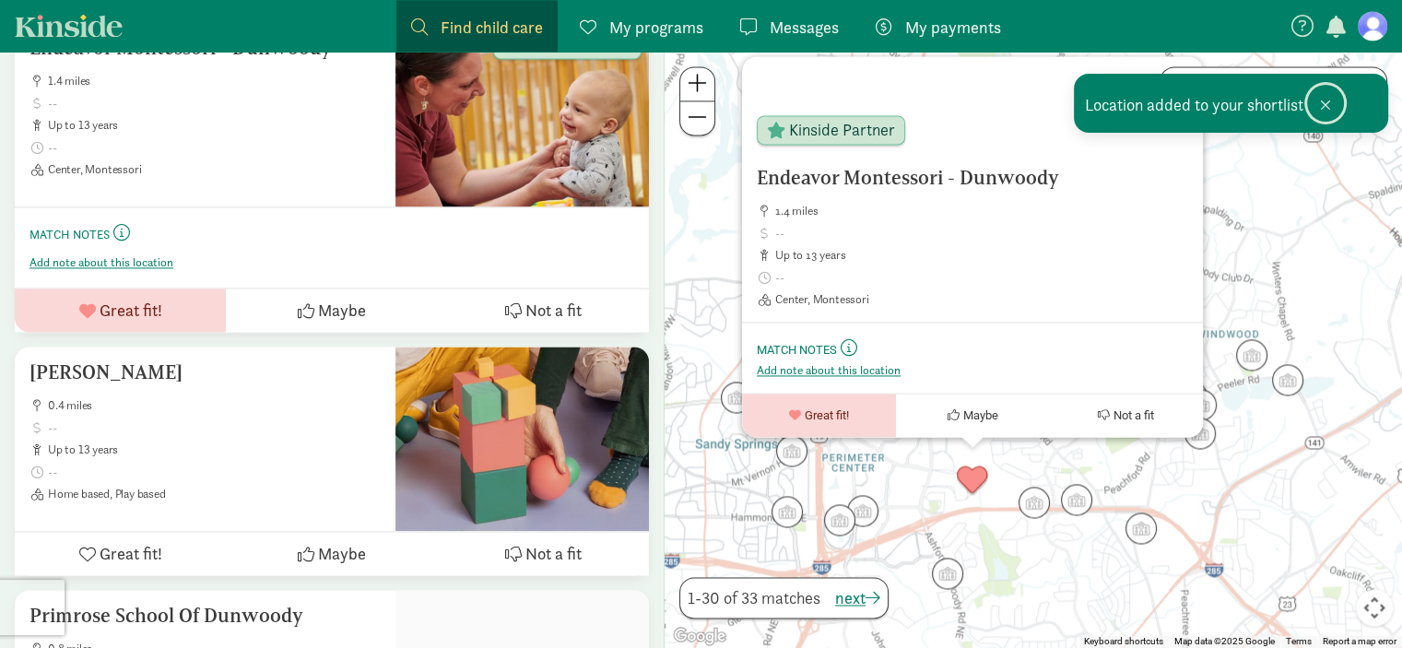
click at [1331, 101] on button at bounding box center [1325, 103] width 37 height 37
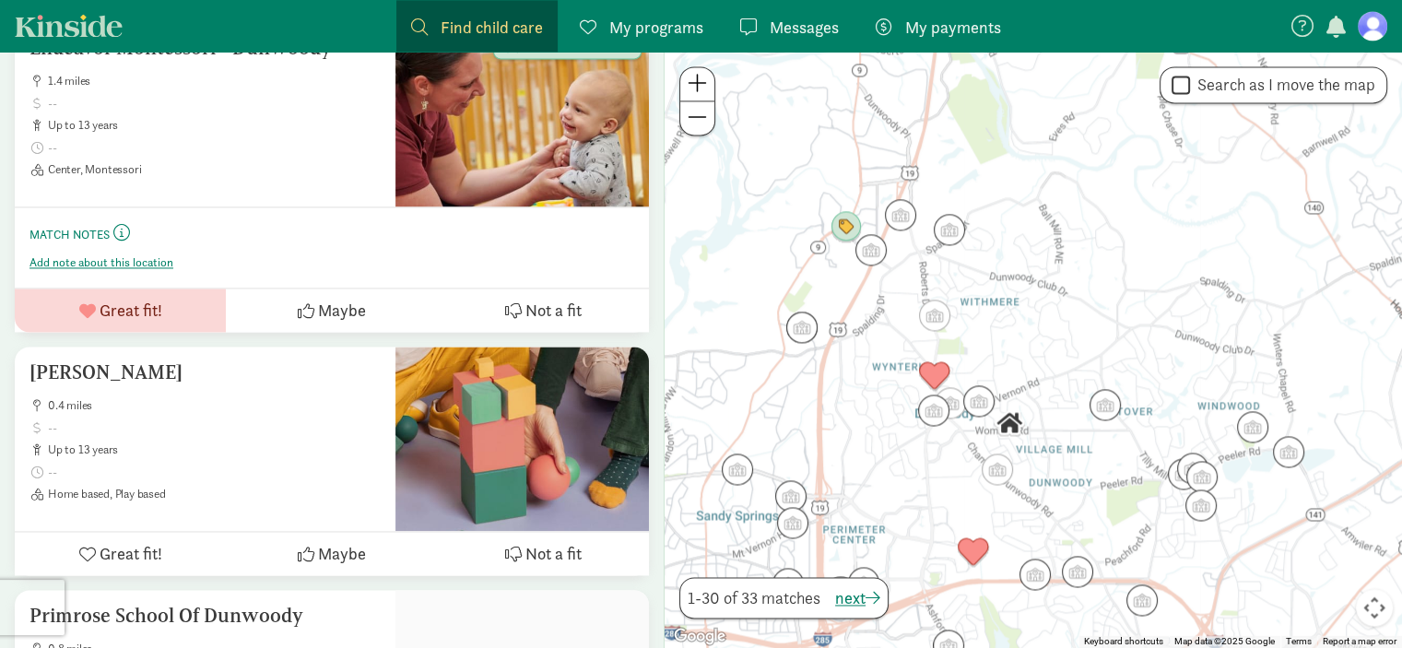
drag, startPoint x: 1213, startPoint y: 276, endPoint x: 1210, endPoint y: 351, distance: 75.7
click at [1210, 351] on div "To navigate, press the arrow keys." at bounding box center [1034, 350] width 738 height 596
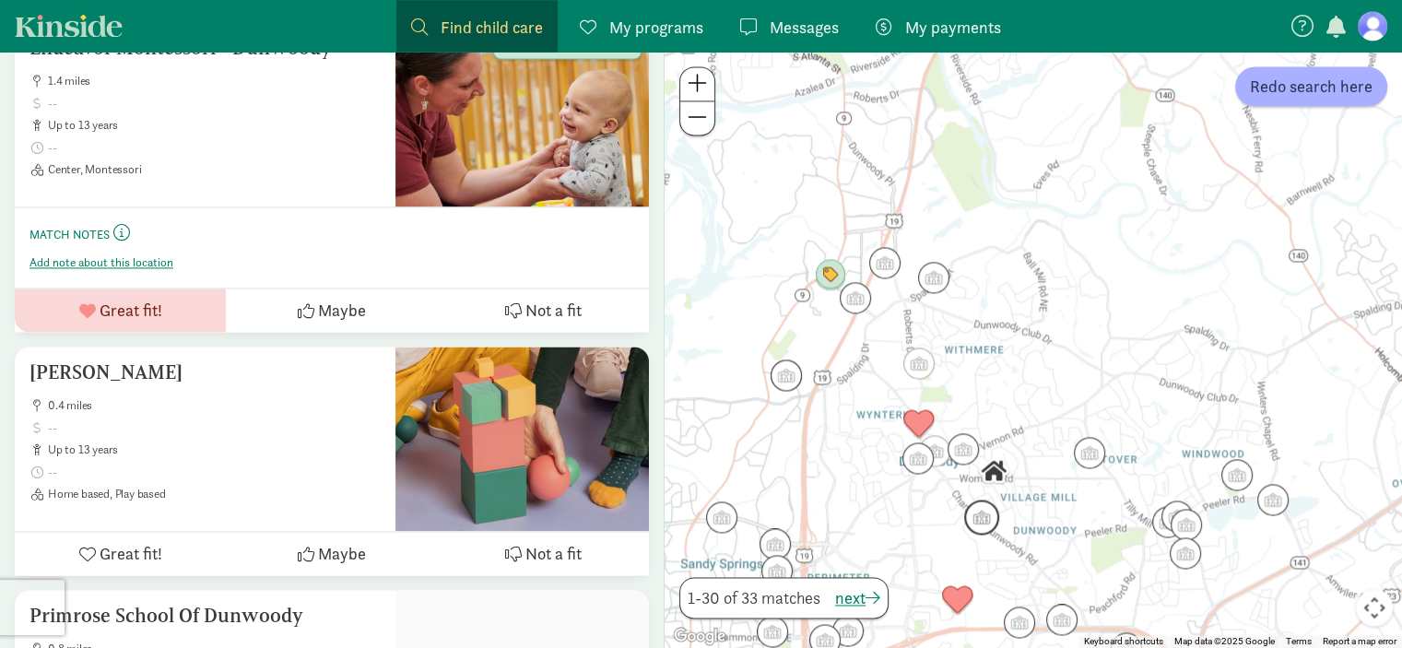
click at [976, 525] on img "Click to see details" at bounding box center [981, 517] width 35 height 35
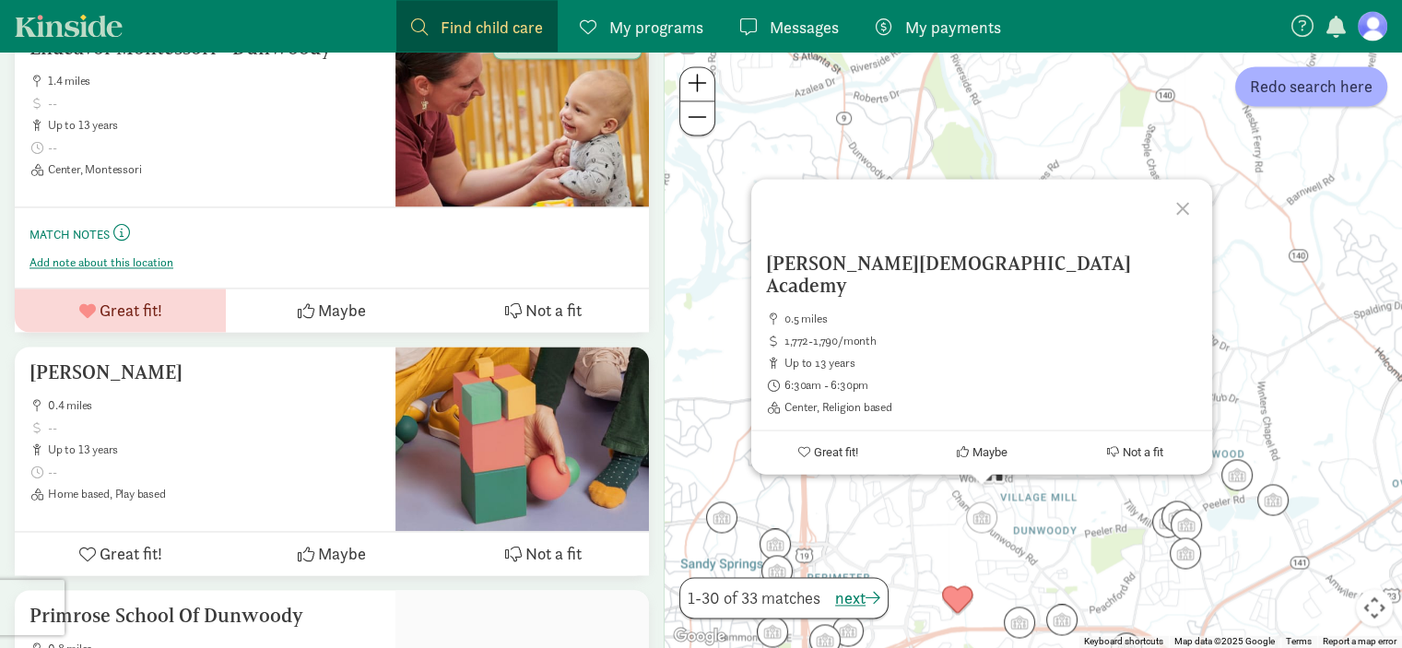
click at [892, 537] on div "Dunwoody Christian Academy 0.5 miles 1,772-1,790/month up to 13 years 6:30am - …" at bounding box center [1034, 350] width 738 height 596
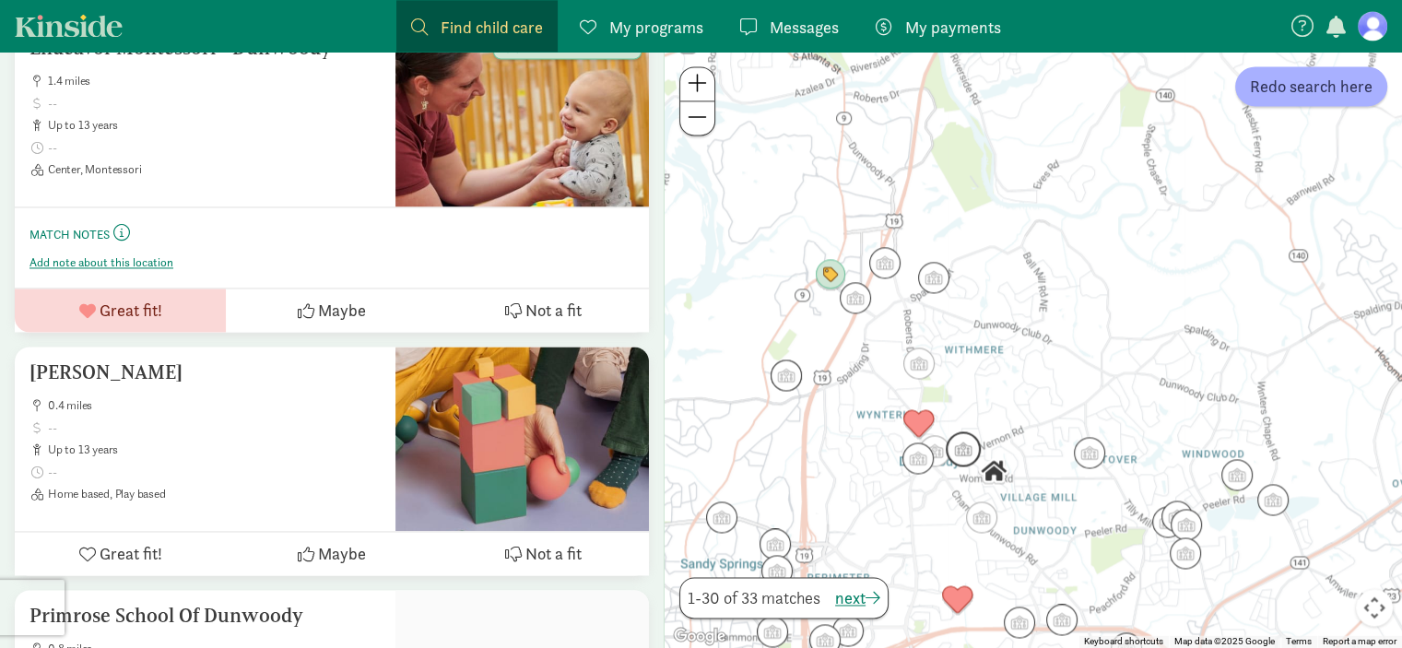
click at [960, 453] on img "Click to see details" at bounding box center [963, 448] width 35 height 35
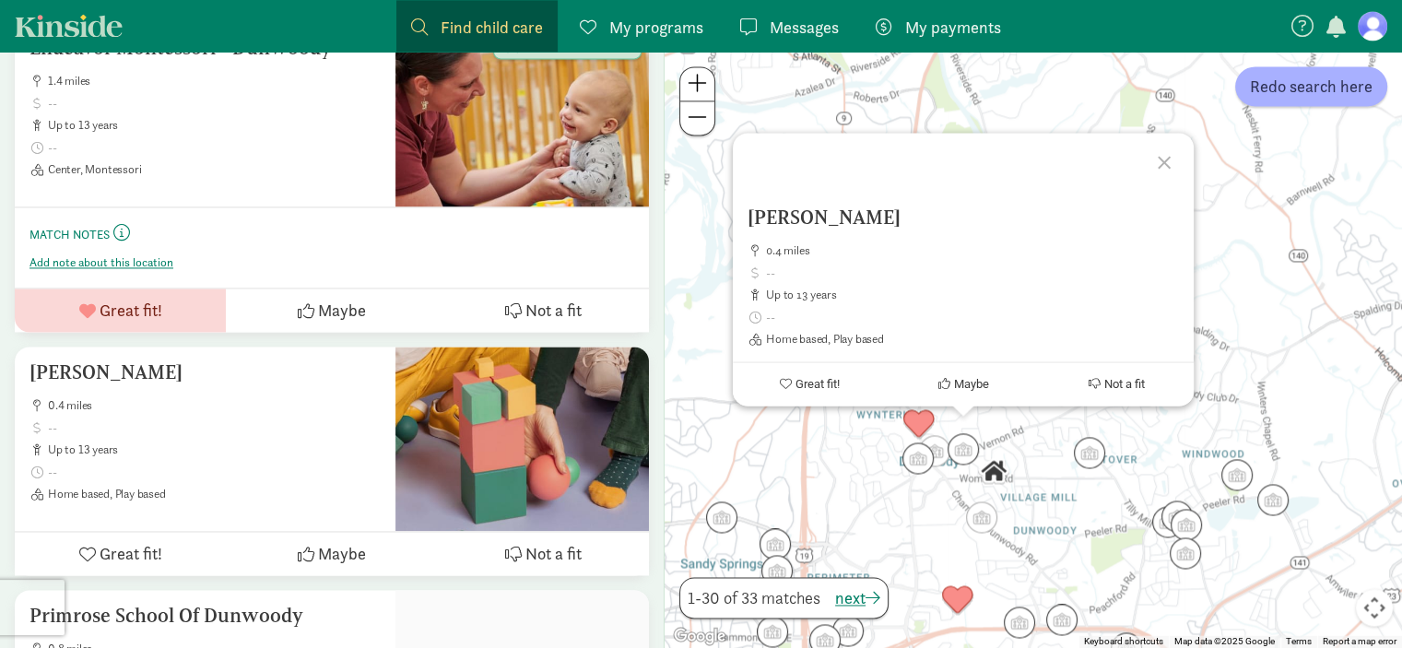
click at [922, 510] on div "Ledner, Lori B 0.4 miles up to 13 years Home based, Play based Great fit! Maybe…" at bounding box center [1034, 350] width 738 height 596
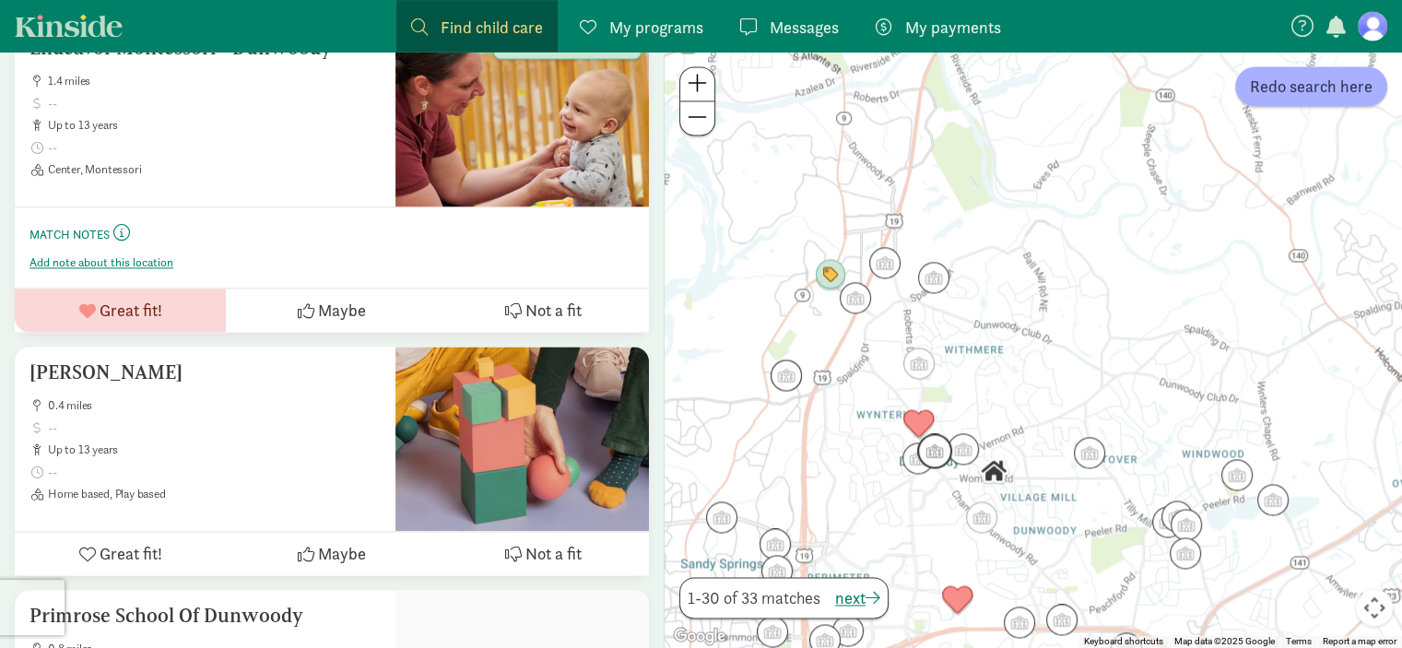
click at [943, 454] on img "Click to see details" at bounding box center [934, 450] width 35 height 35
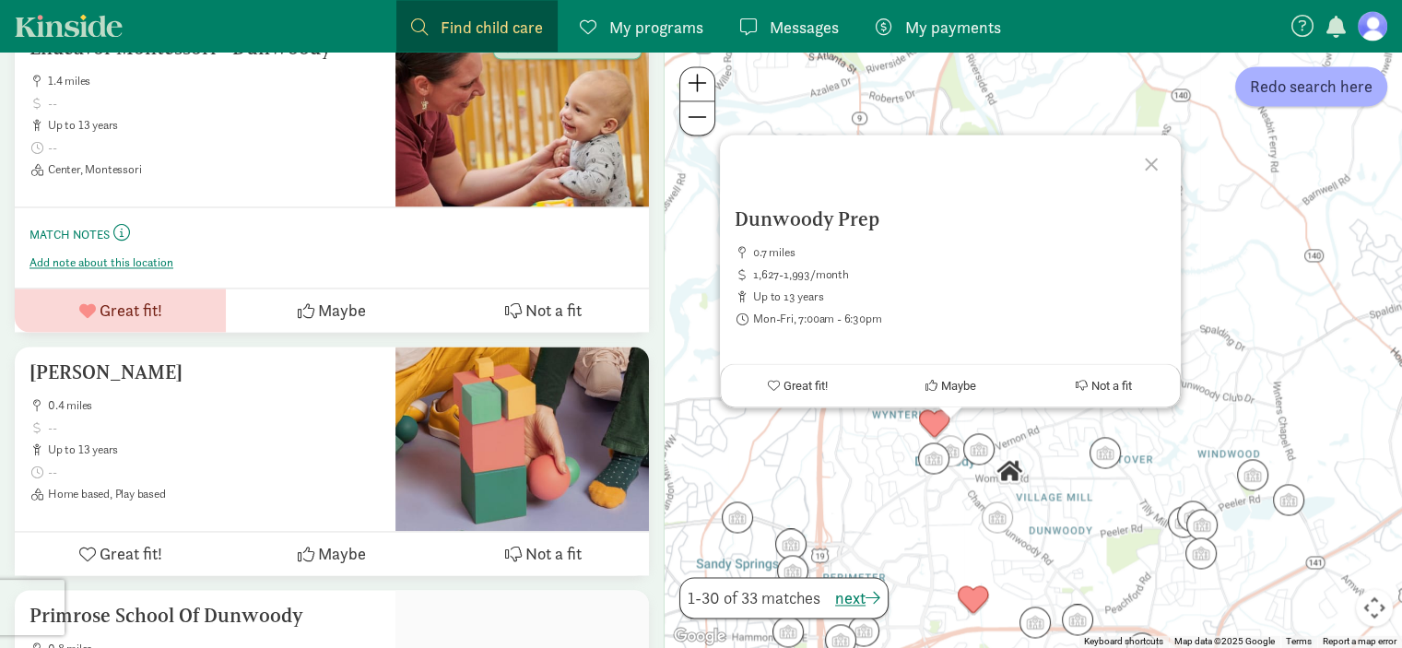
click at [926, 526] on div "To navigate, press the arrow keys. Dunwoody Prep 0.7 miles 1,627-1,993/month up…" at bounding box center [1034, 350] width 738 height 596
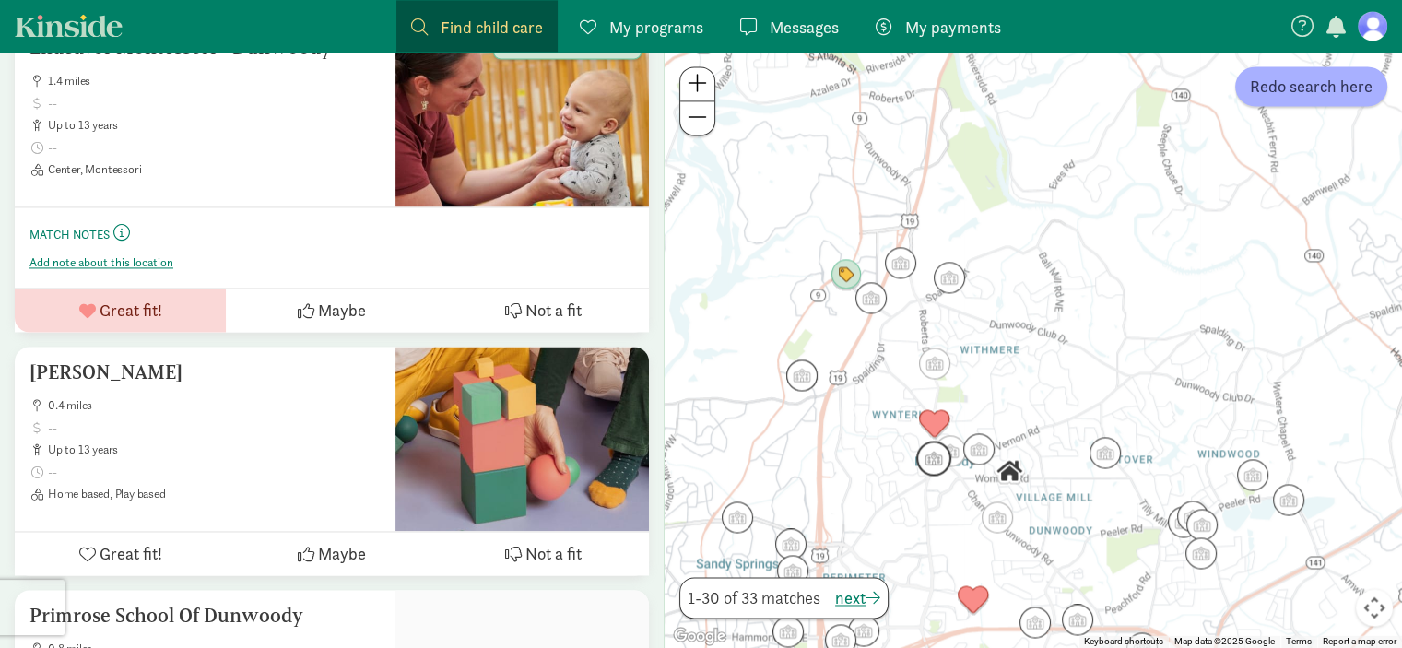
click at [933, 468] on img "Click to see details" at bounding box center [933, 458] width 35 height 35
click at [961, 459] on img "Click to see details" at bounding box center [952, 451] width 35 height 35
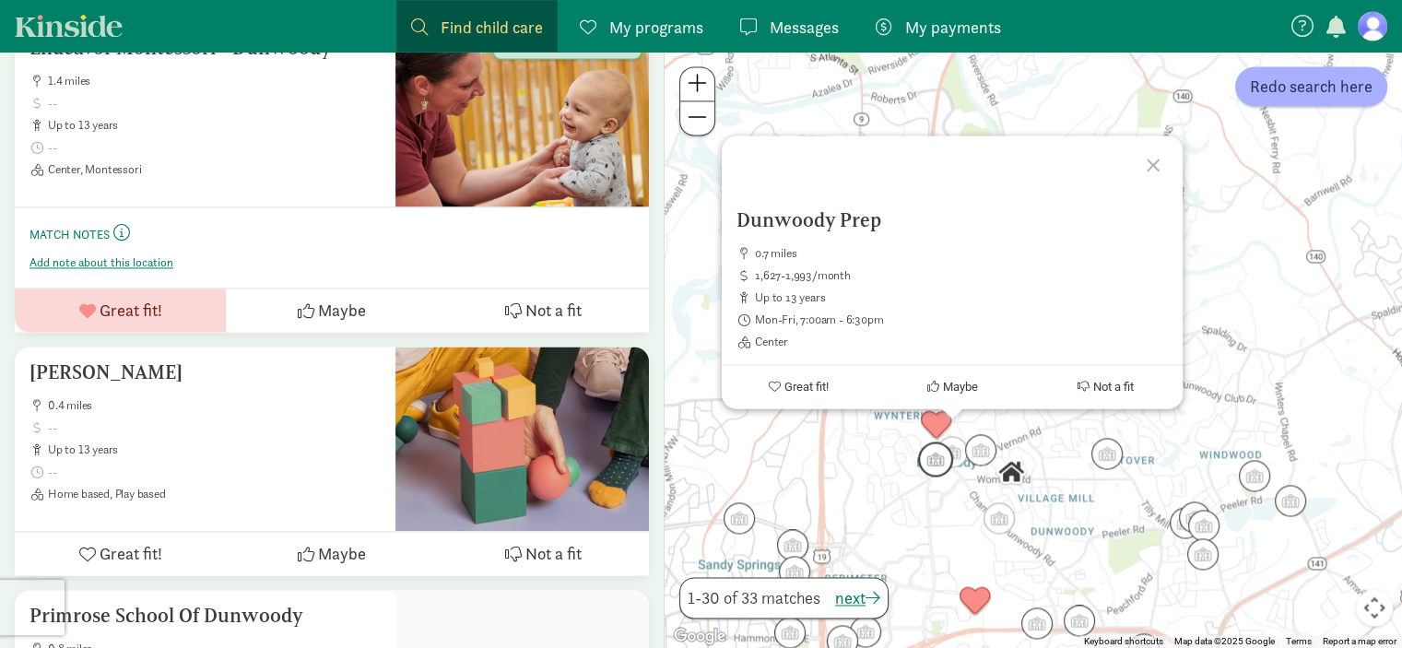
click at [926, 459] on img "Click to see details" at bounding box center [935, 459] width 35 height 35
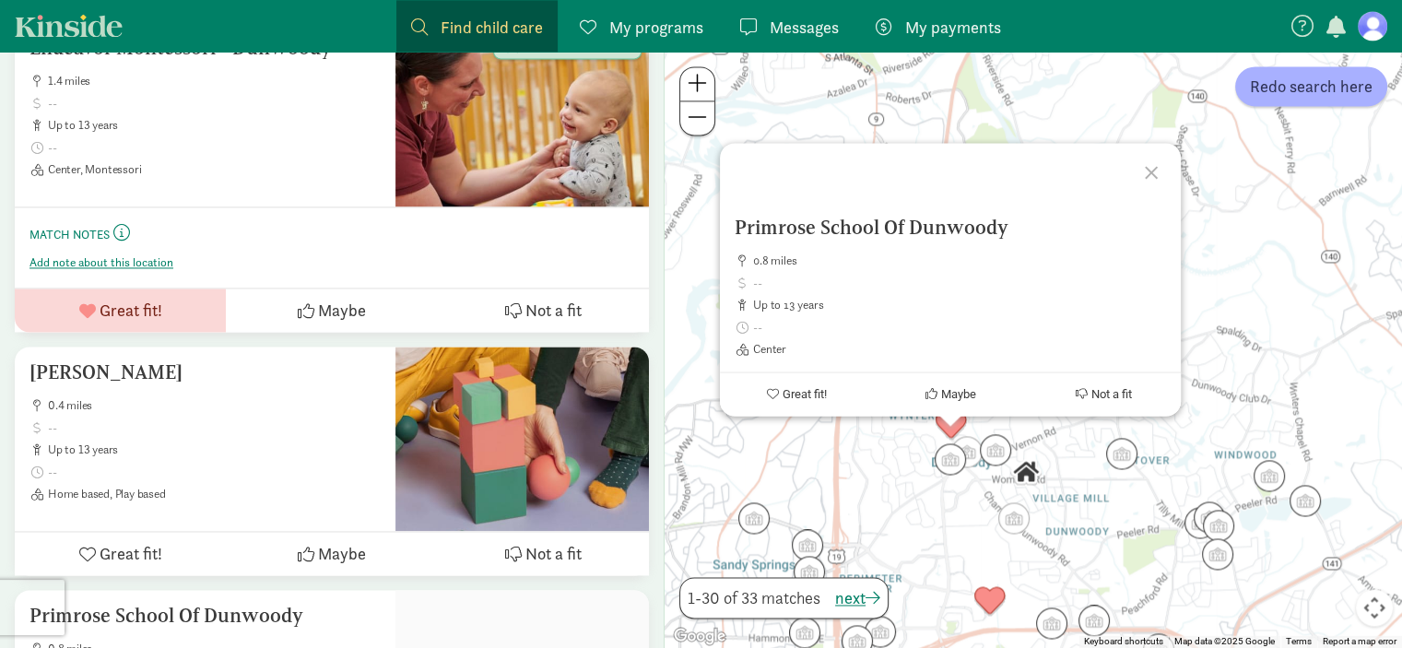
click at [1158, 172] on div at bounding box center [1153, 169] width 53 height 53
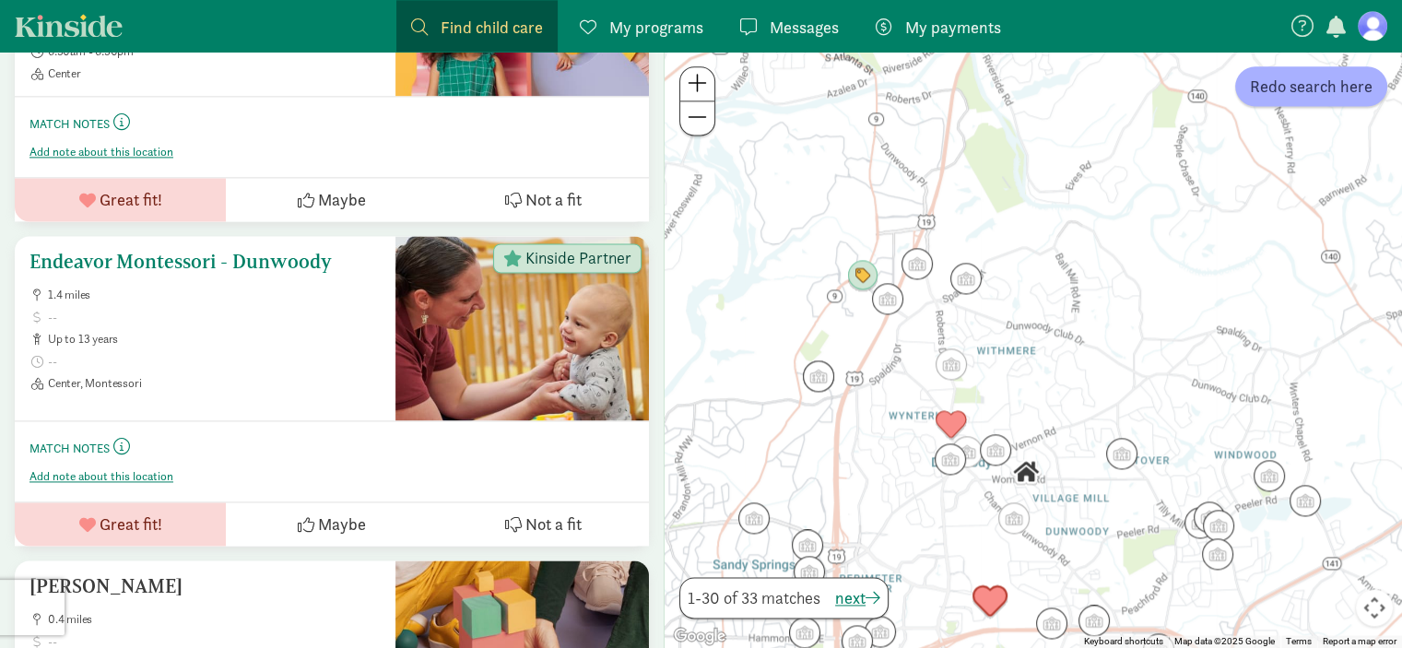
scroll to position [2570, 0]
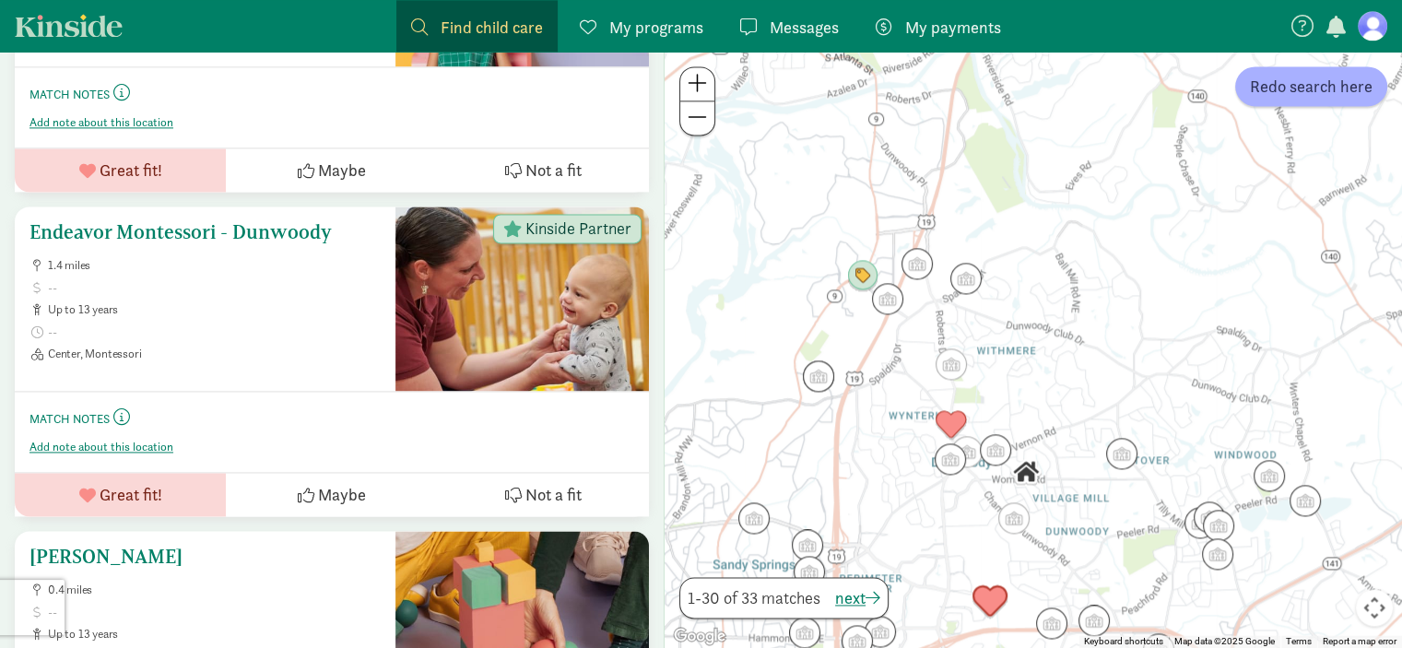
drag, startPoint x: 93, startPoint y: 466, endPoint x: 110, endPoint y: 453, distance: 21.6
click at [93, 487] on icon at bounding box center [87, 495] width 17 height 17
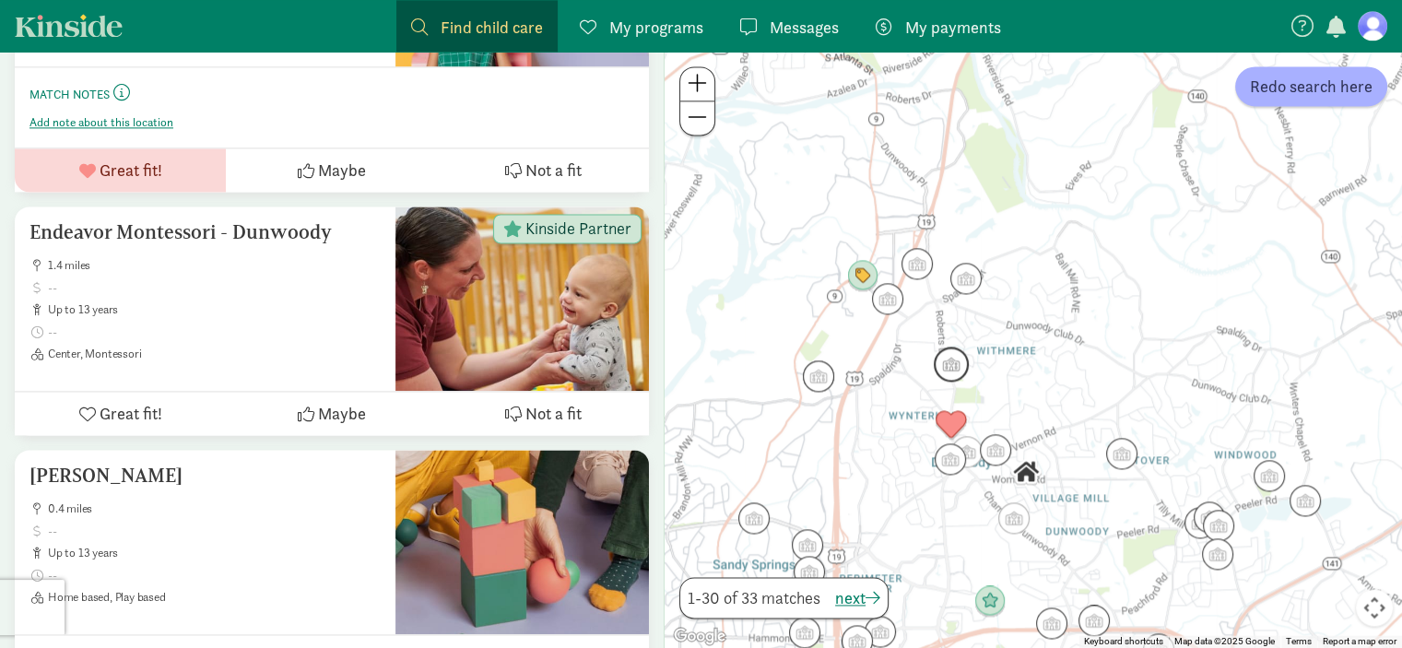
click at [951, 360] on img "Click to see details" at bounding box center [951, 364] width 35 height 35
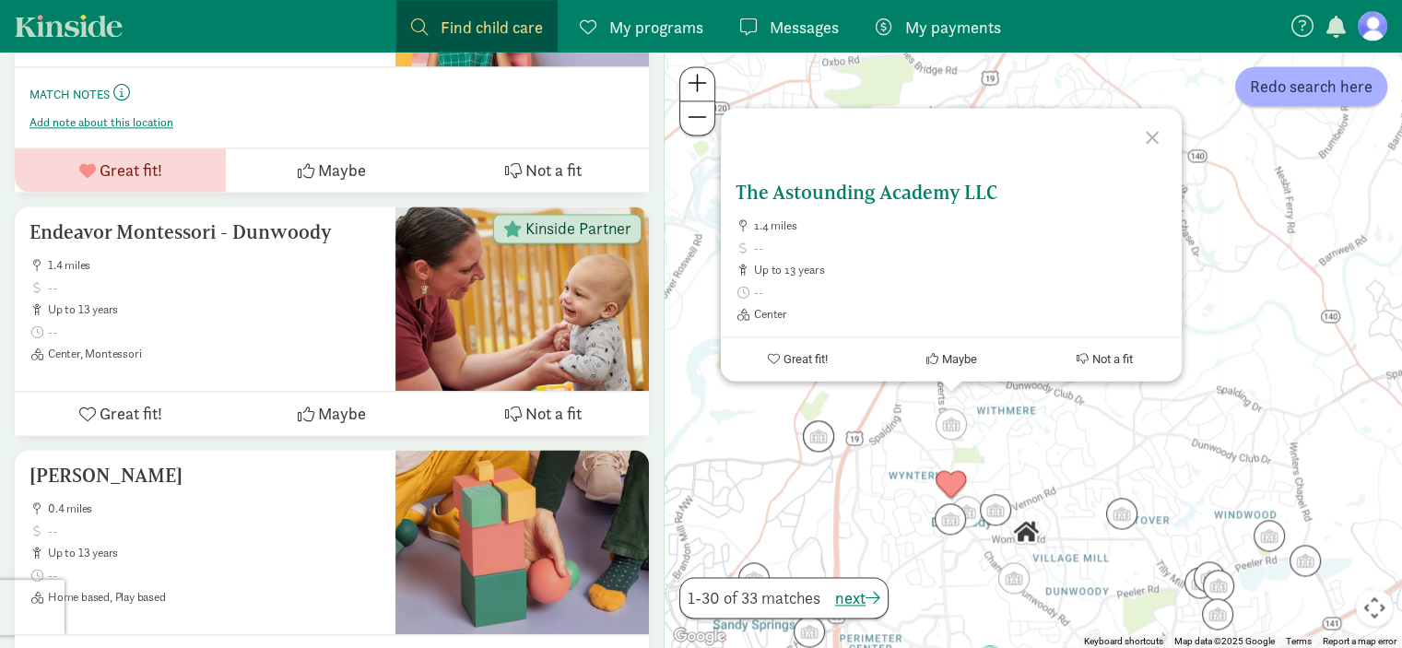
click at [820, 358] on span "Great fit!" at bounding box center [806, 359] width 44 height 14
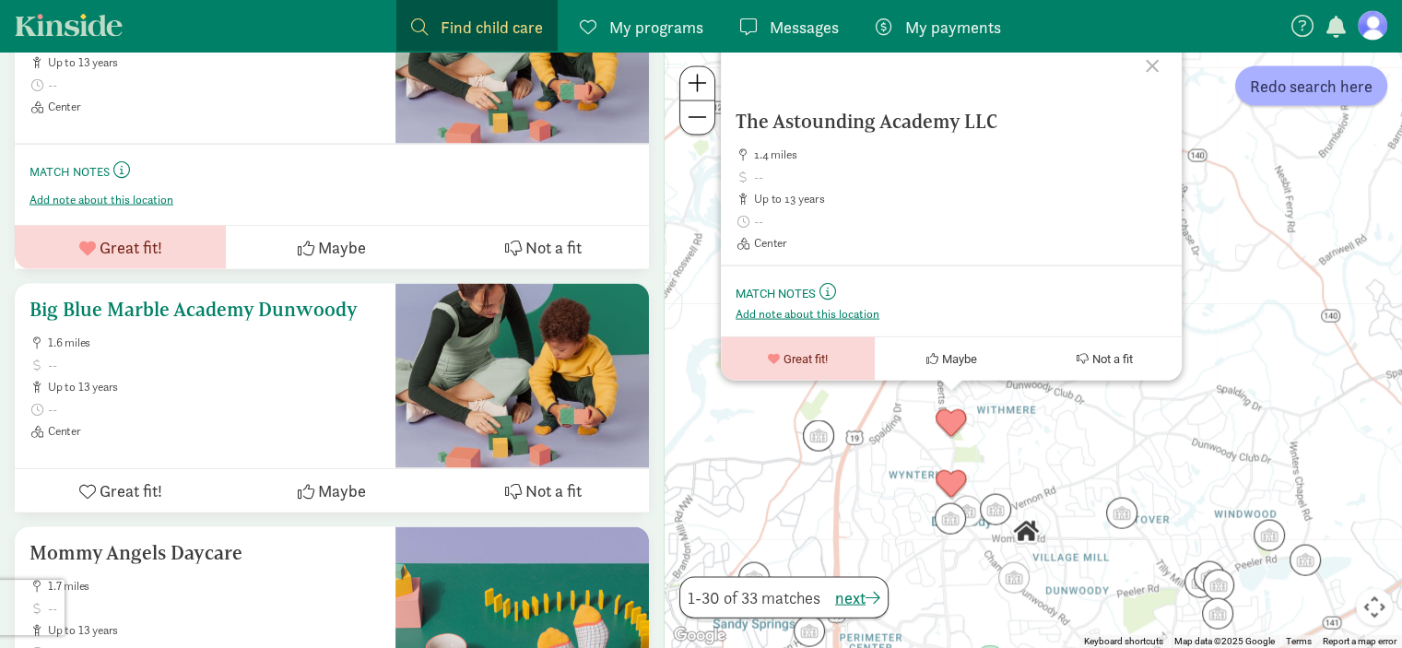
scroll to position [3769, 0]
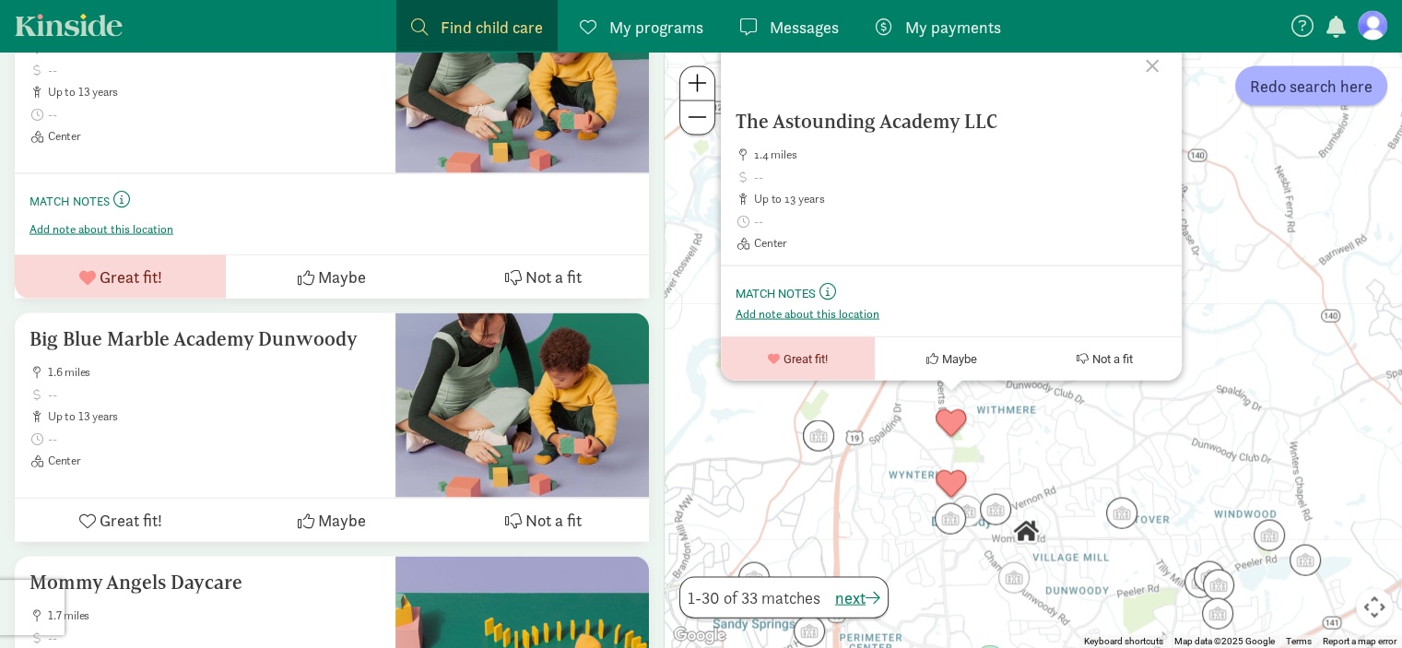
click at [1162, 62] on div at bounding box center [1154, 63] width 53 height 53
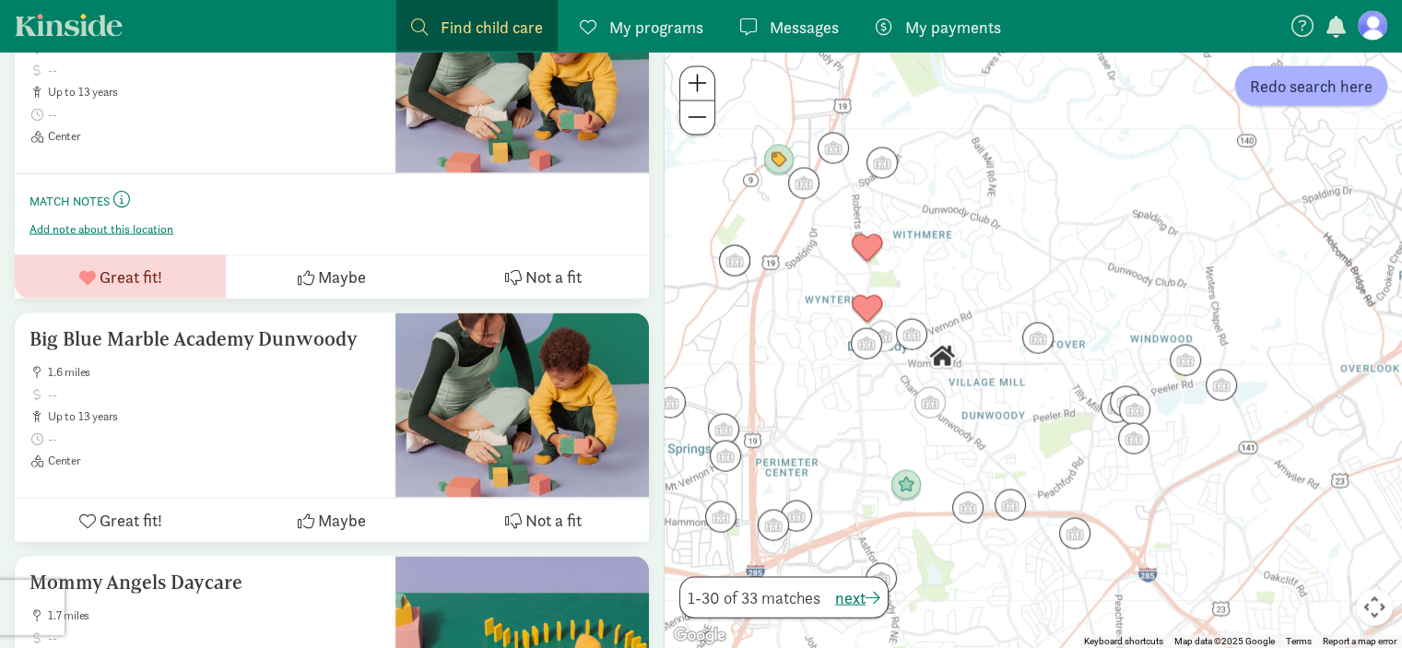
drag, startPoint x: 1175, startPoint y: 299, endPoint x: 1087, endPoint y: 117, distance: 202.0
click at [1087, 117] on div at bounding box center [1034, 350] width 738 height 596
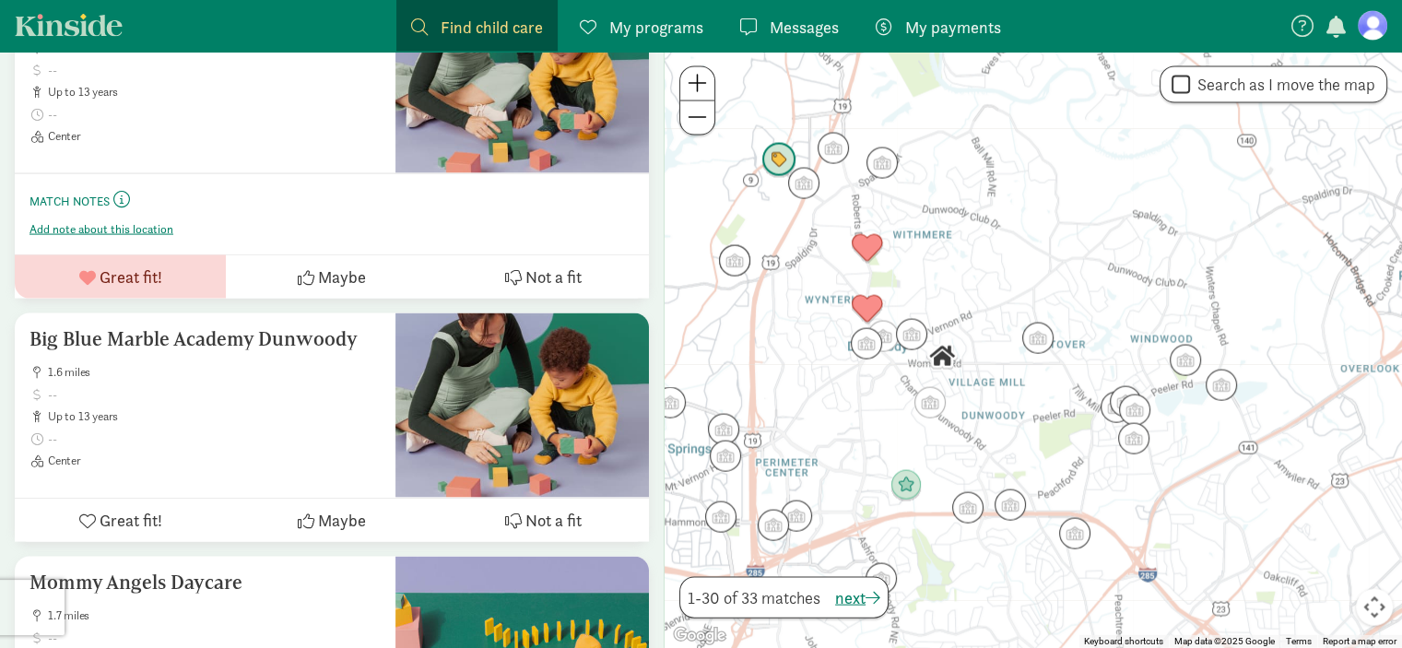
click at [785, 152] on img "Click to see details" at bounding box center [778, 160] width 35 height 35
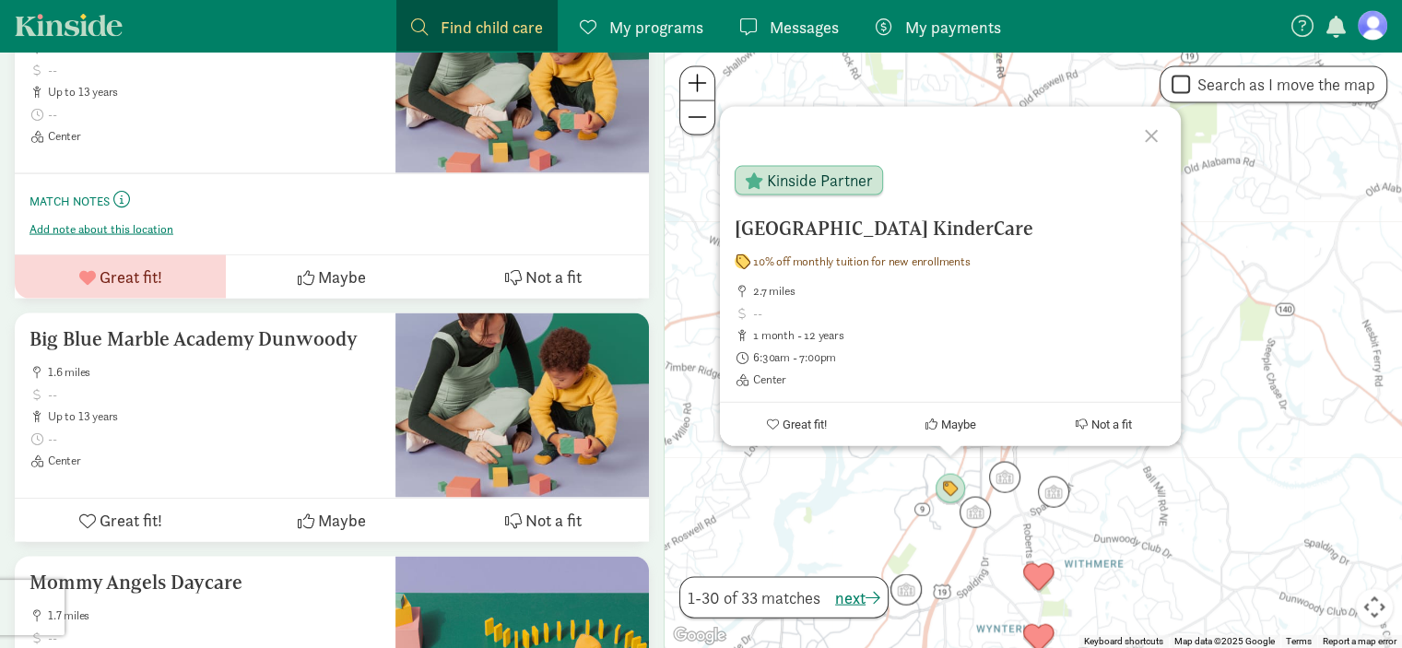
click at [1158, 131] on div at bounding box center [1153, 133] width 53 height 53
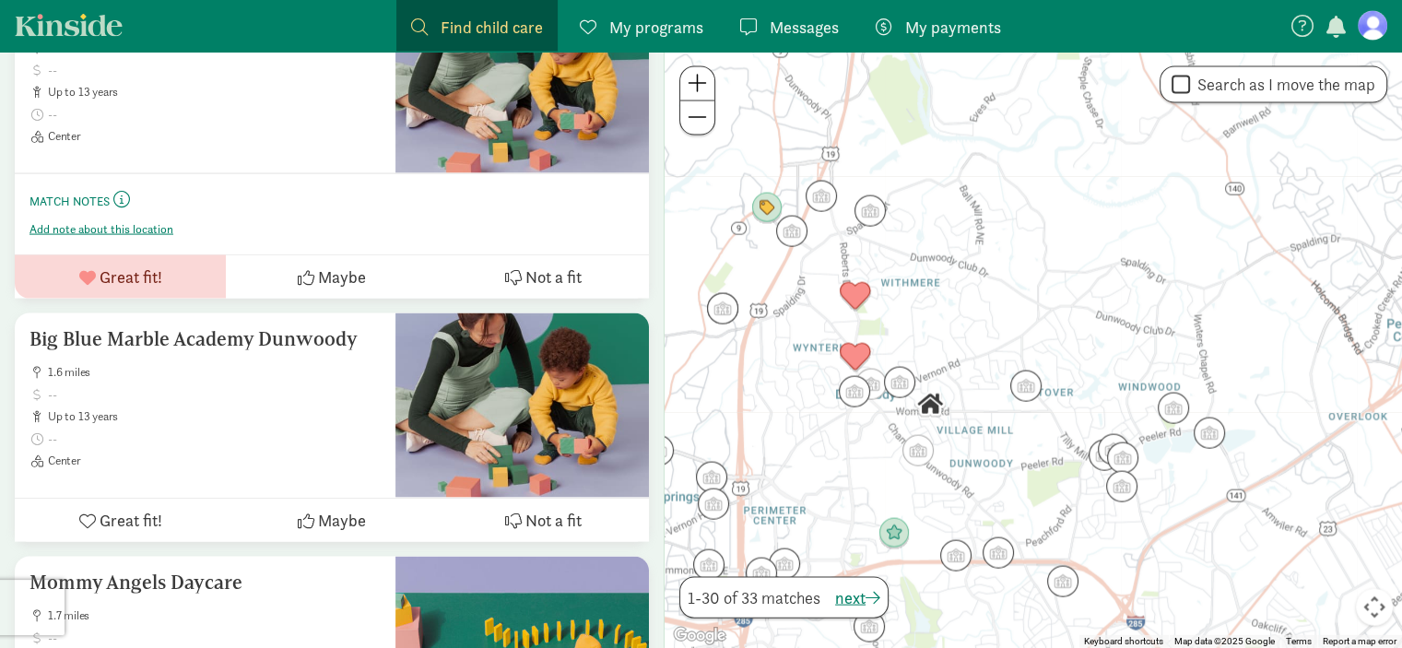
drag, startPoint x: 1158, startPoint y: 383, endPoint x: 970, endPoint y: 91, distance: 346.7
click at [970, 91] on div at bounding box center [1034, 350] width 738 height 596
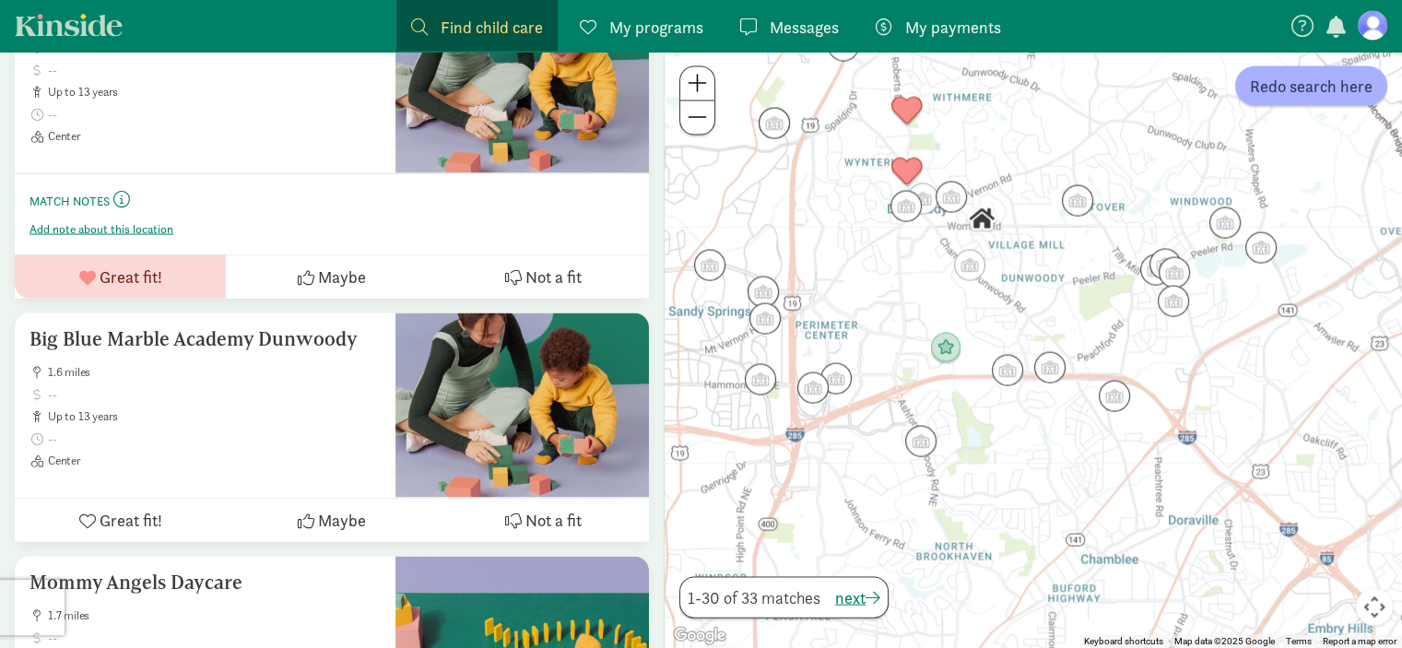
drag, startPoint x: 956, startPoint y: 346, endPoint x: 1020, endPoint y: 182, distance: 176.0
click at [1020, 182] on div at bounding box center [1034, 350] width 738 height 596
click at [965, 272] on img "Click to see details" at bounding box center [969, 265] width 35 height 35
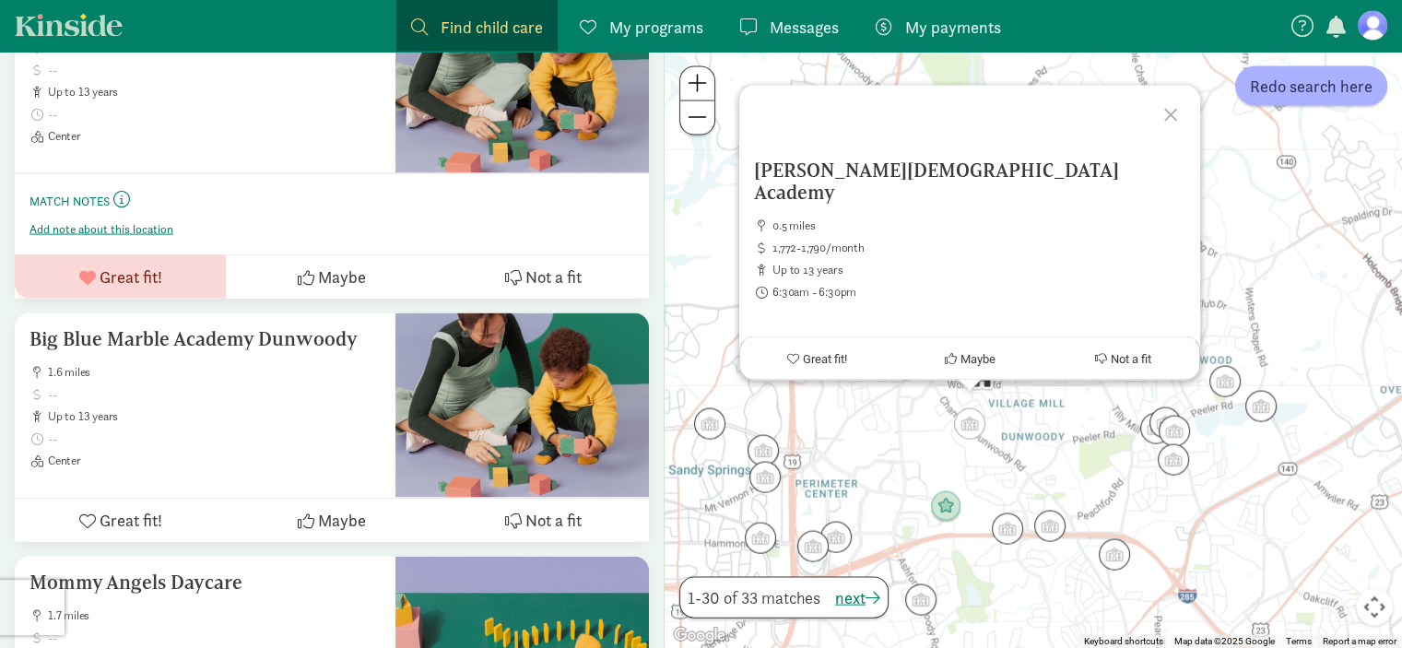
click at [904, 428] on div "Dunwoody Christian Academy 0.5 miles 1,772-1,790/month up to 13 years 6:30am - …" at bounding box center [1034, 350] width 738 height 596
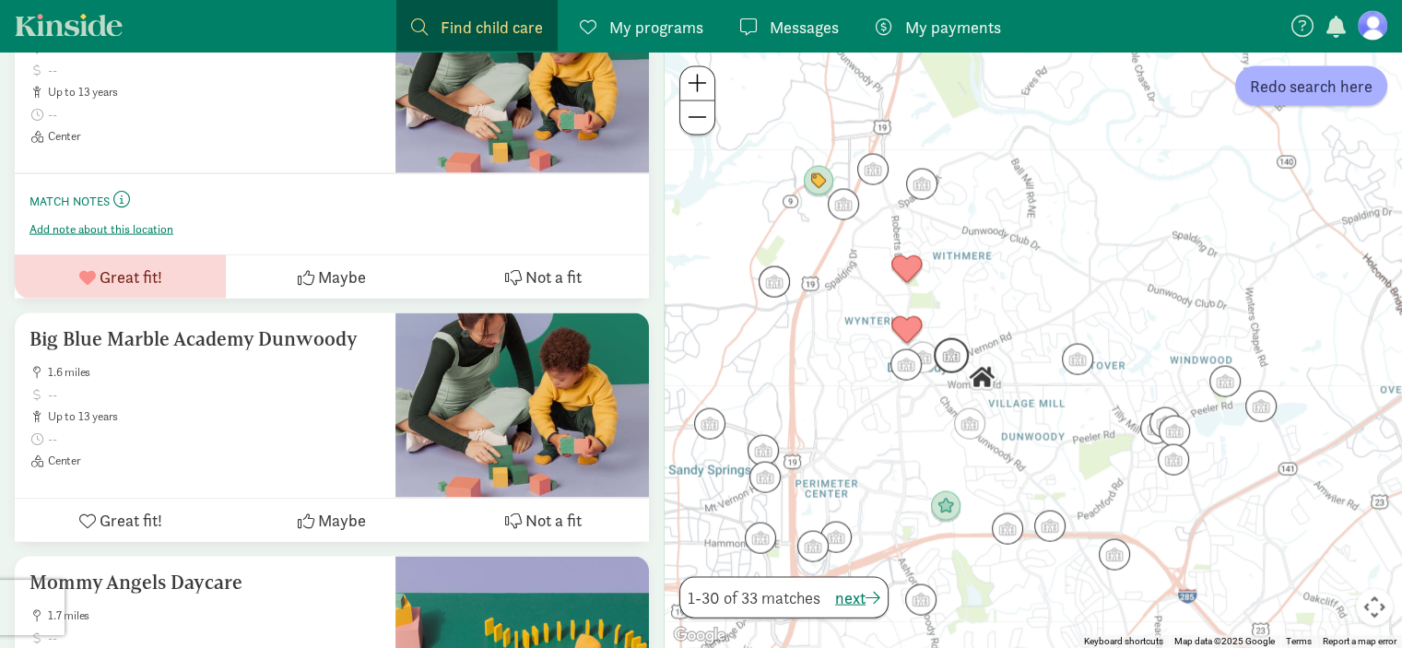
click at [953, 361] on img "Click to see details" at bounding box center [951, 355] width 35 height 35
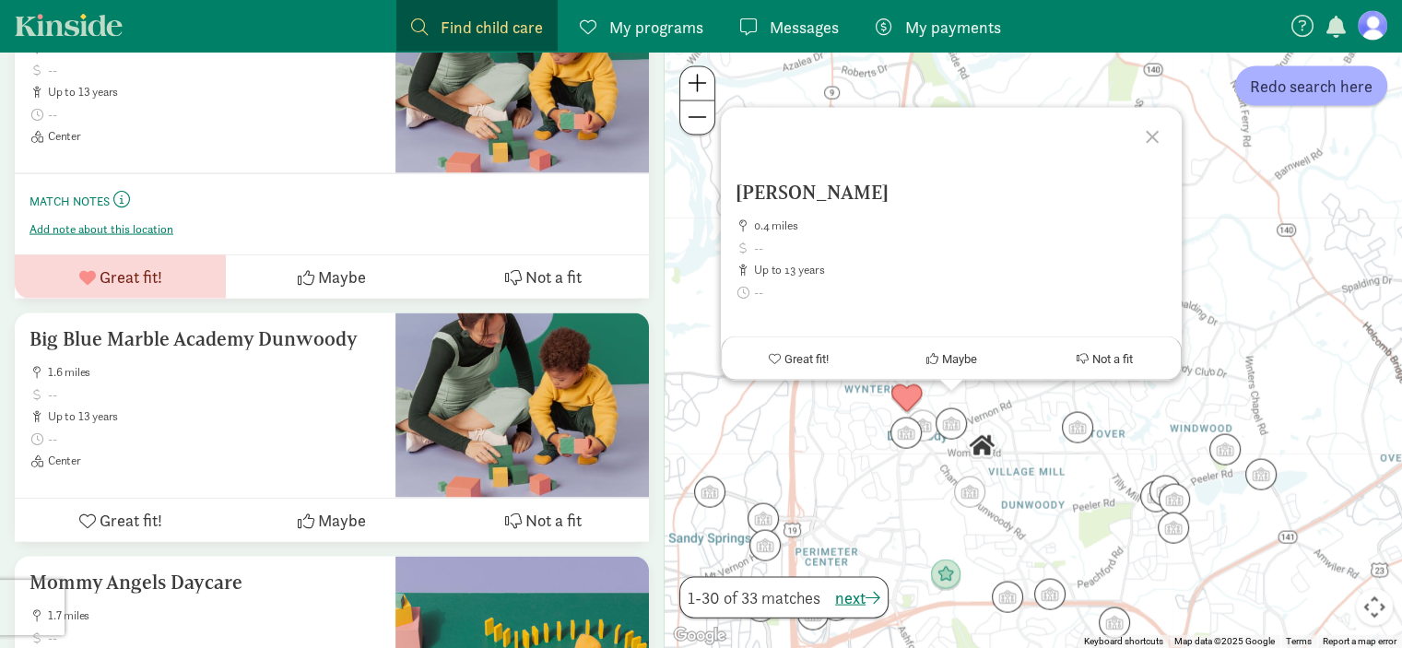
click at [826, 443] on div "Ledner, Lori B 0.4 miles up to 13 years Home based, Play based Great fit! Maybe…" at bounding box center [1034, 350] width 738 height 596
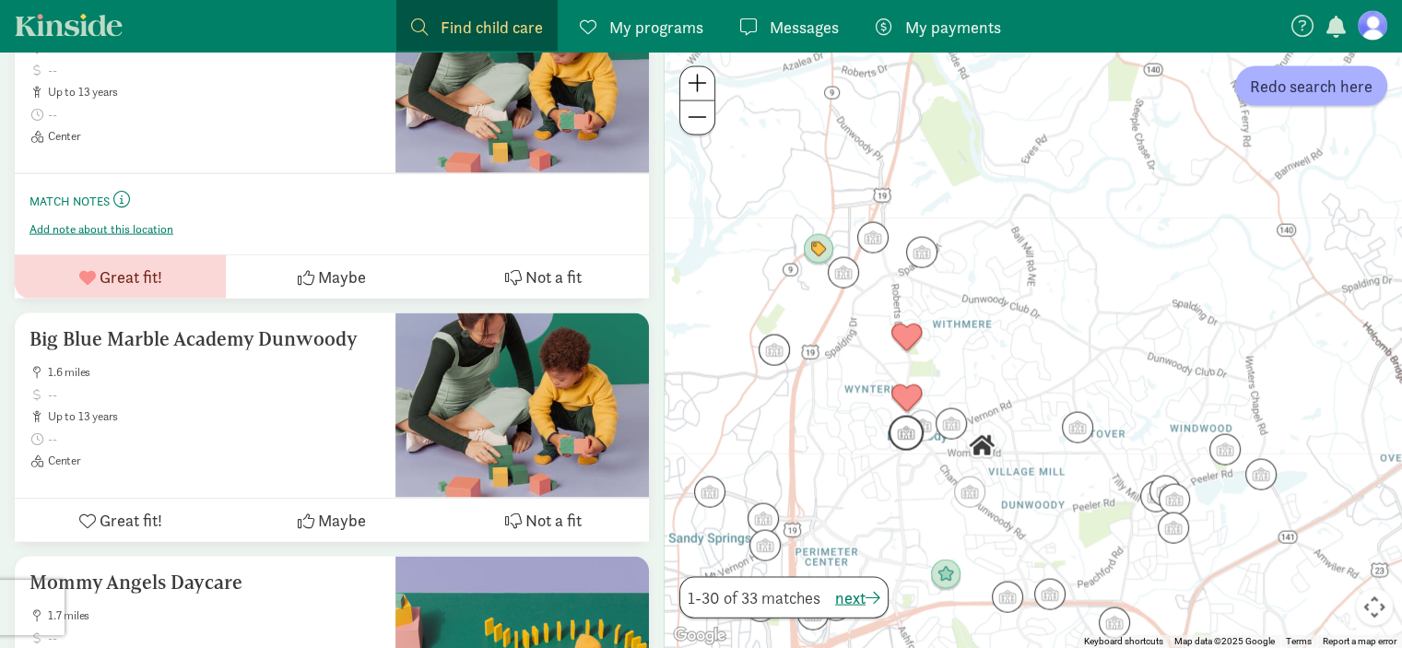
click at [906, 442] on img "Click to see details" at bounding box center [906, 433] width 35 height 35
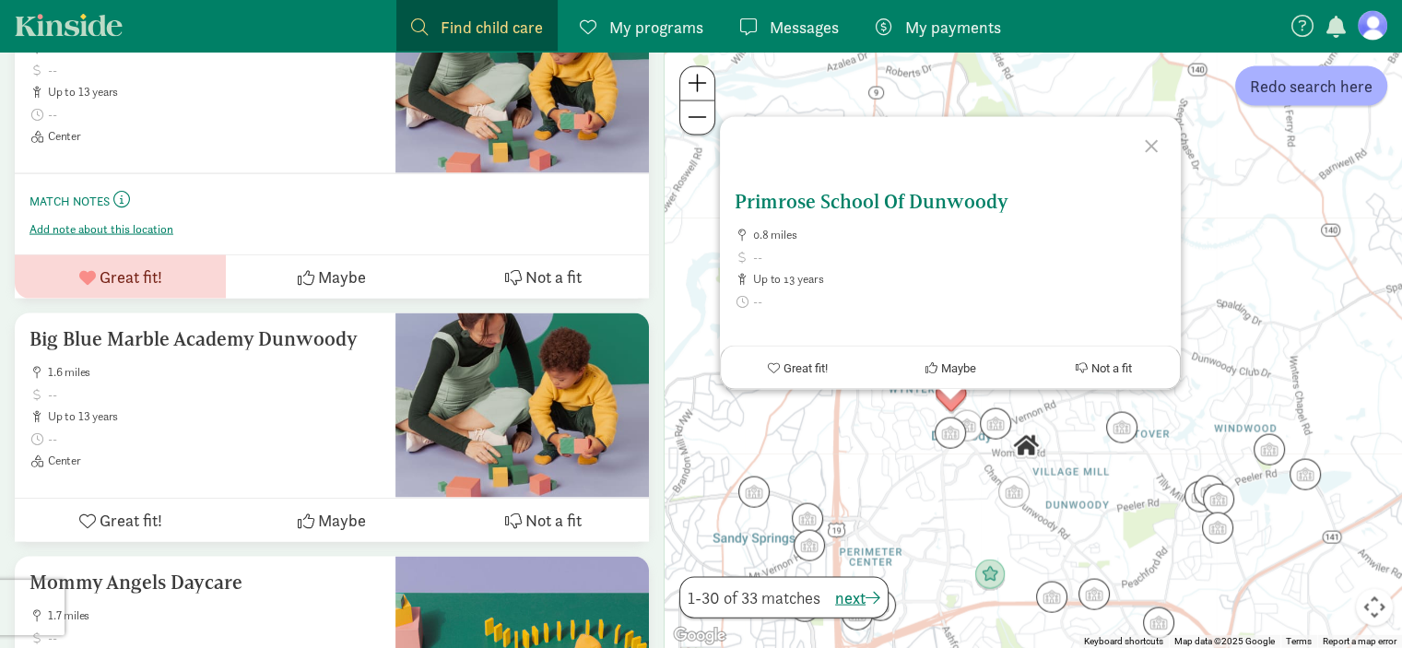
click at [841, 380] on button "Great fit!" at bounding box center [797, 368] width 153 height 42
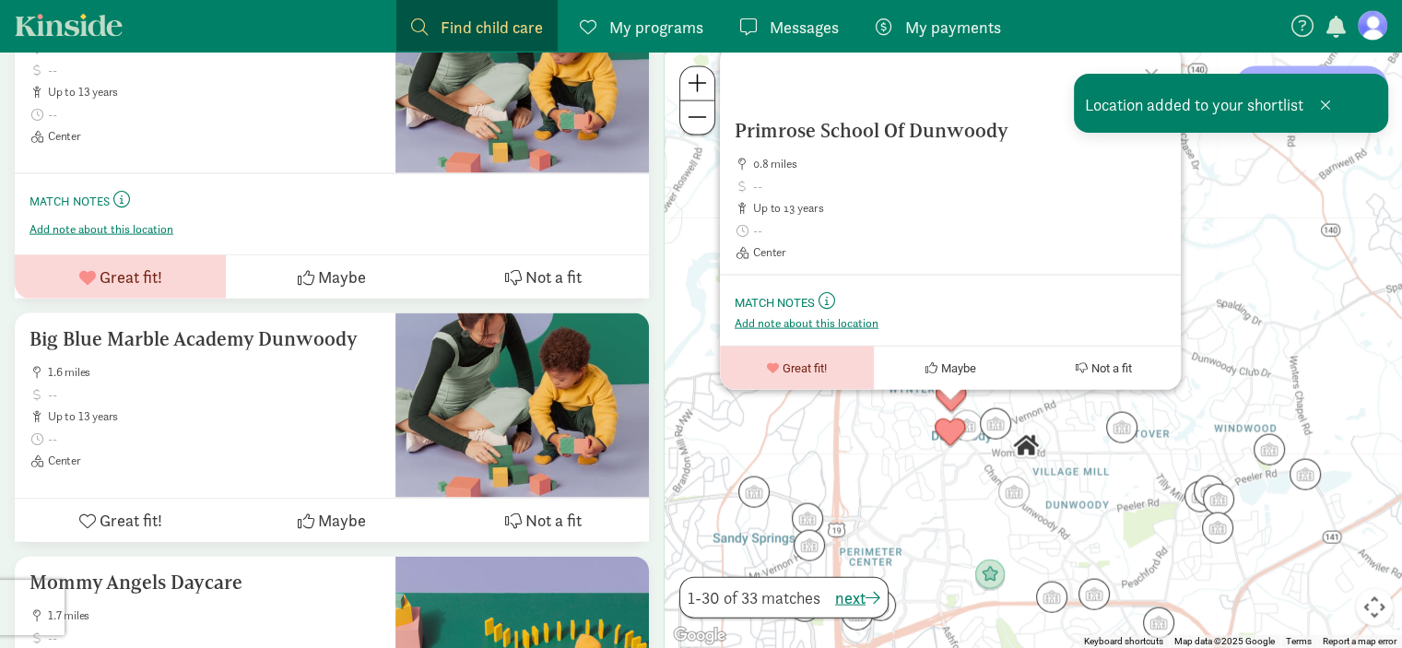
click at [601, 25] on div "My programs Programs" at bounding box center [642, 27] width 124 height 25
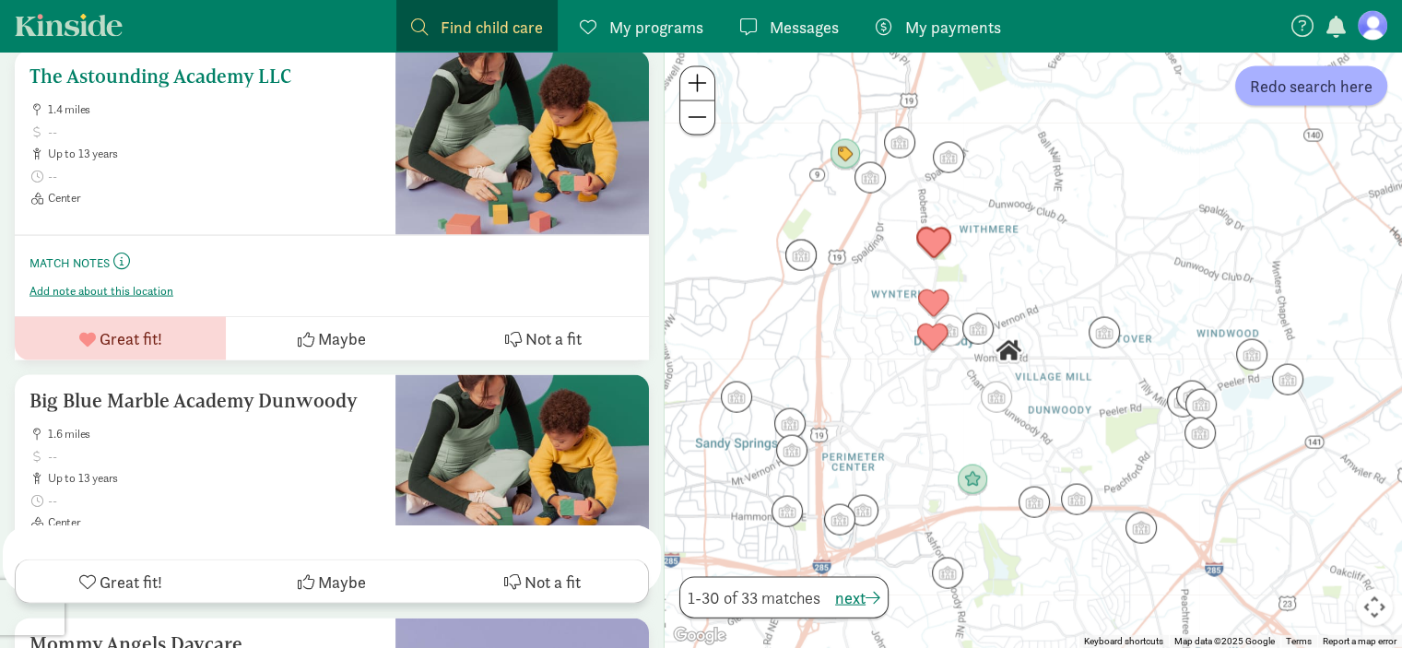
scroll to position [3573, 0]
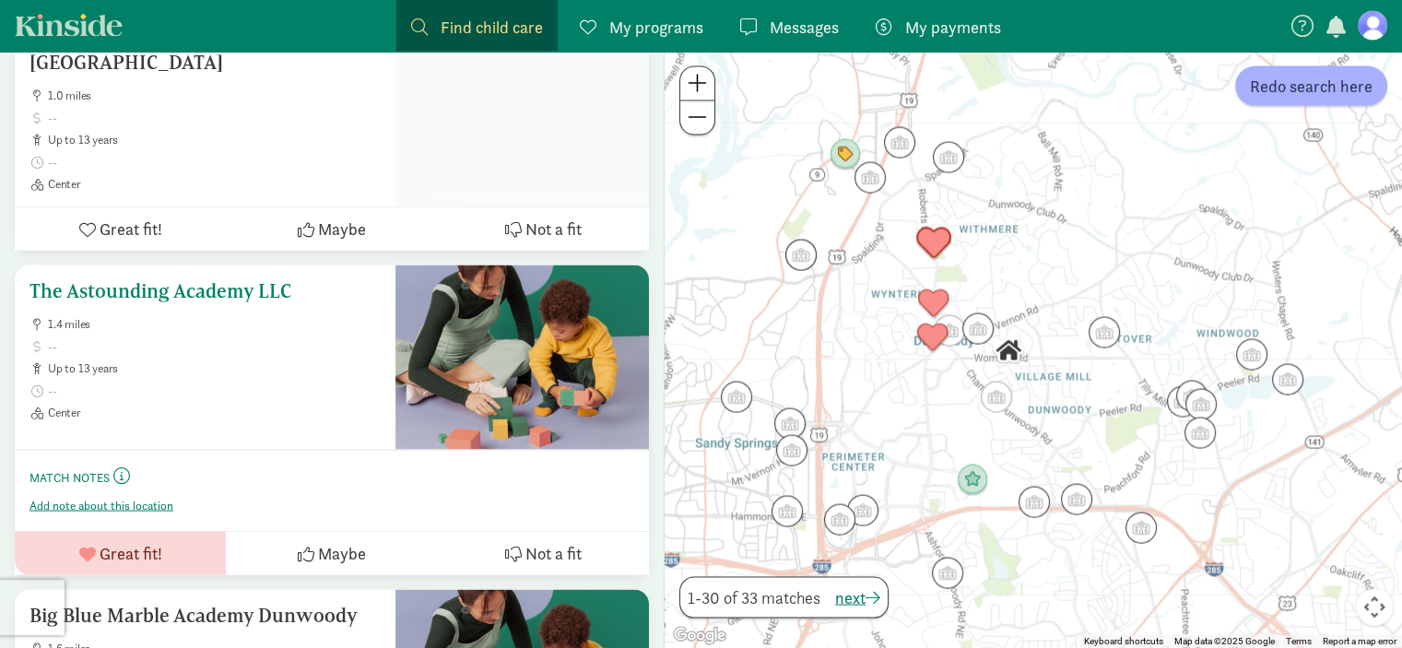
click at [195, 280] on h5 "The Astounding Academy LLC" at bounding box center [205, 291] width 351 height 22
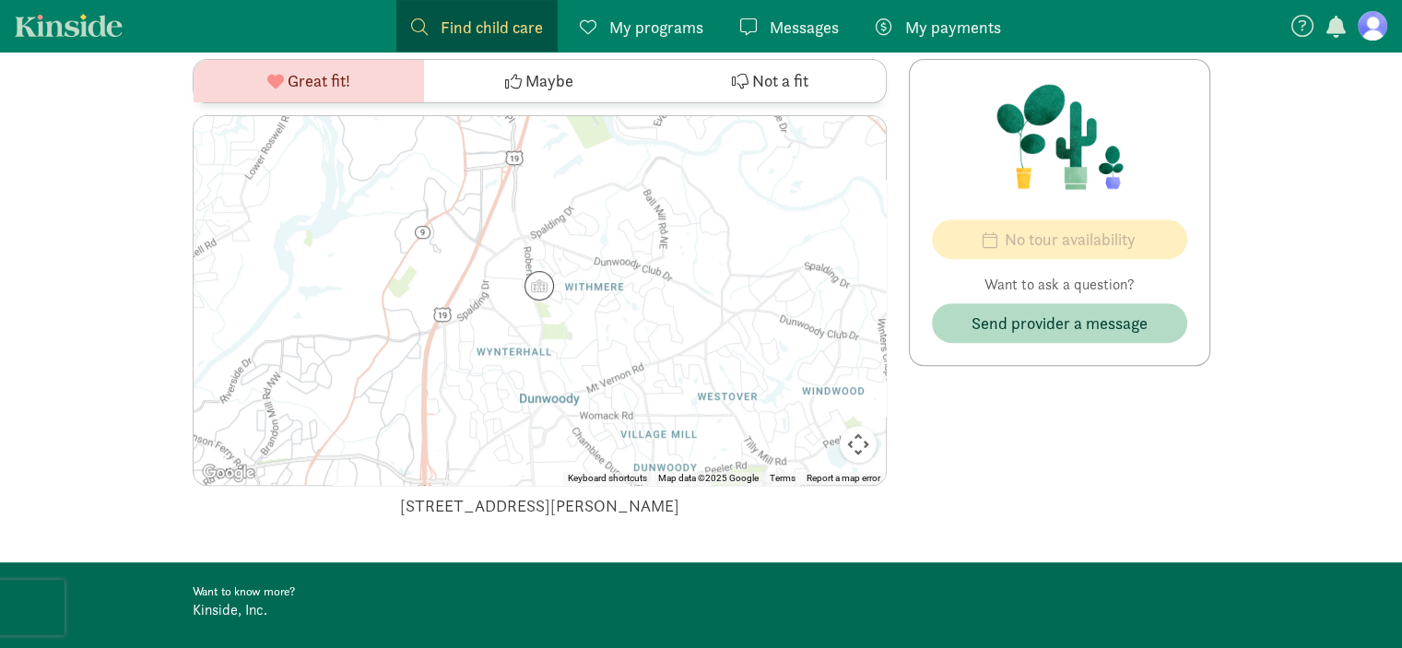
scroll to position [679, 0]
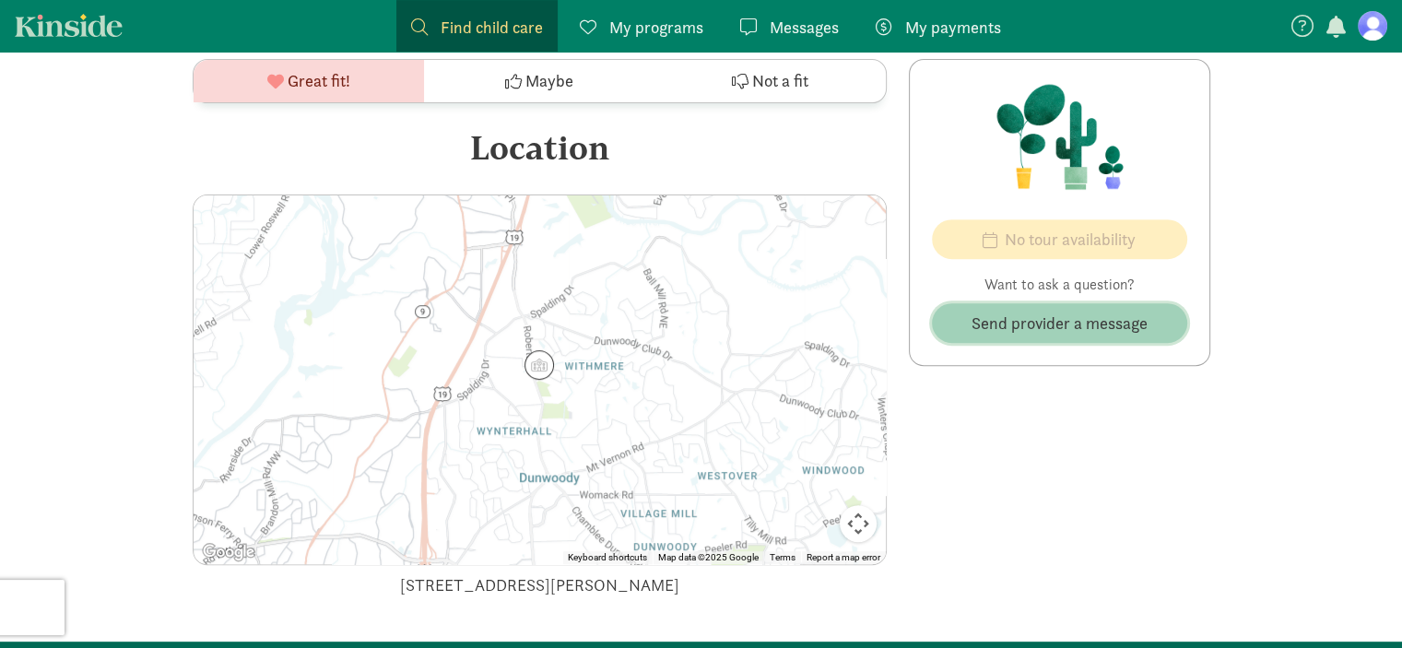
click at [1056, 333] on span "Send provider a message" at bounding box center [1060, 323] width 176 height 25
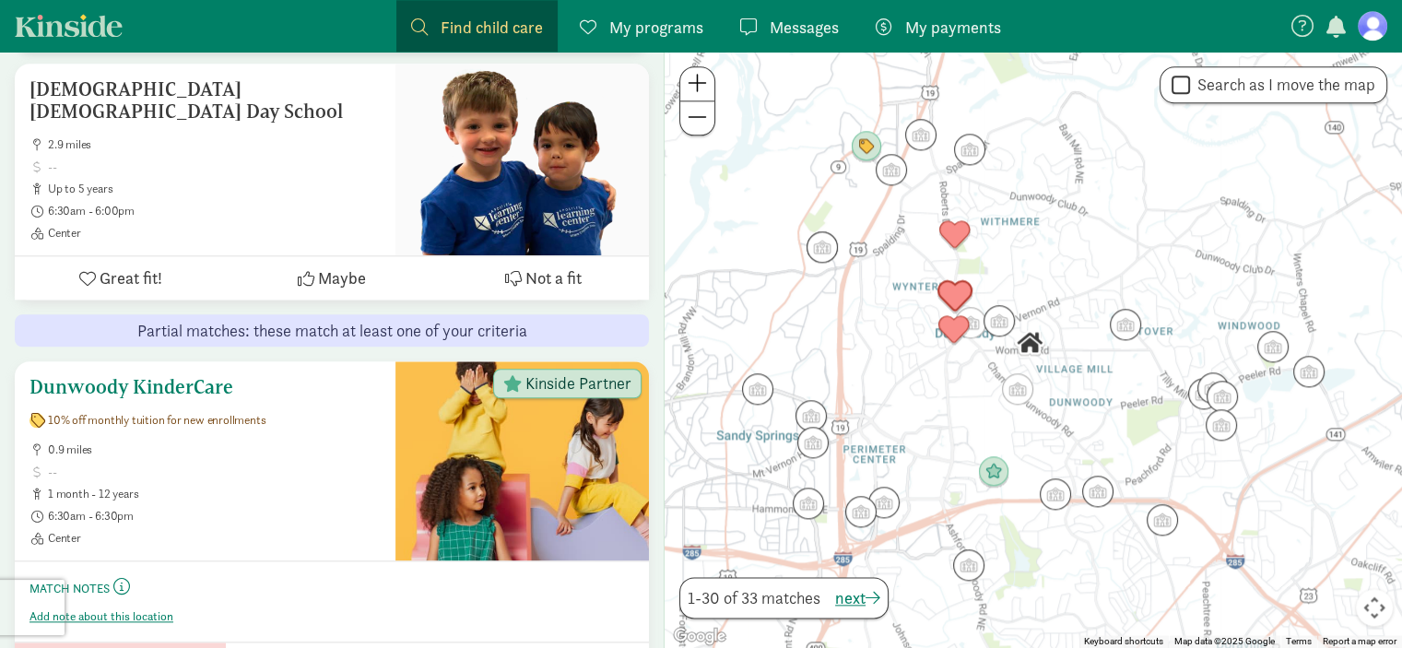
scroll to position [2076, 0]
click at [126, 406] on div "Dunwoody KinderCare 10% off monthly tuition for new enrollments 0.9 miles 1 mon…" at bounding box center [205, 461] width 351 height 170
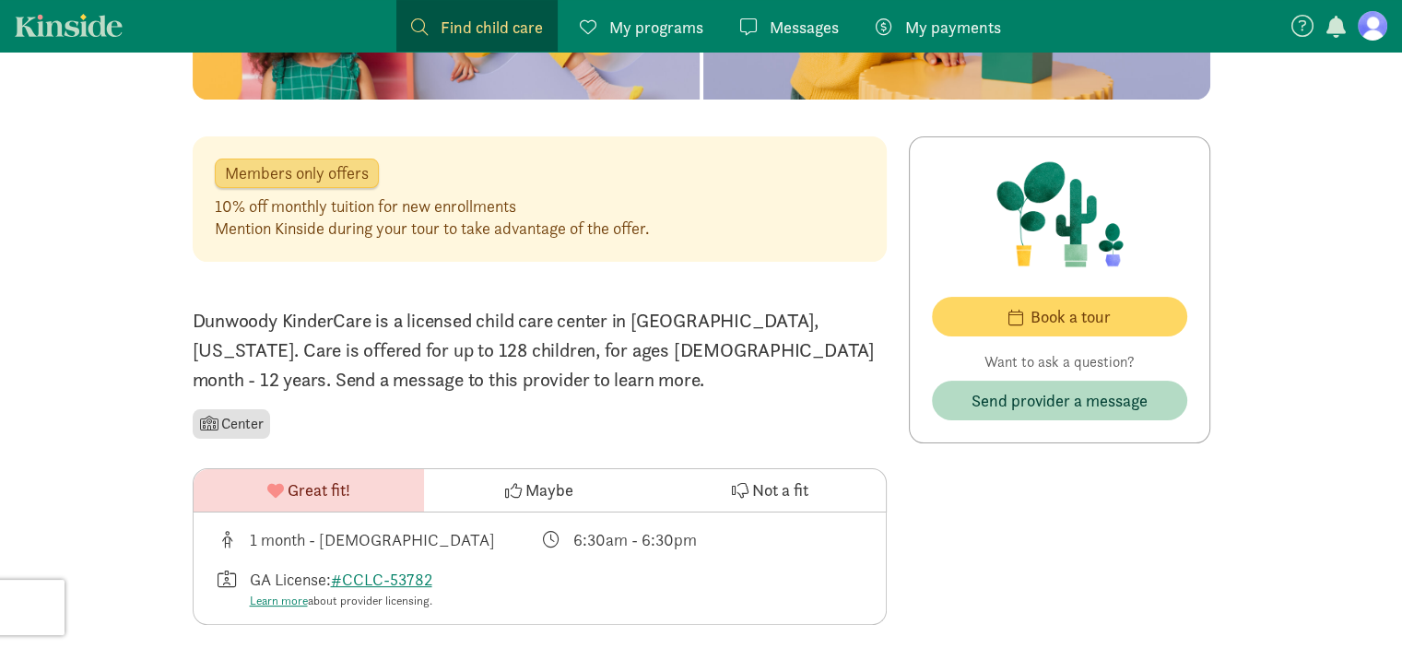
scroll to position [369, 0]
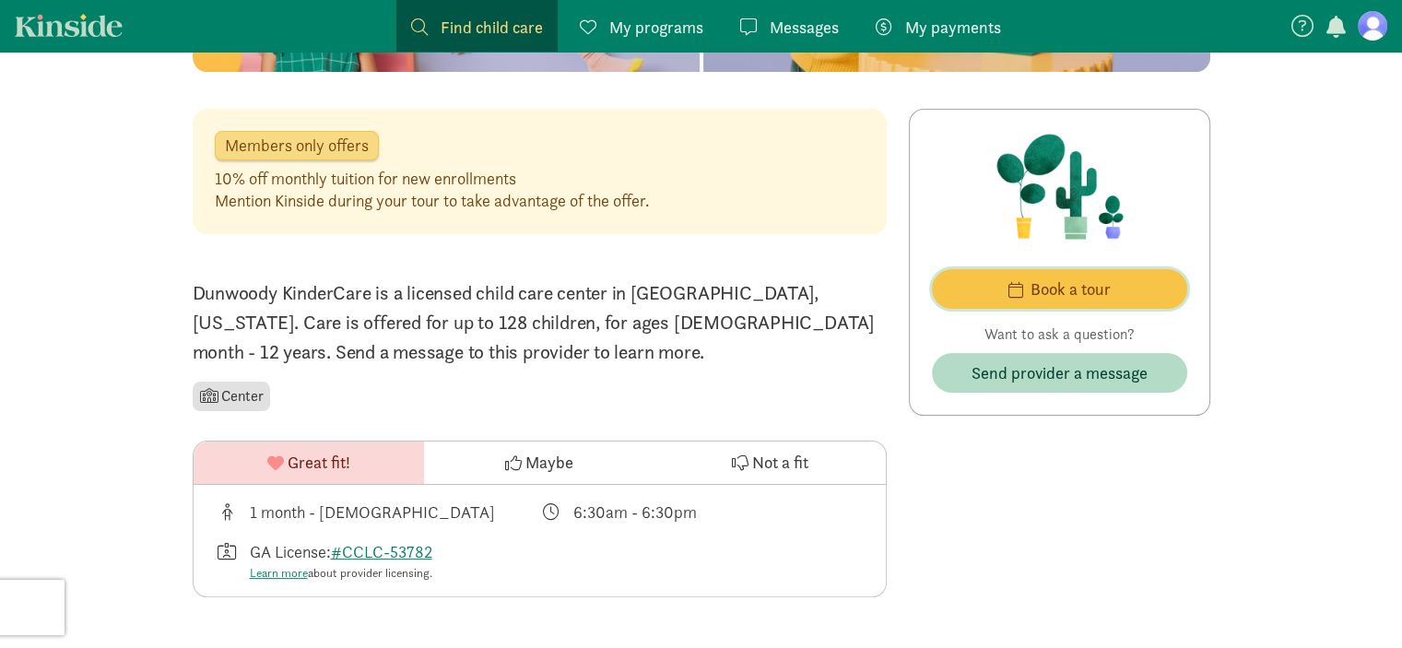
click at [996, 284] on span "Book a tour" at bounding box center [1060, 289] width 226 height 25
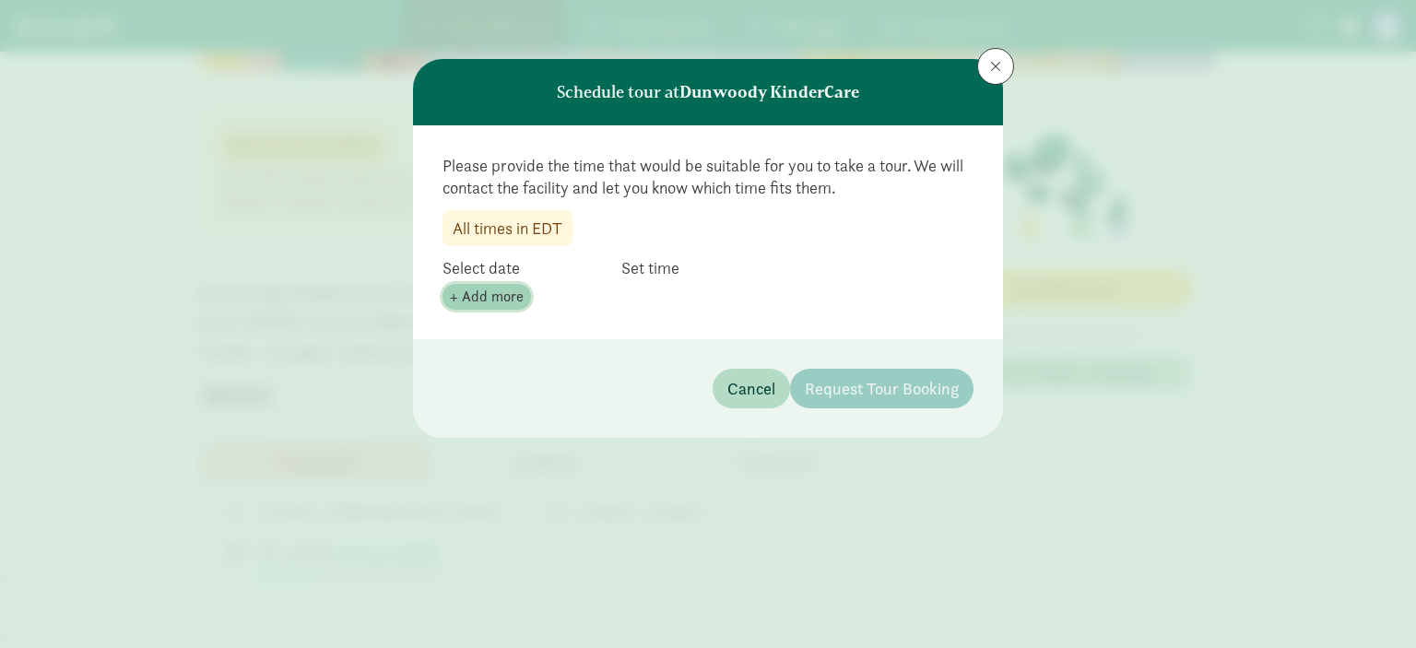
click at [469, 290] on span "+ Add more" at bounding box center [487, 297] width 74 height 22
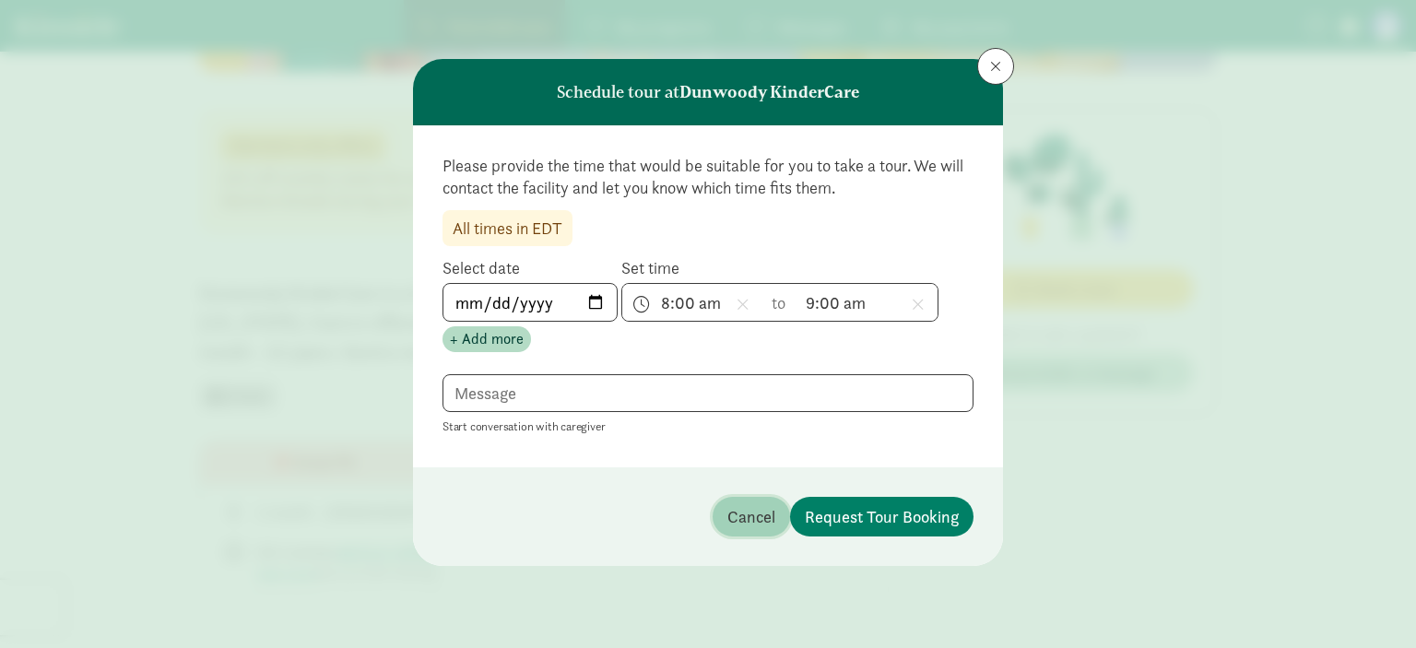
click at [738, 510] on span "Cancel" at bounding box center [751, 516] width 48 height 25
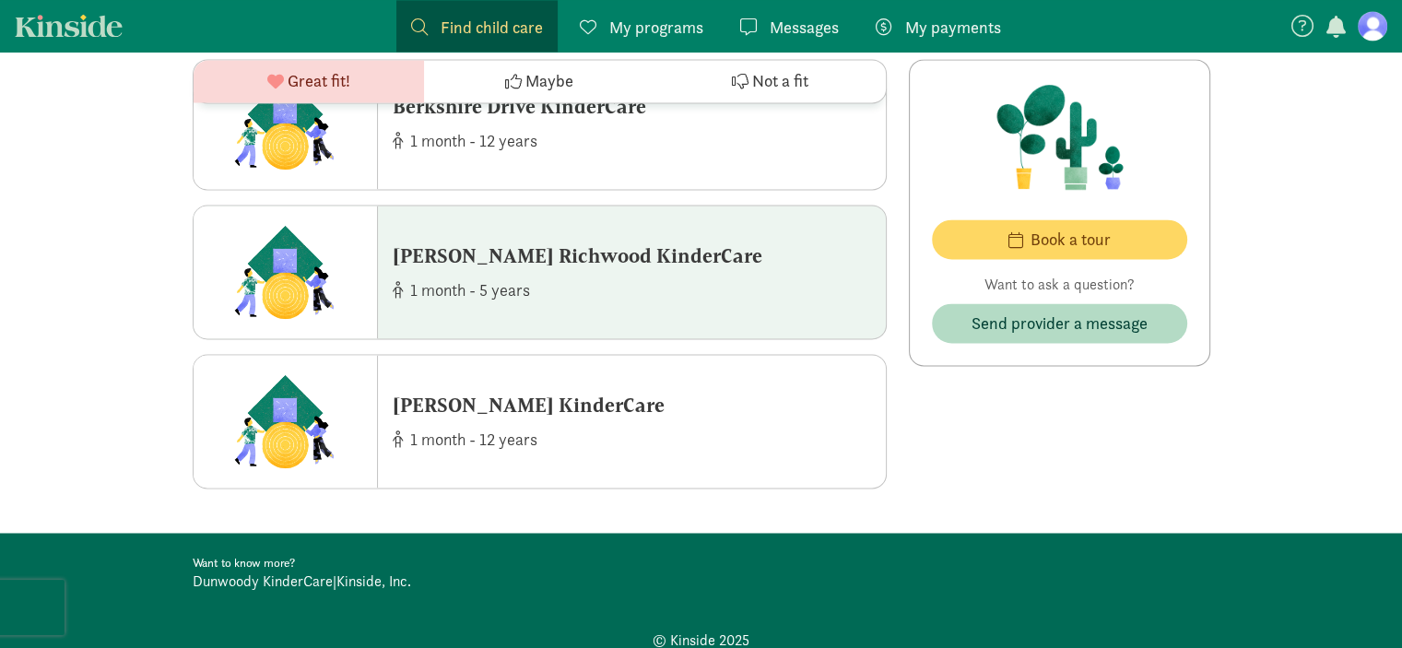
scroll to position [3012, 0]
